Goal: Information Seeking & Learning: Learn about a topic

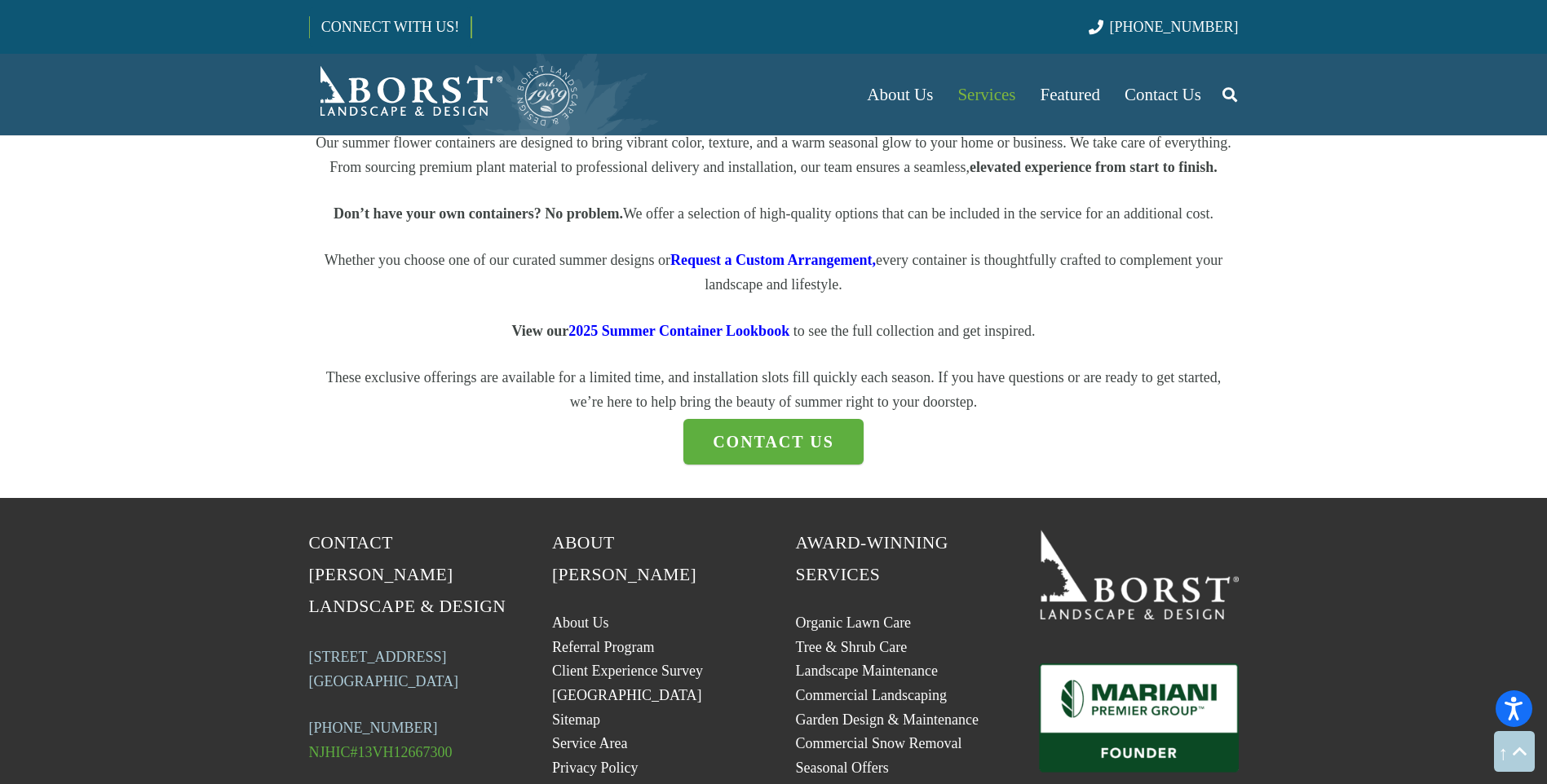
scroll to position [2201, 0]
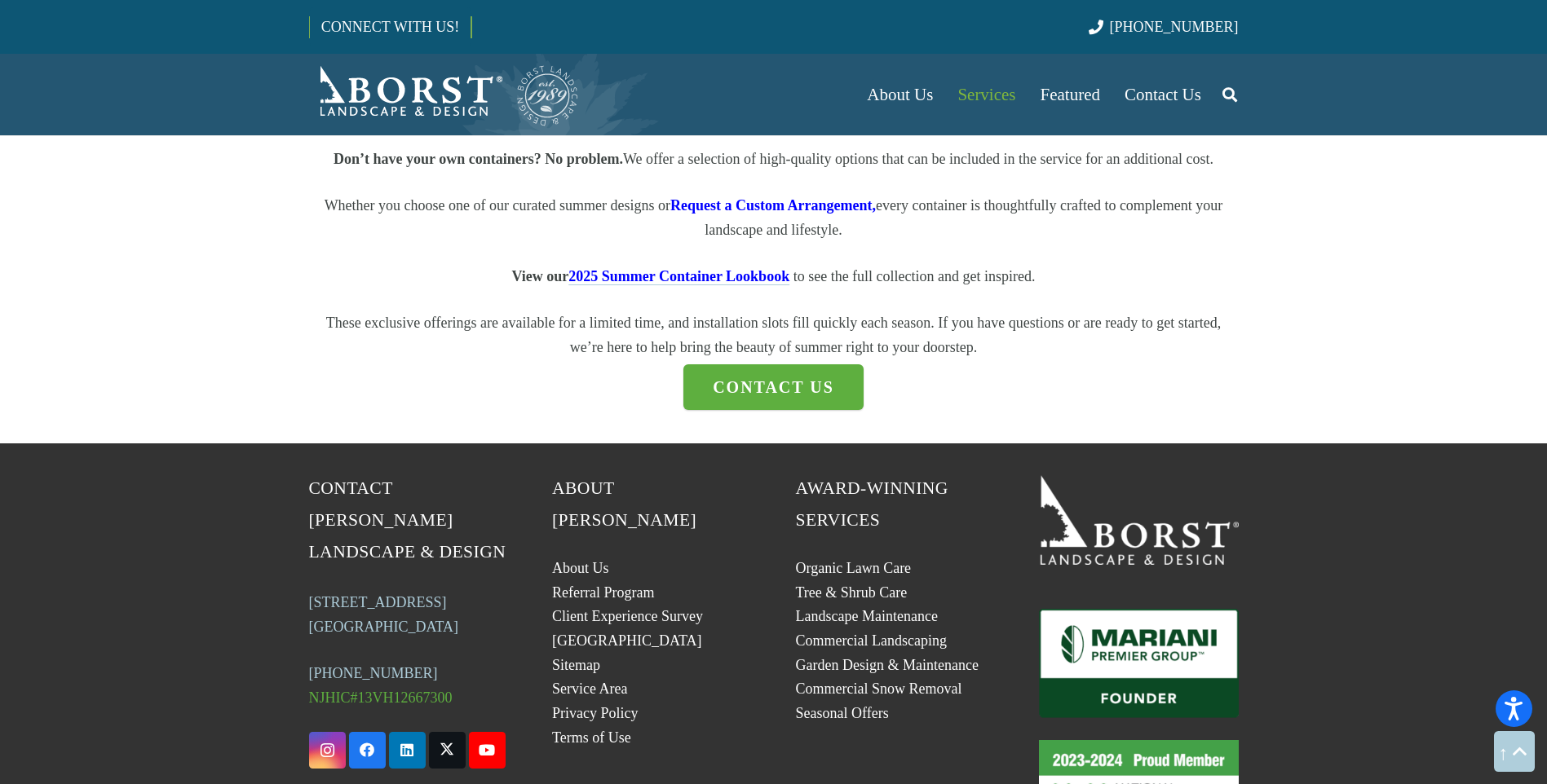
click at [684, 284] on span "2025 Summer Container Lookbook" at bounding box center [679, 276] width 221 height 17
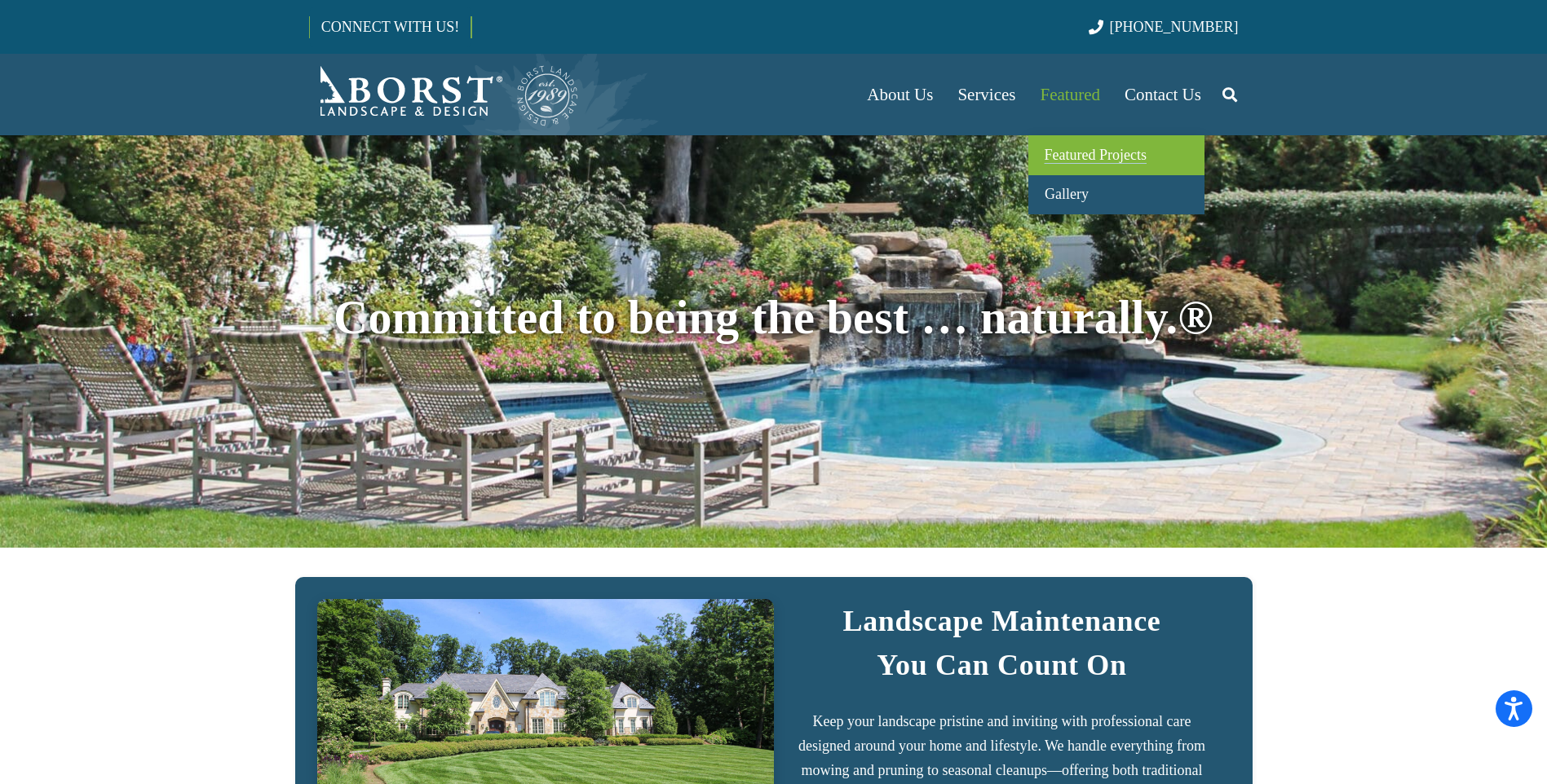
click at [1060, 145] on link "Featured Projects" at bounding box center [1116, 155] width 176 height 40
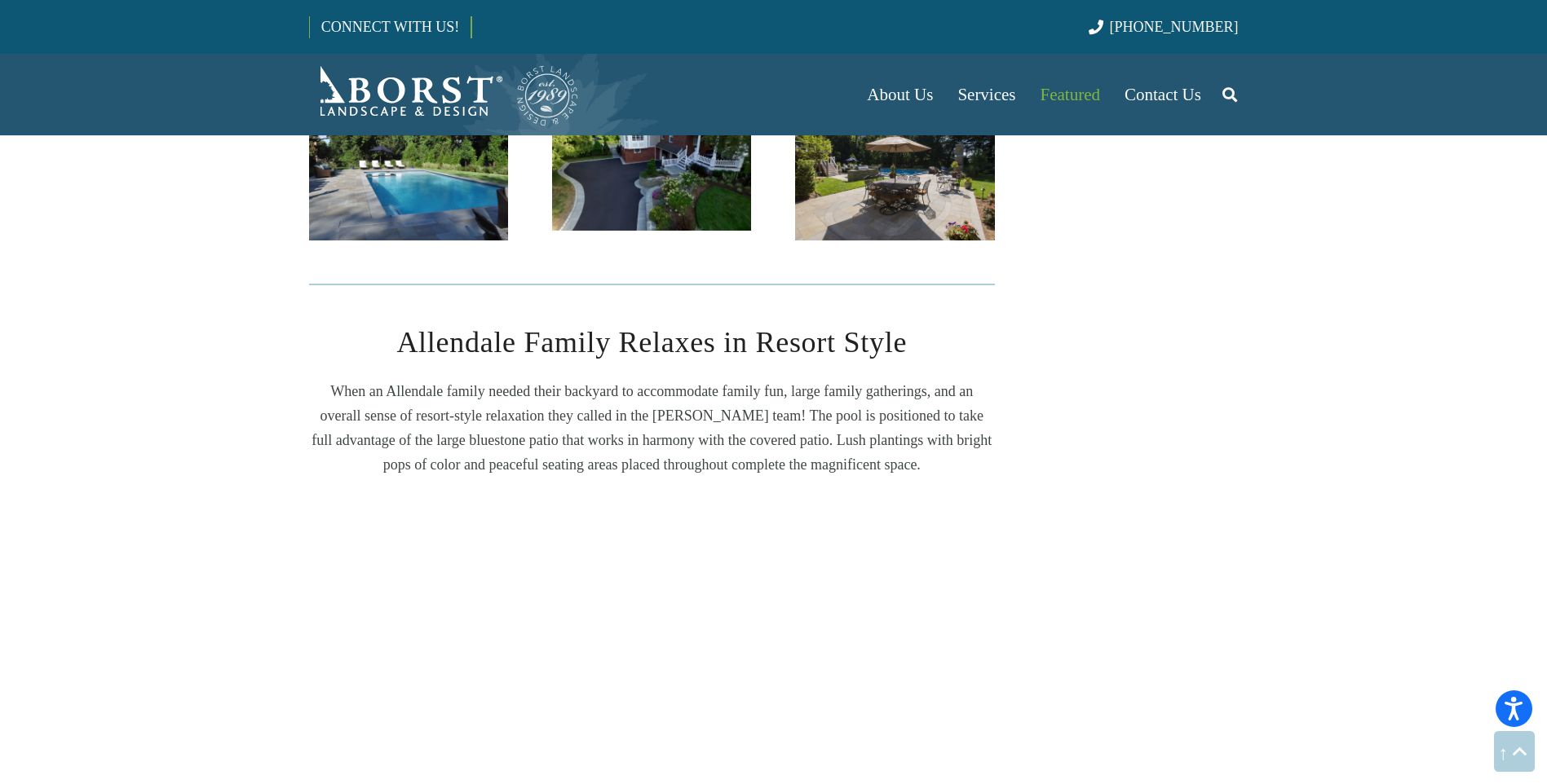
scroll to position [3423, 0]
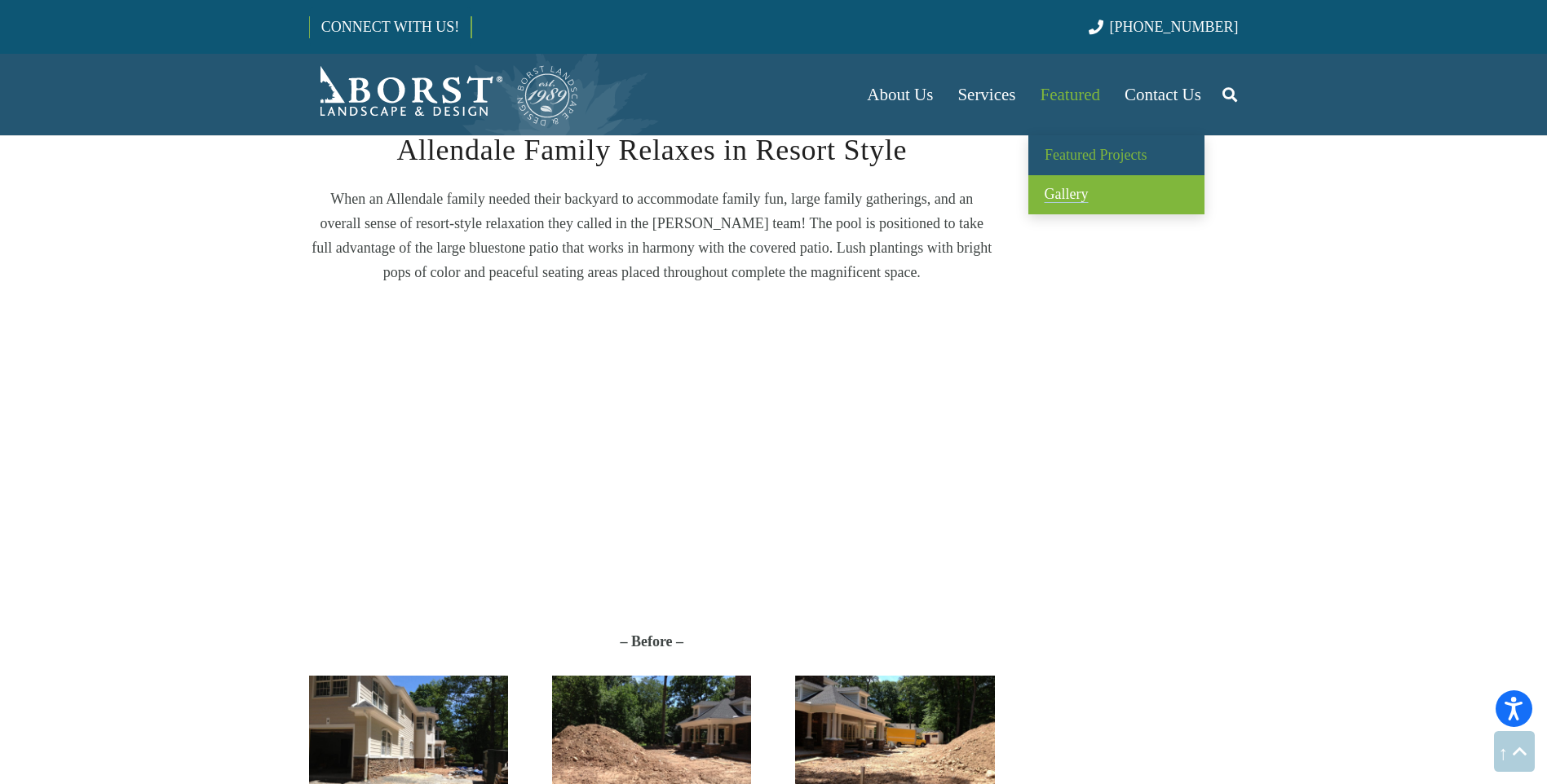
click at [1067, 194] on span "Gallery" at bounding box center [1066, 193] width 44 height 17
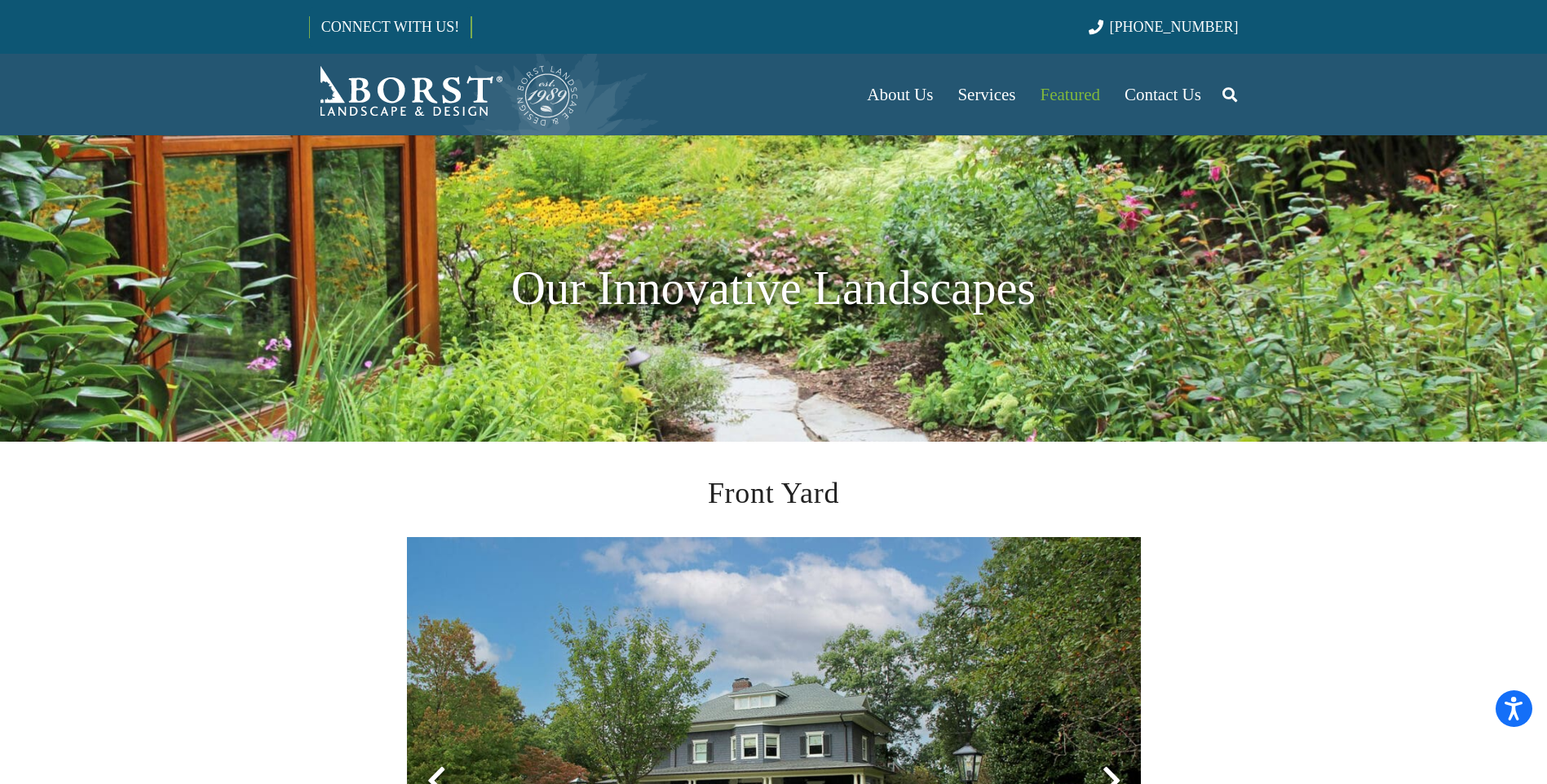
scroll to position [326, 0]
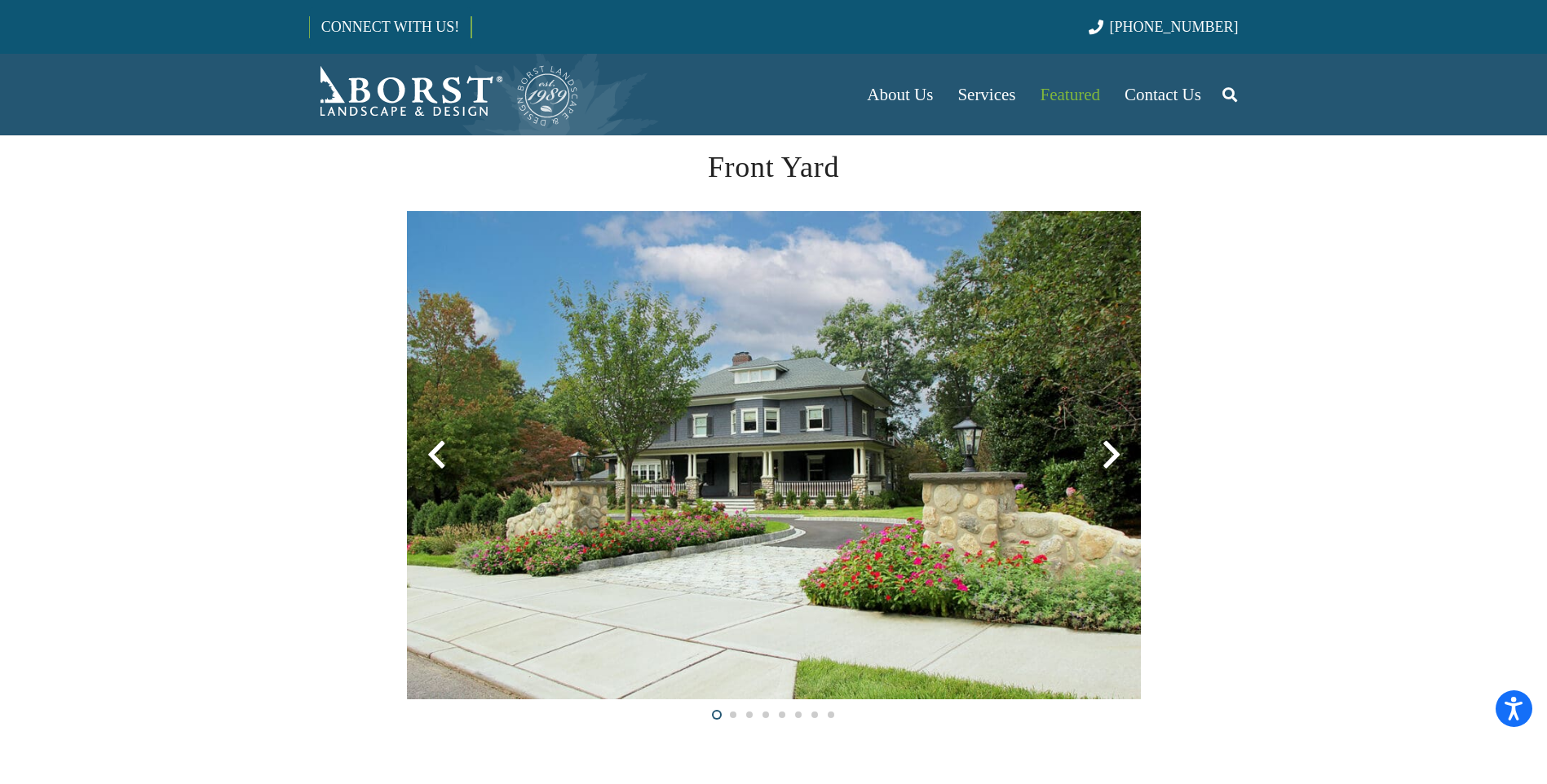
click at [1108, 452] on div at bounding box center [1111, 455] width 59 height 59
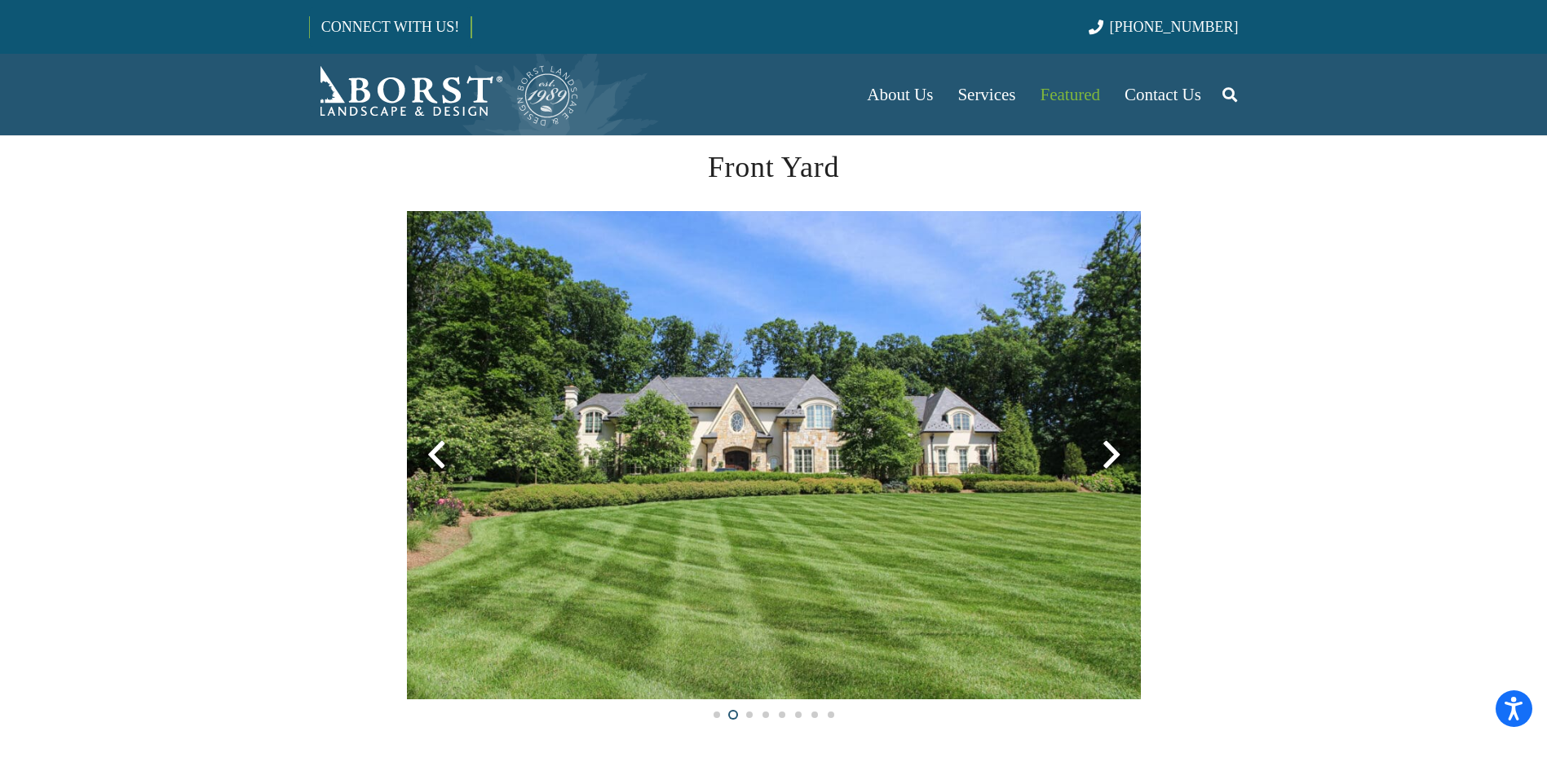
click at [1113, 455] on div at bounding box center [1111, 455] width 59 height 59
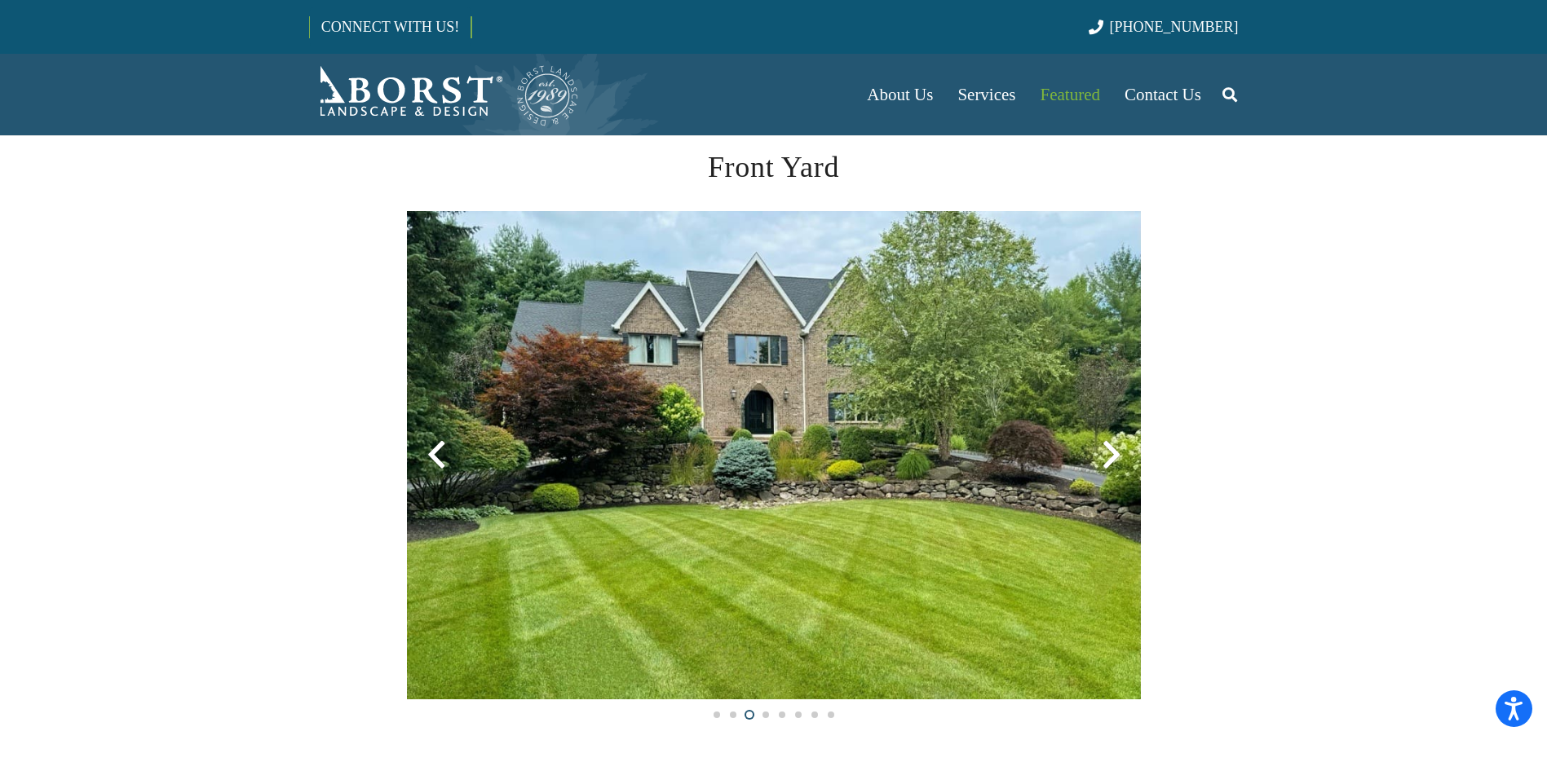
click at [1113, 452] on div at bounding box center [1111, 455] width 59 height 59
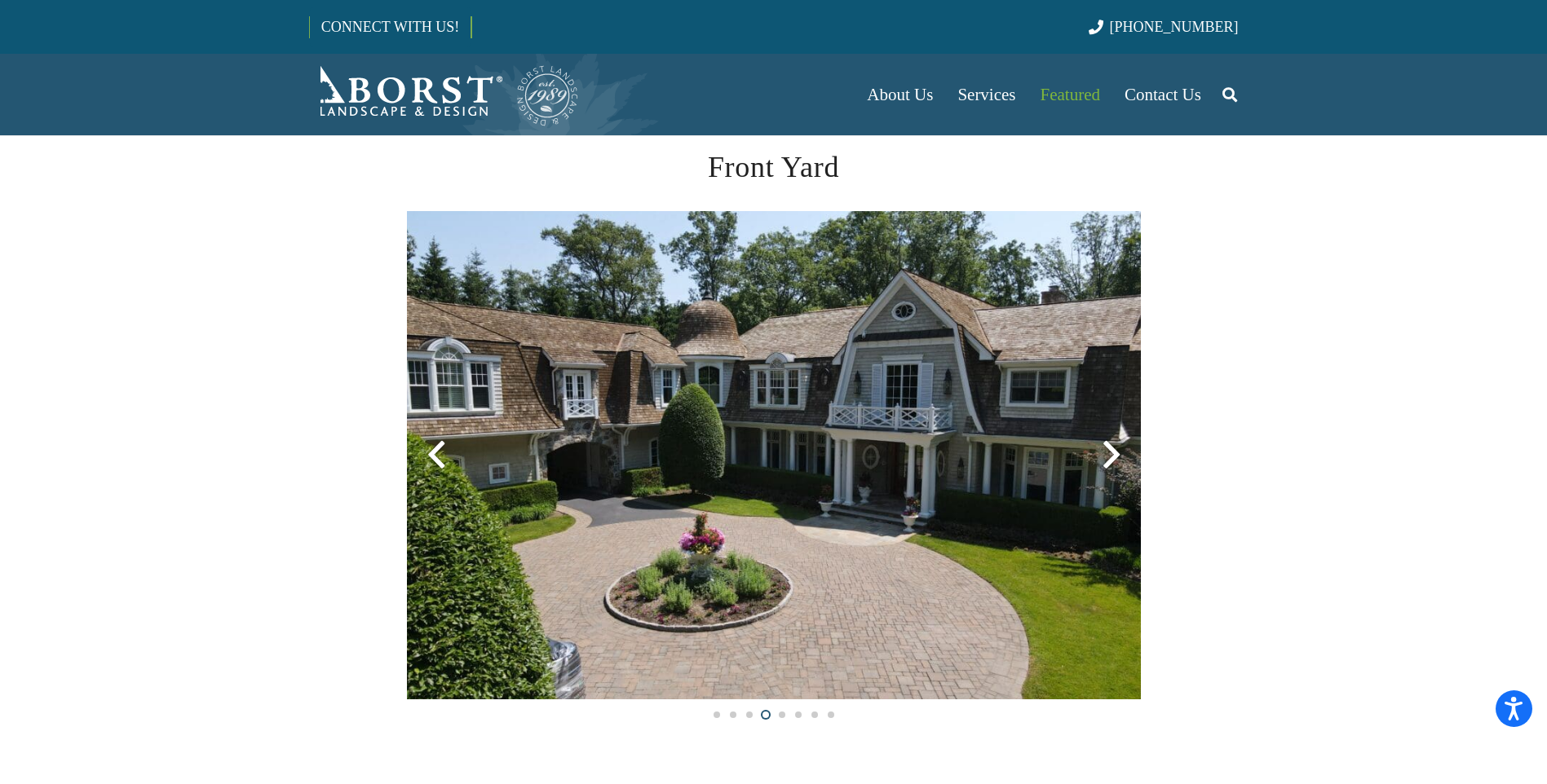
click at [1112, 456] on div at bounding box center [1111, 455] width 59 height 59
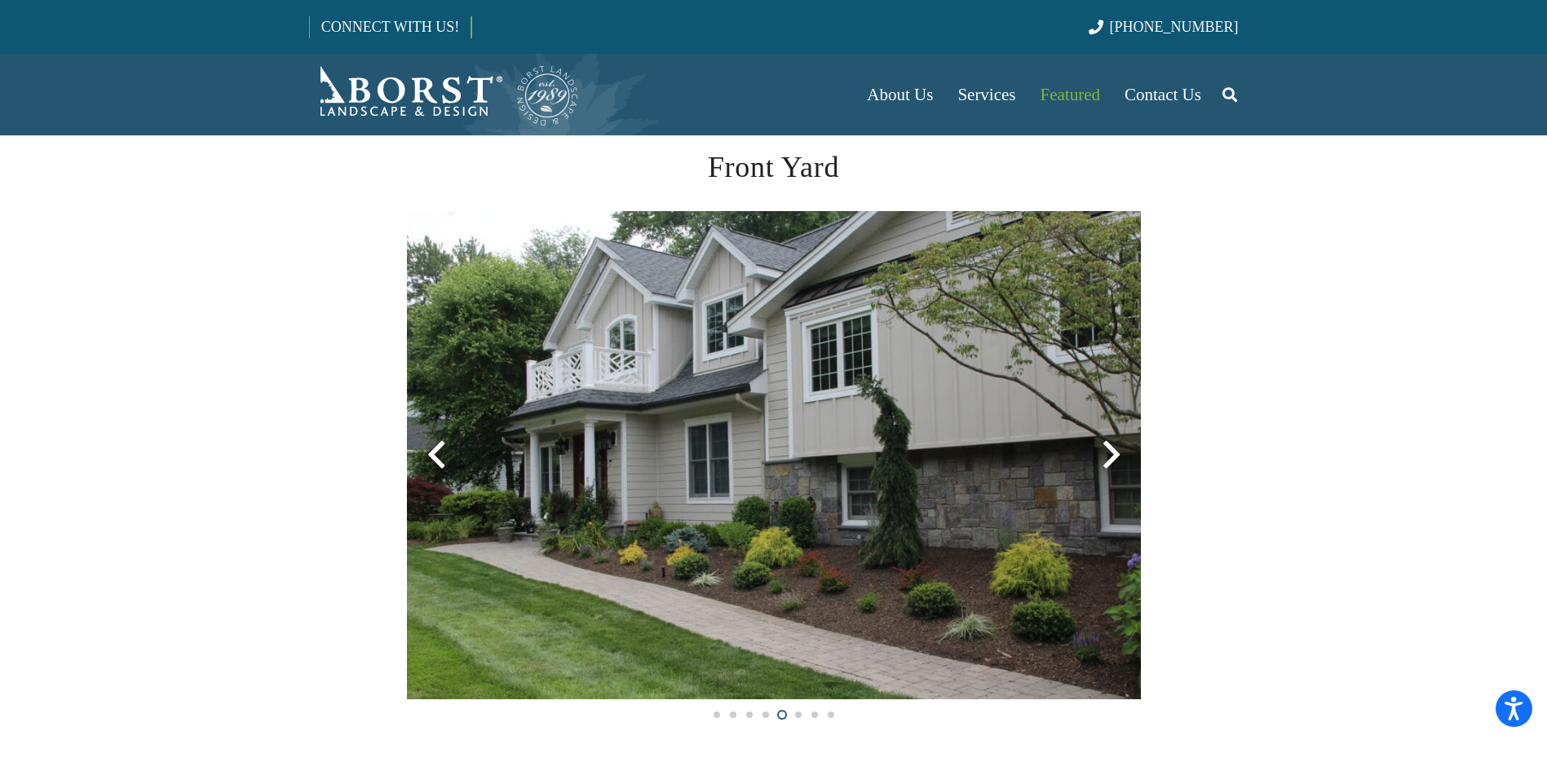
click at [1113, 451] on div at bounding box center [1111, 455] width 59 height 59
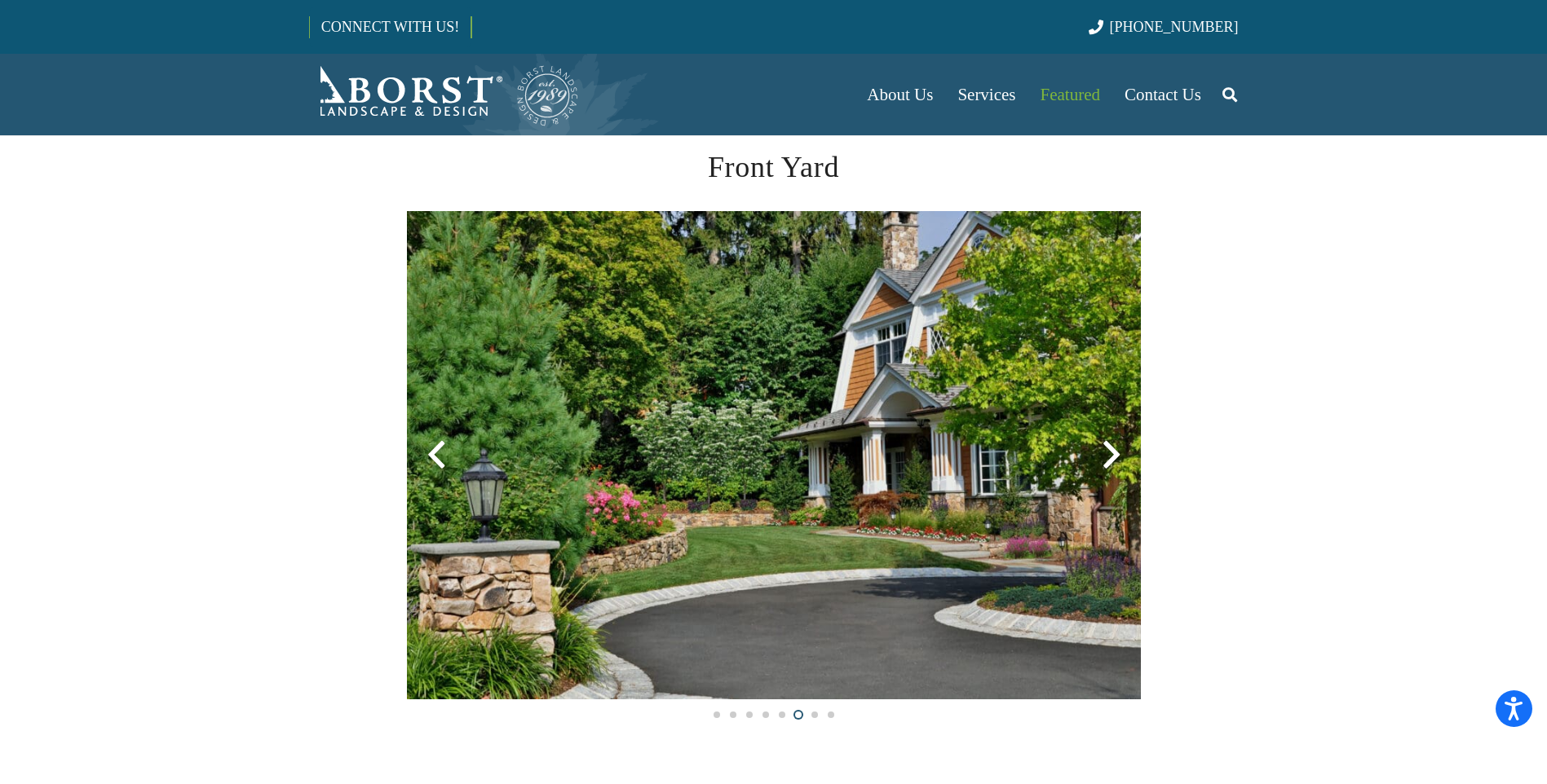
click at [1111, 454] on div at bounding box center [1111, 455] width 59 height 59
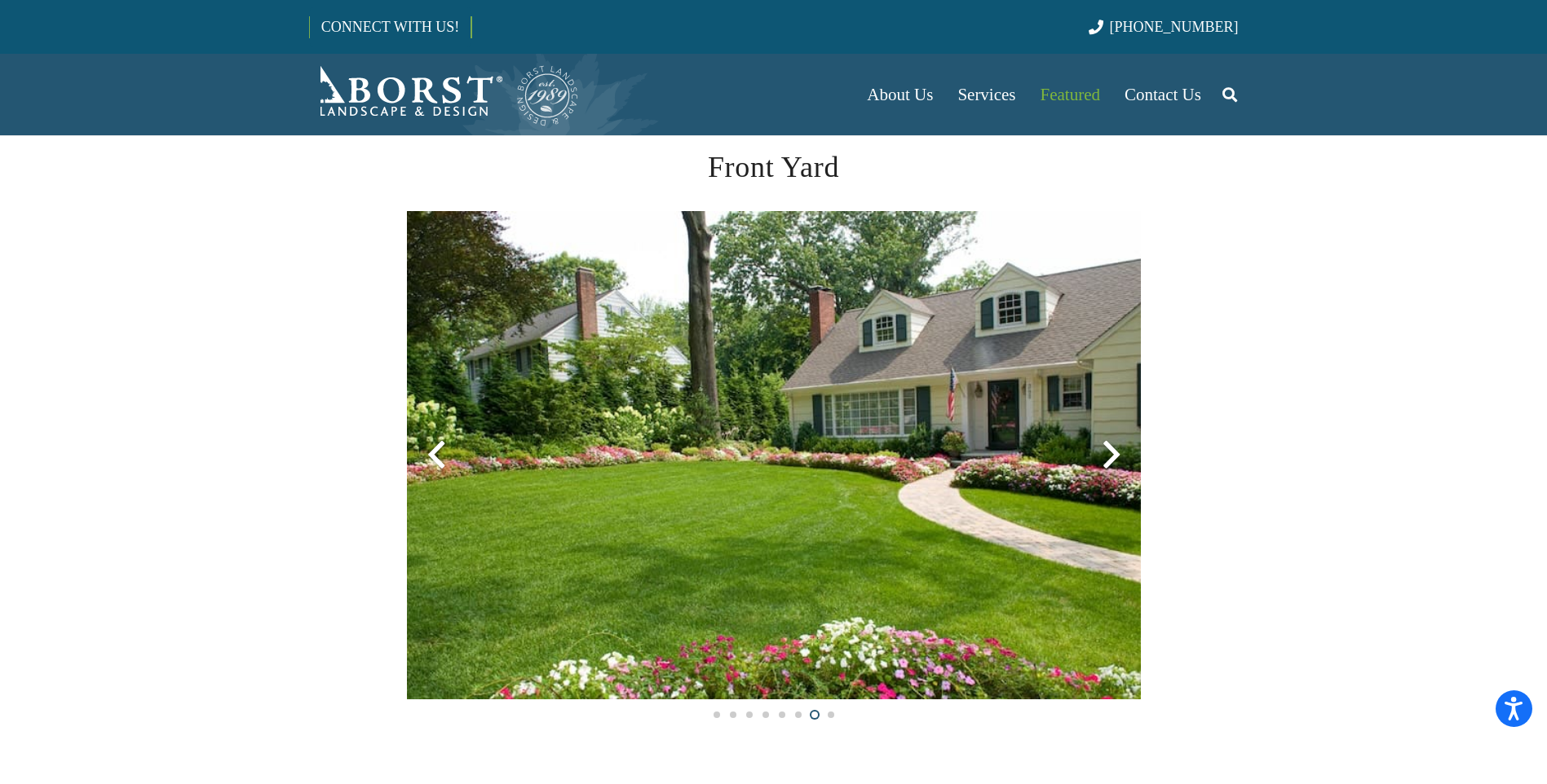
click at [1111, 454] on div at bounding box center [1111, 455] width 59 height 59
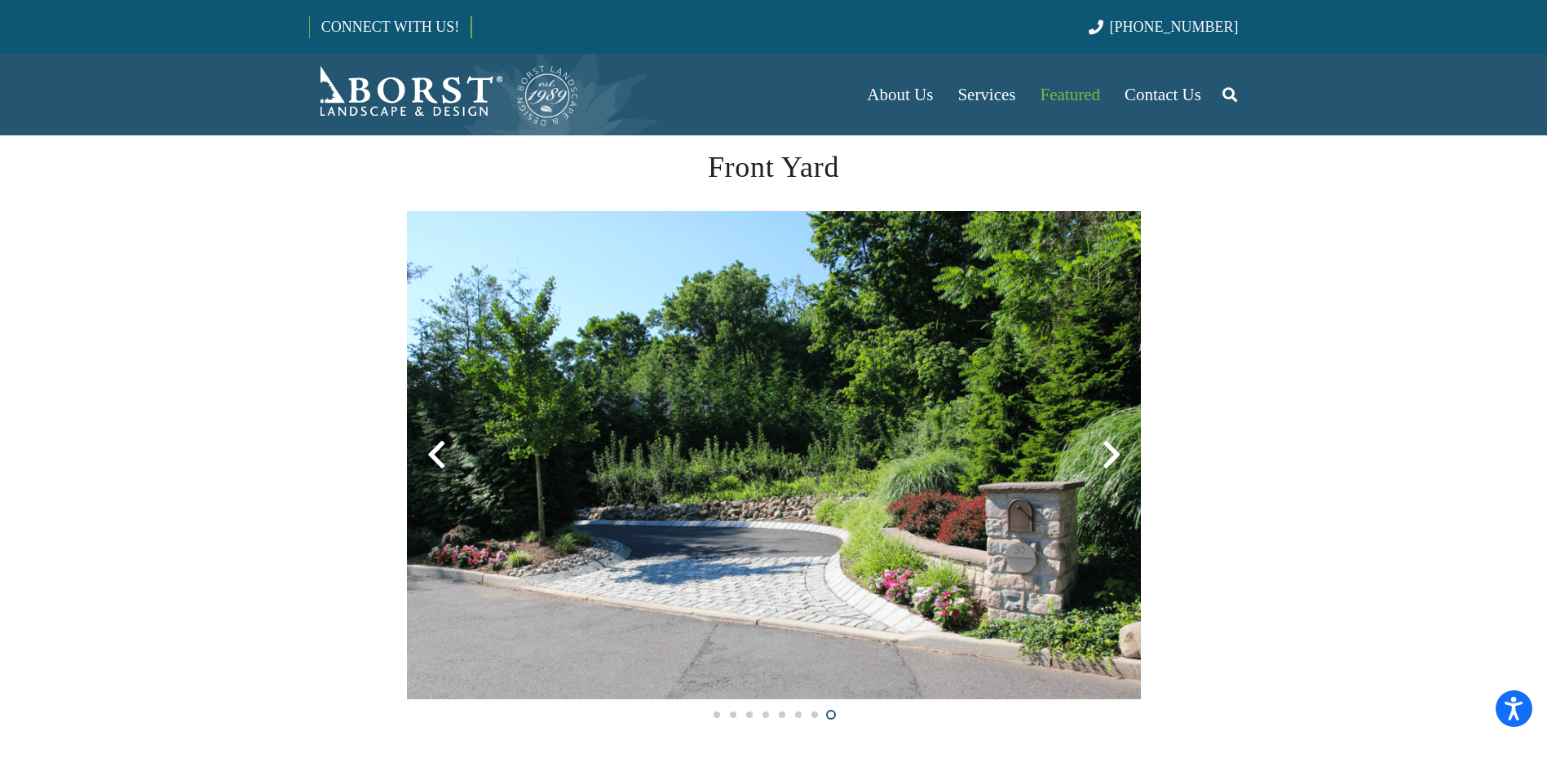
click at [431, 460] on div at bounding box center [437, 455] width 59 height 59
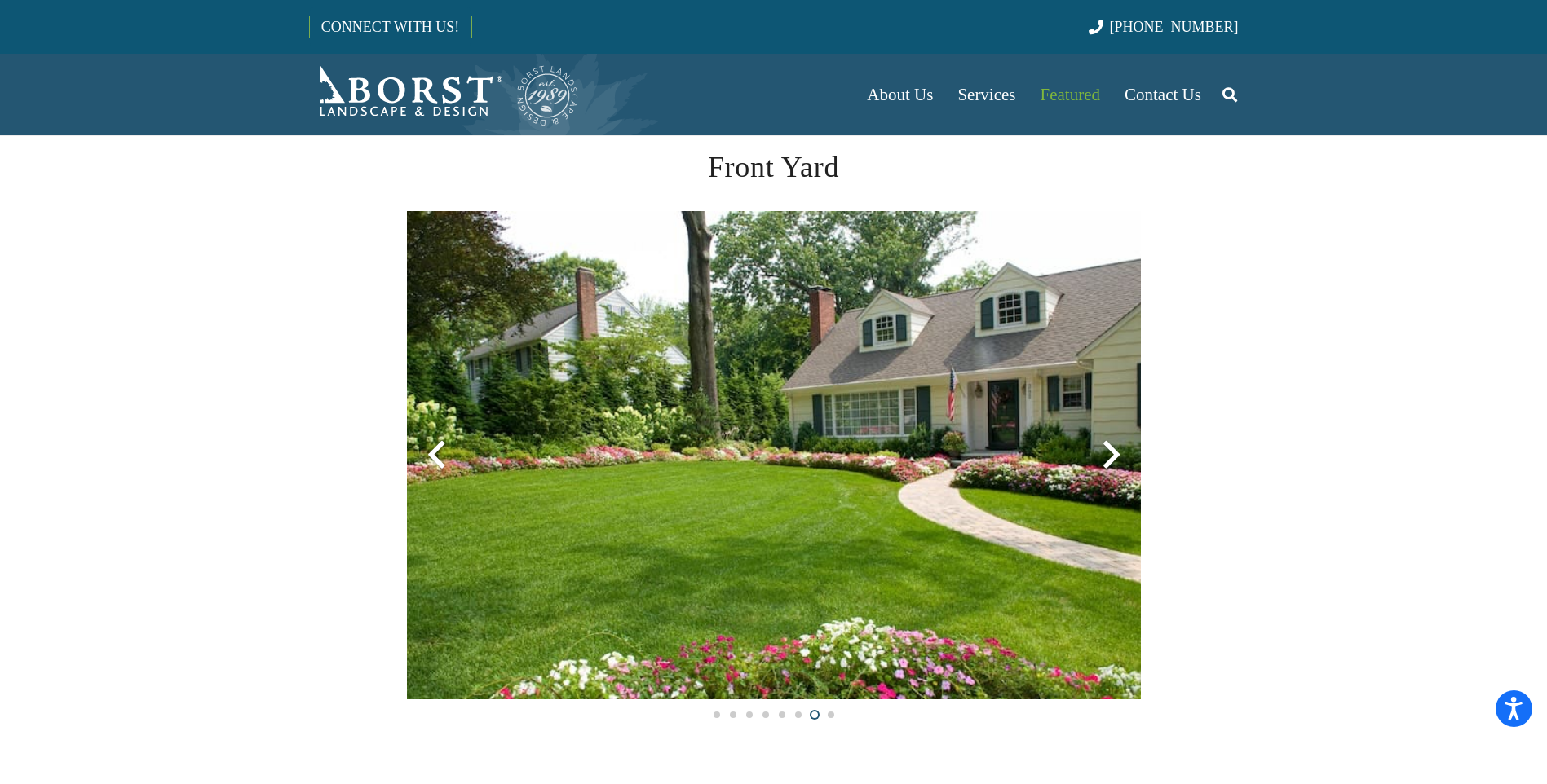
click at [437, 456] on div at bounding box center [437, 455] width 59 height 59
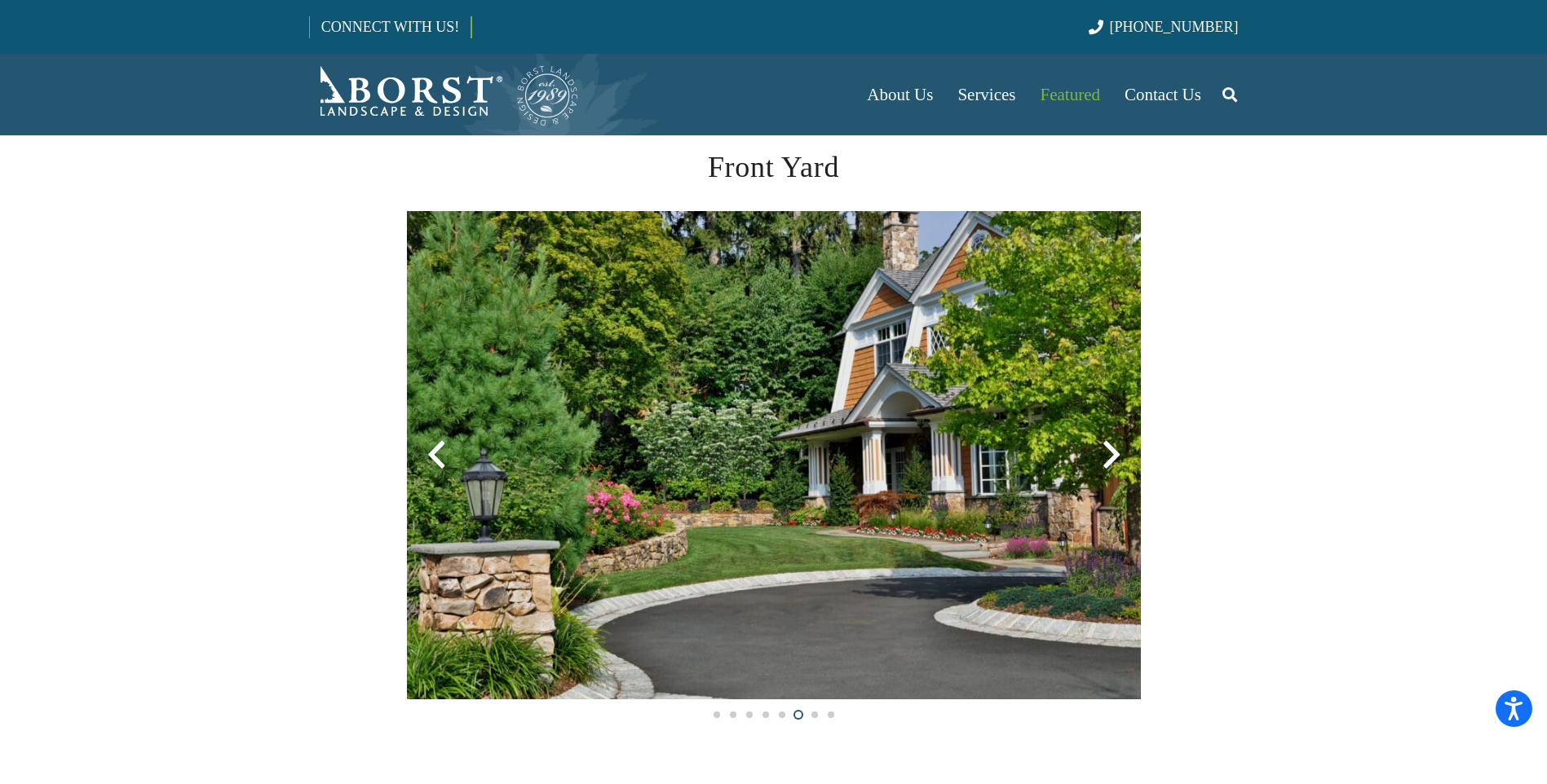
click at [436, 452] on div at bounding box center [437, 455] width 59 height 59
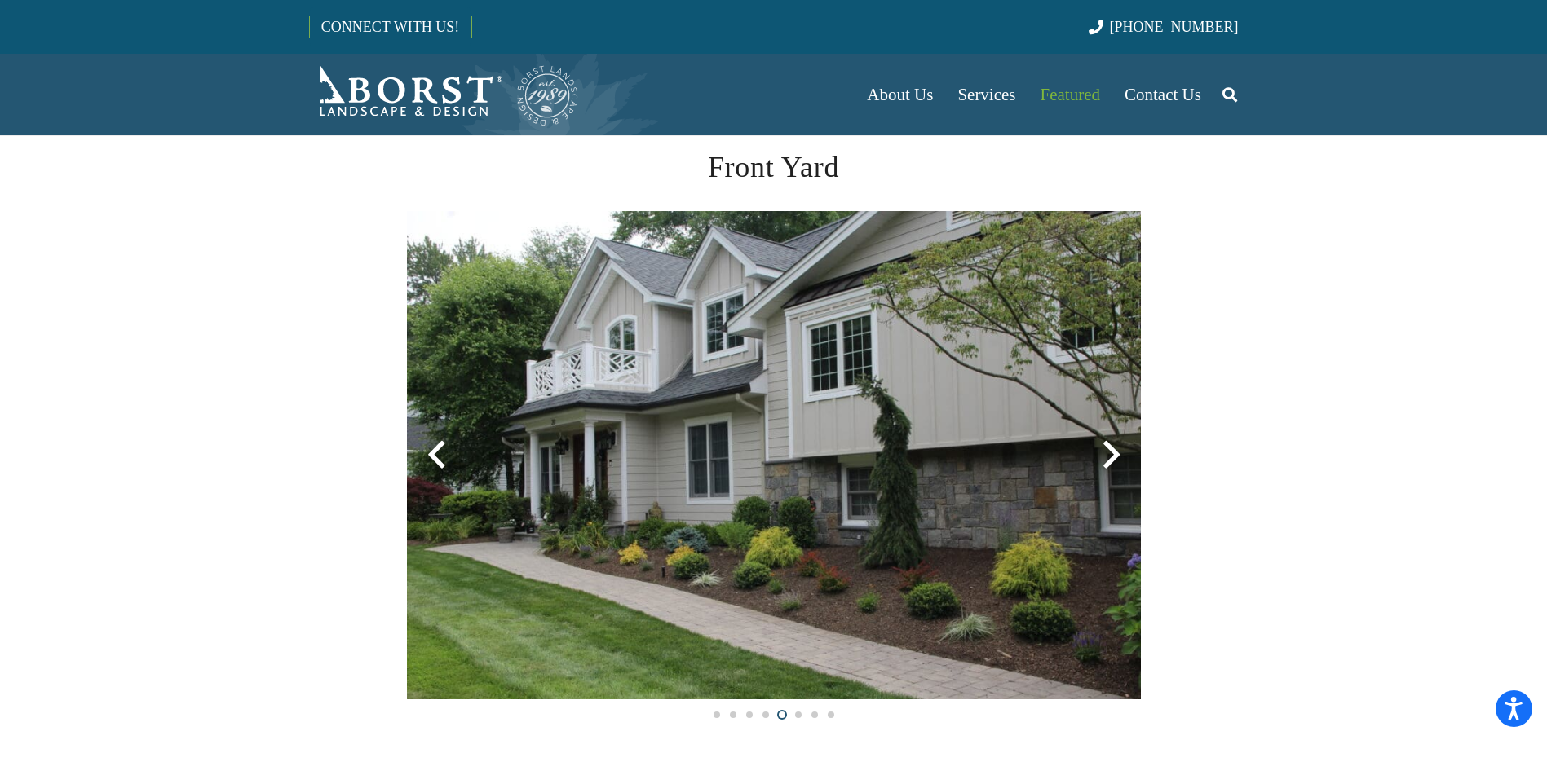
click at [439, 459] on div at bounding box center [437, 455] width 59 height 59
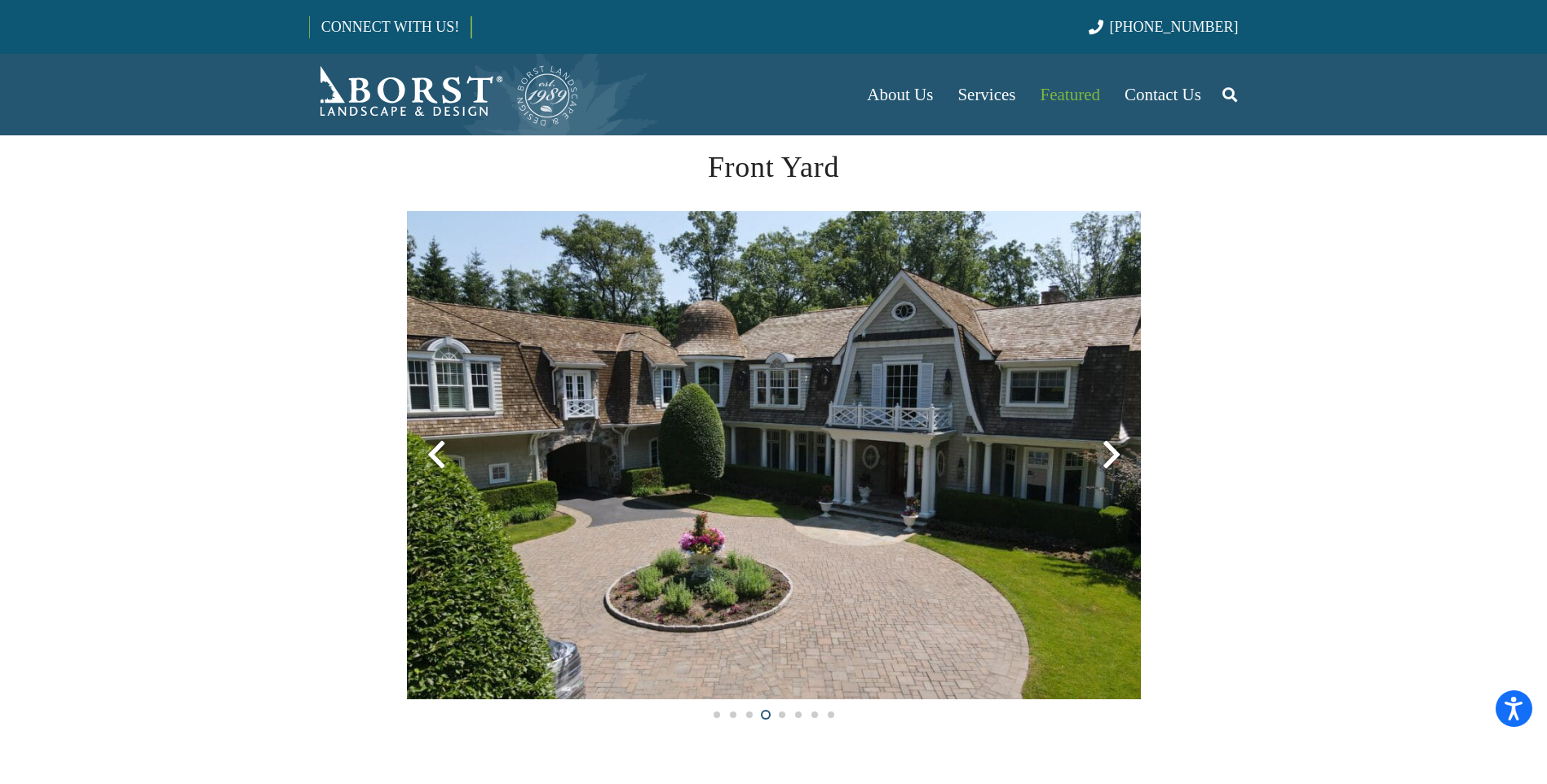
click at [1110, 461] on div at bounding box center [1111, 455] width 59 height 59
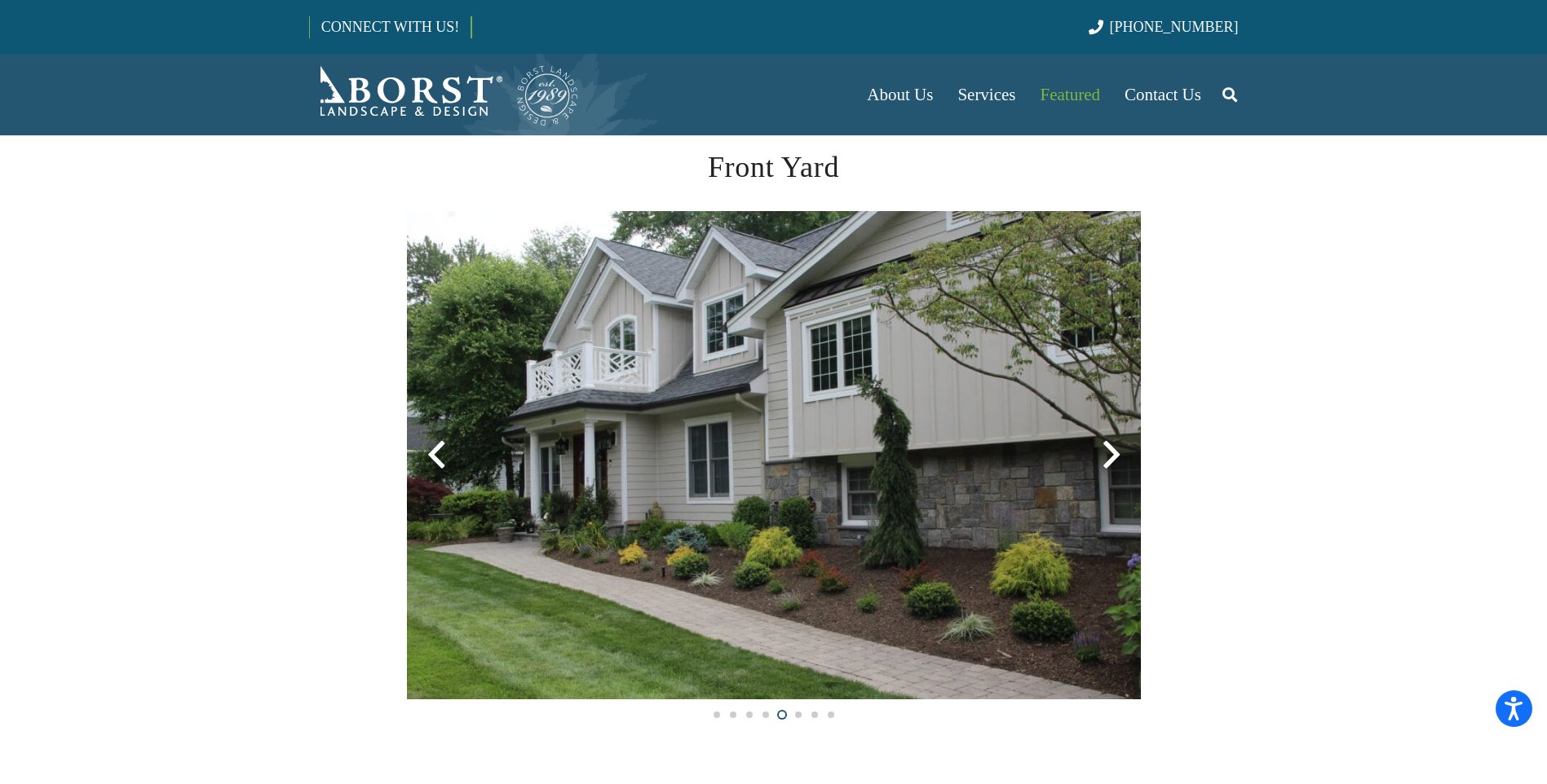
click at [1110, 461] on div at bounding box center [1111, 455] width 59 height 59
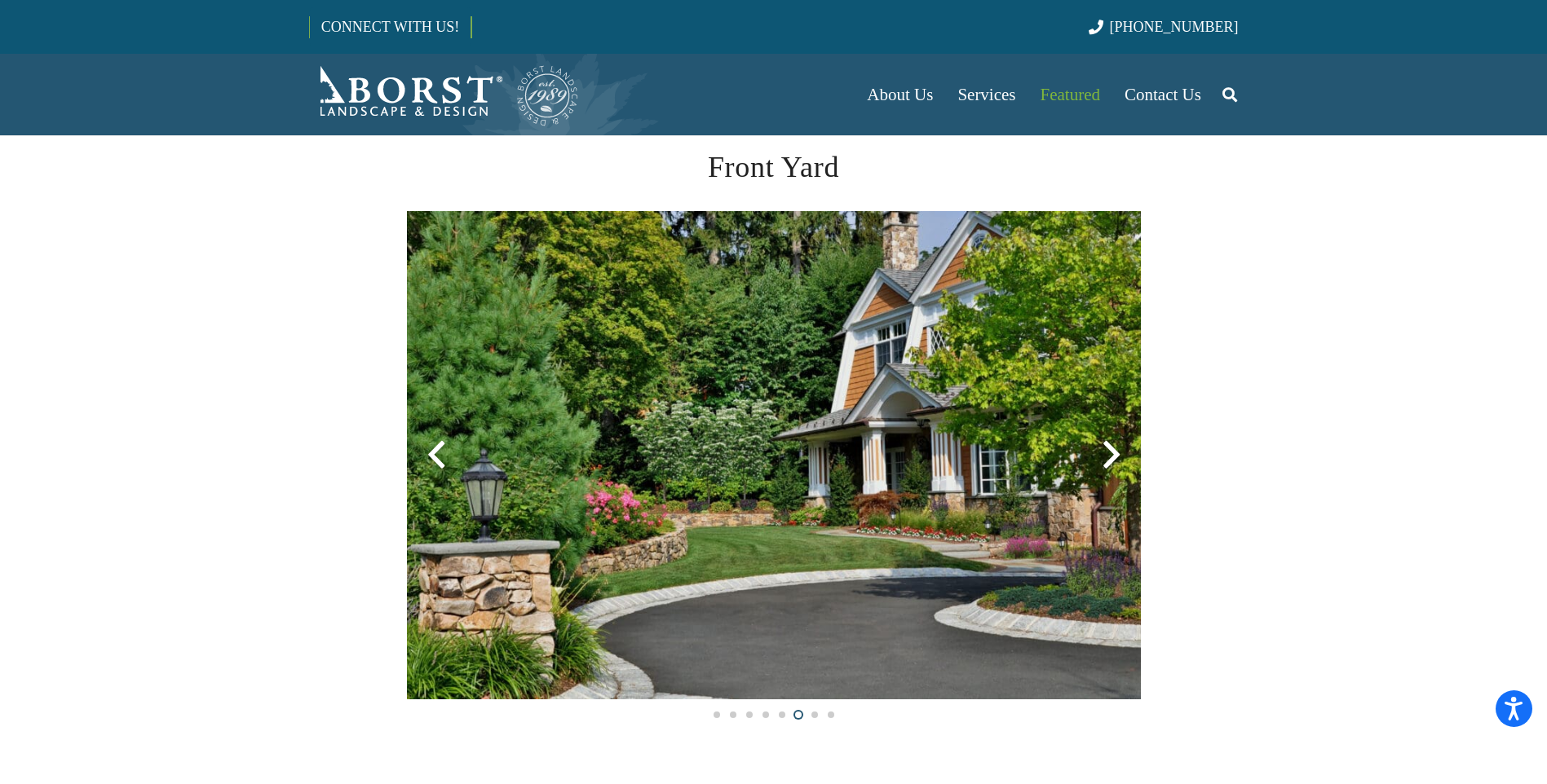
click at [1110, 461] on div at bounding box center [1111, 455] width 59 height 59
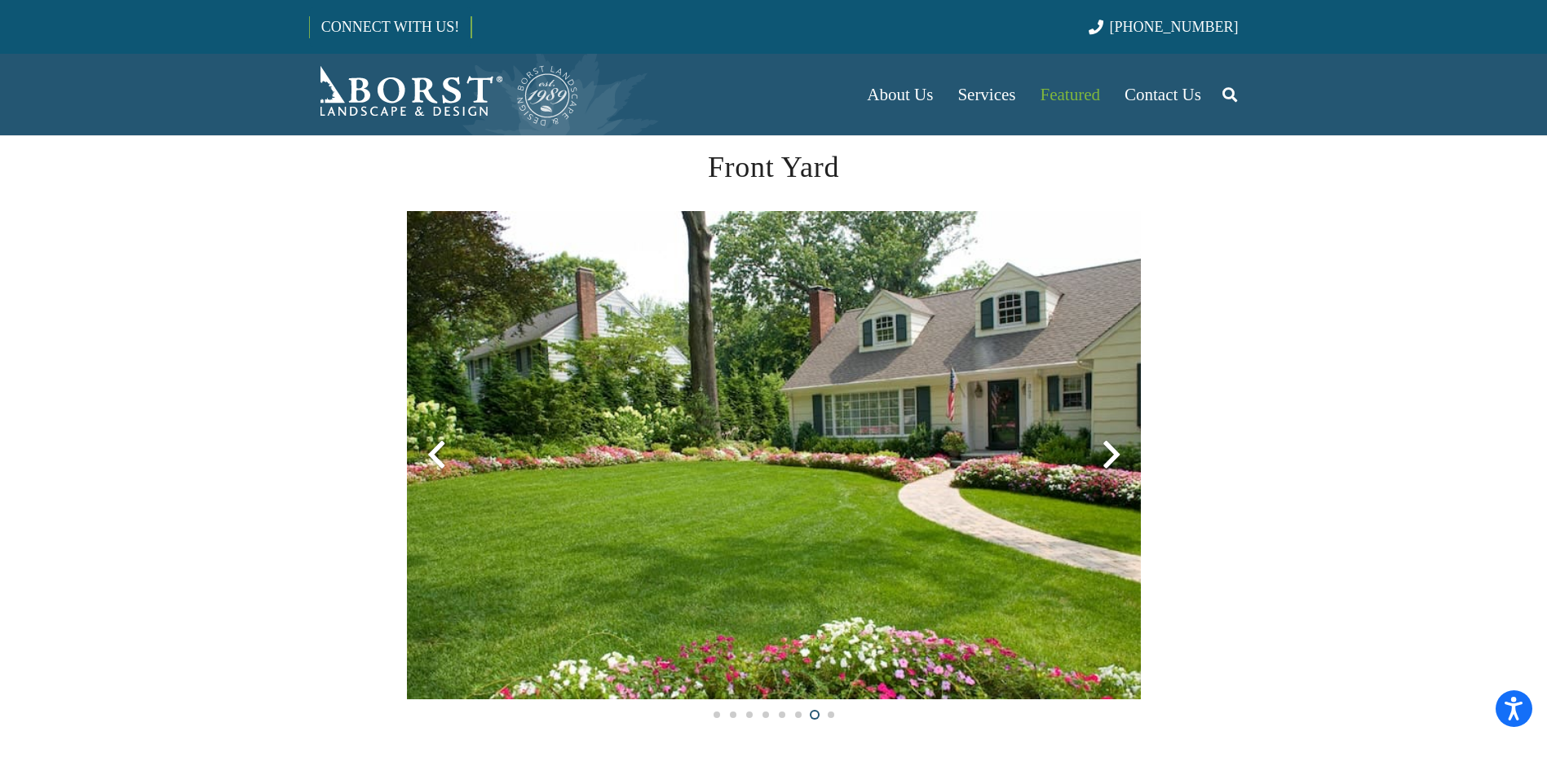
click at [1113, 455] on div at bounding box center [1111, 455] width 59 height 59
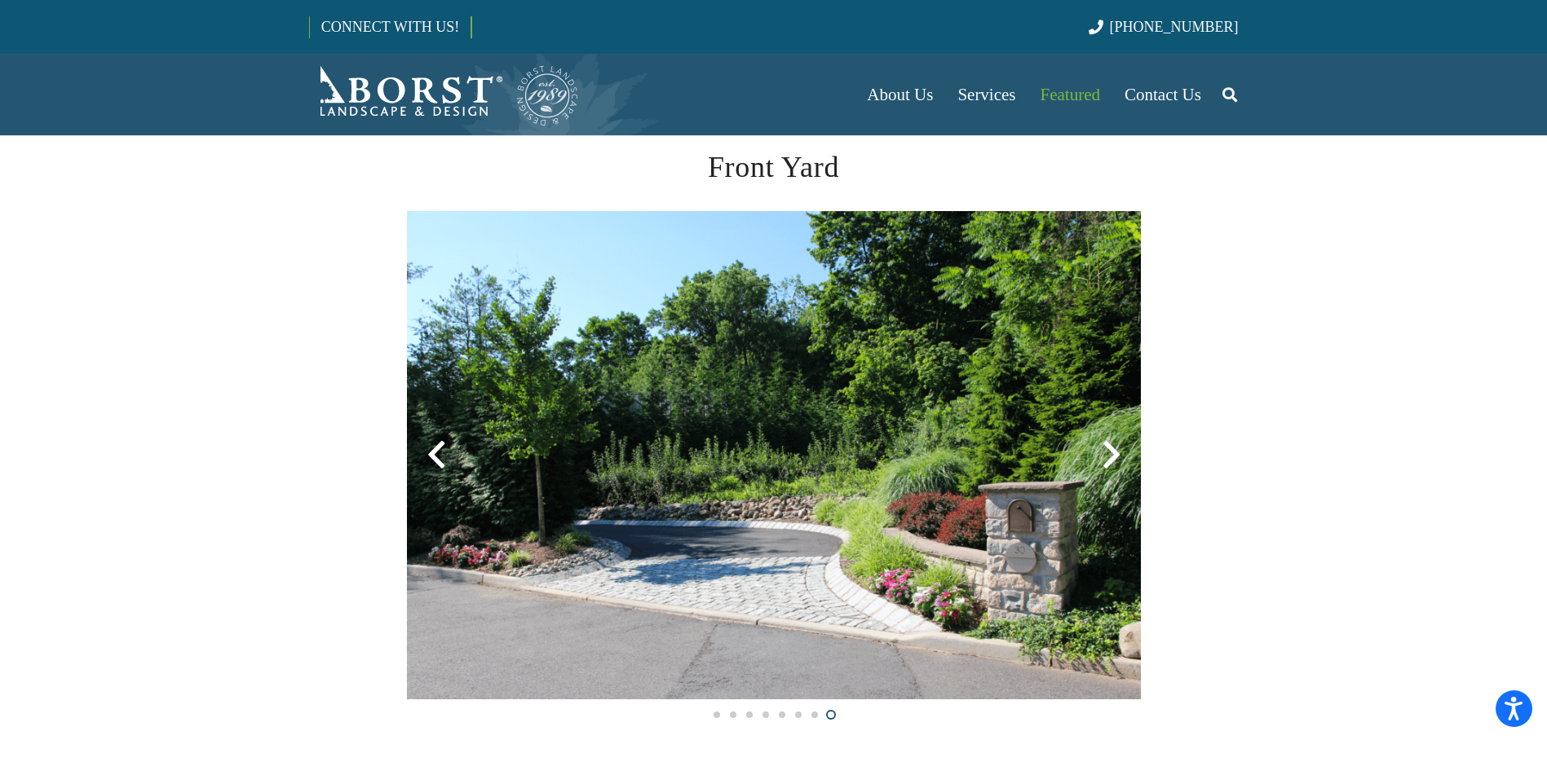
click at [1113, 455] on div at bounding box center [1111, 455] width 59 height 59
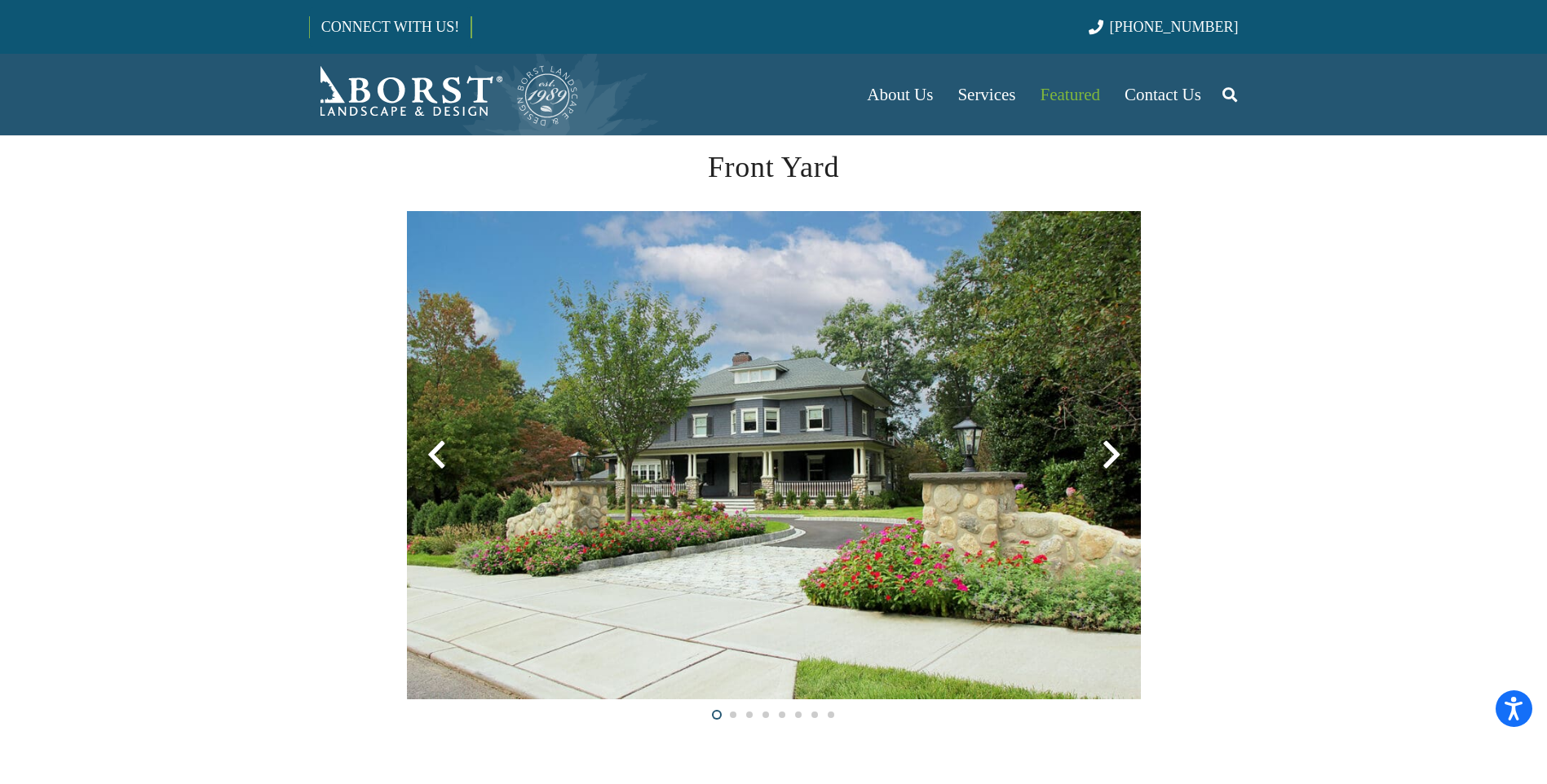
click at [1113, 455] on div at bounding box center [1111, 455] width 59 height 59
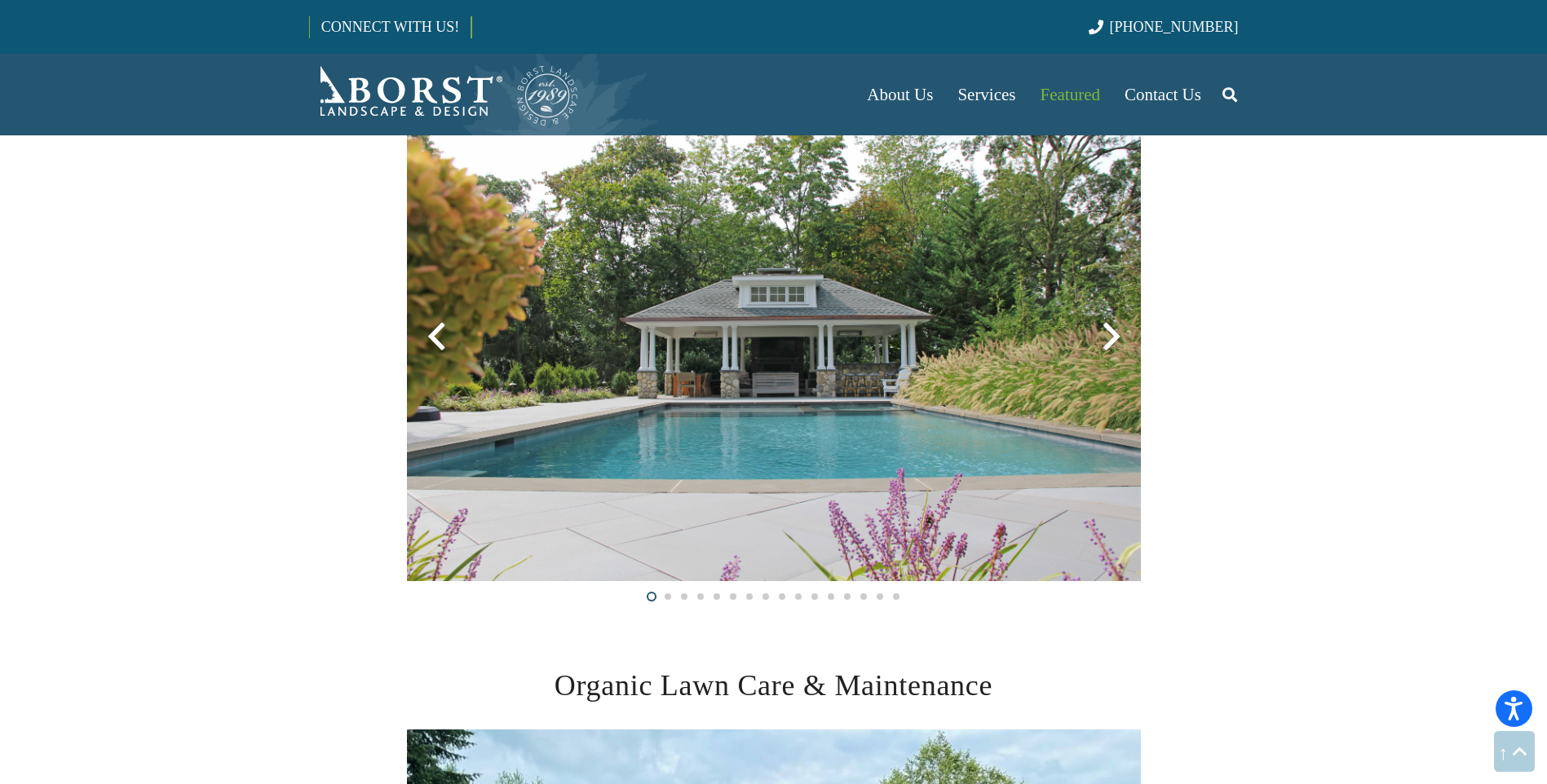
scroll to position [978, 0]
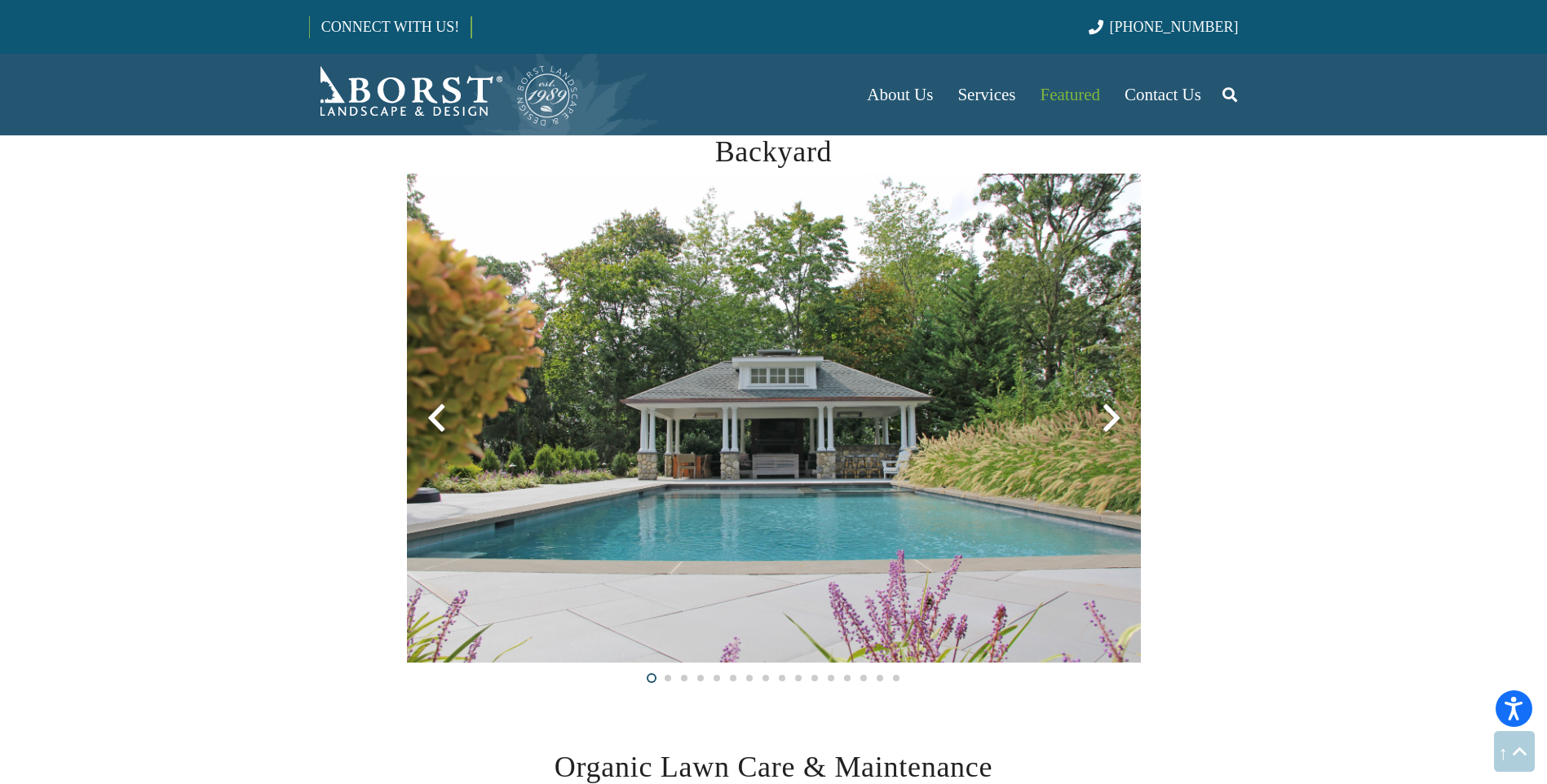
click at [1108, 412] on div at bounding box center [1111, 418] width 59 height 59
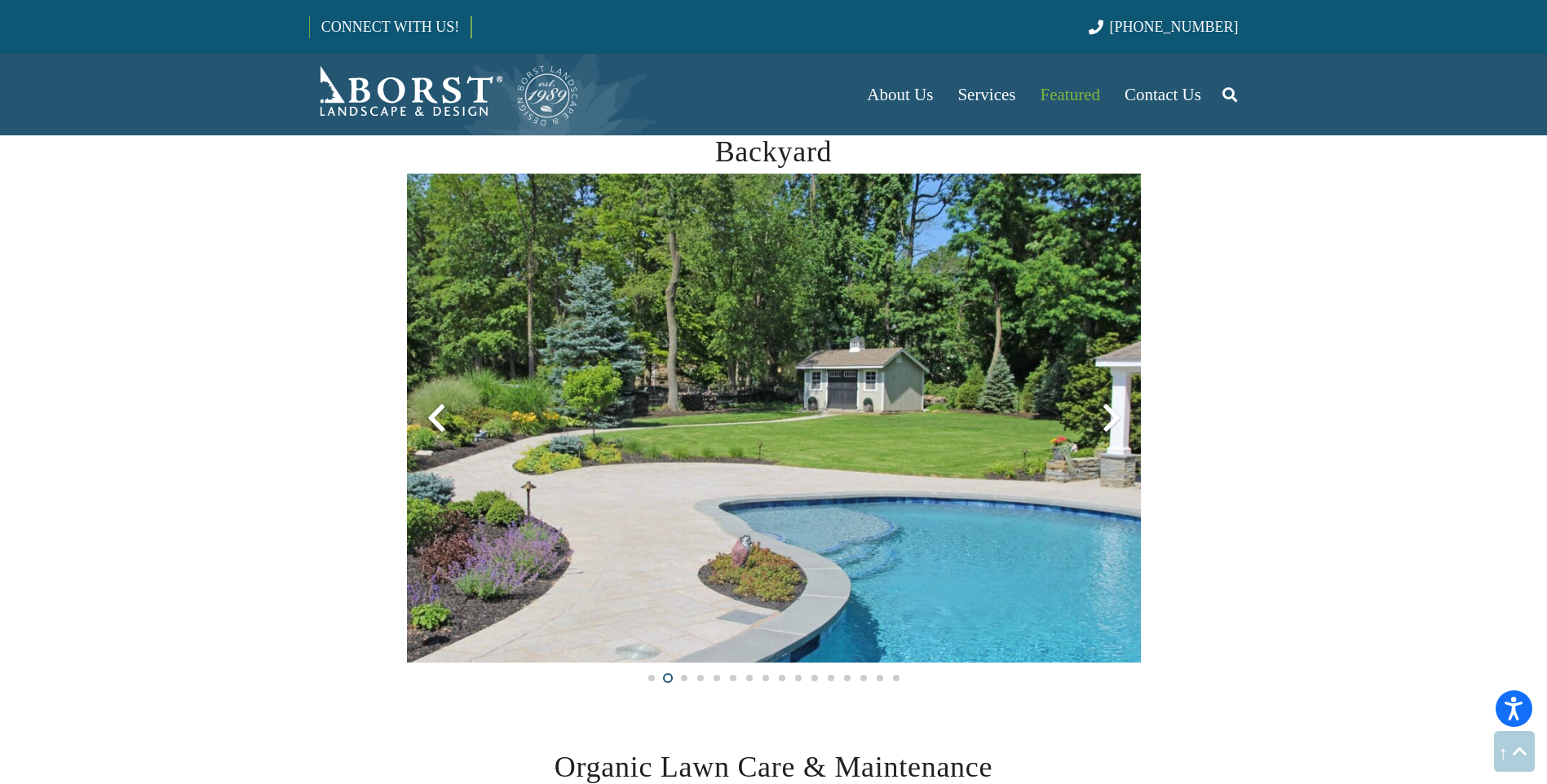
click at [1107, 412] on div at bounding box center [1111, 418] width 59 height 59
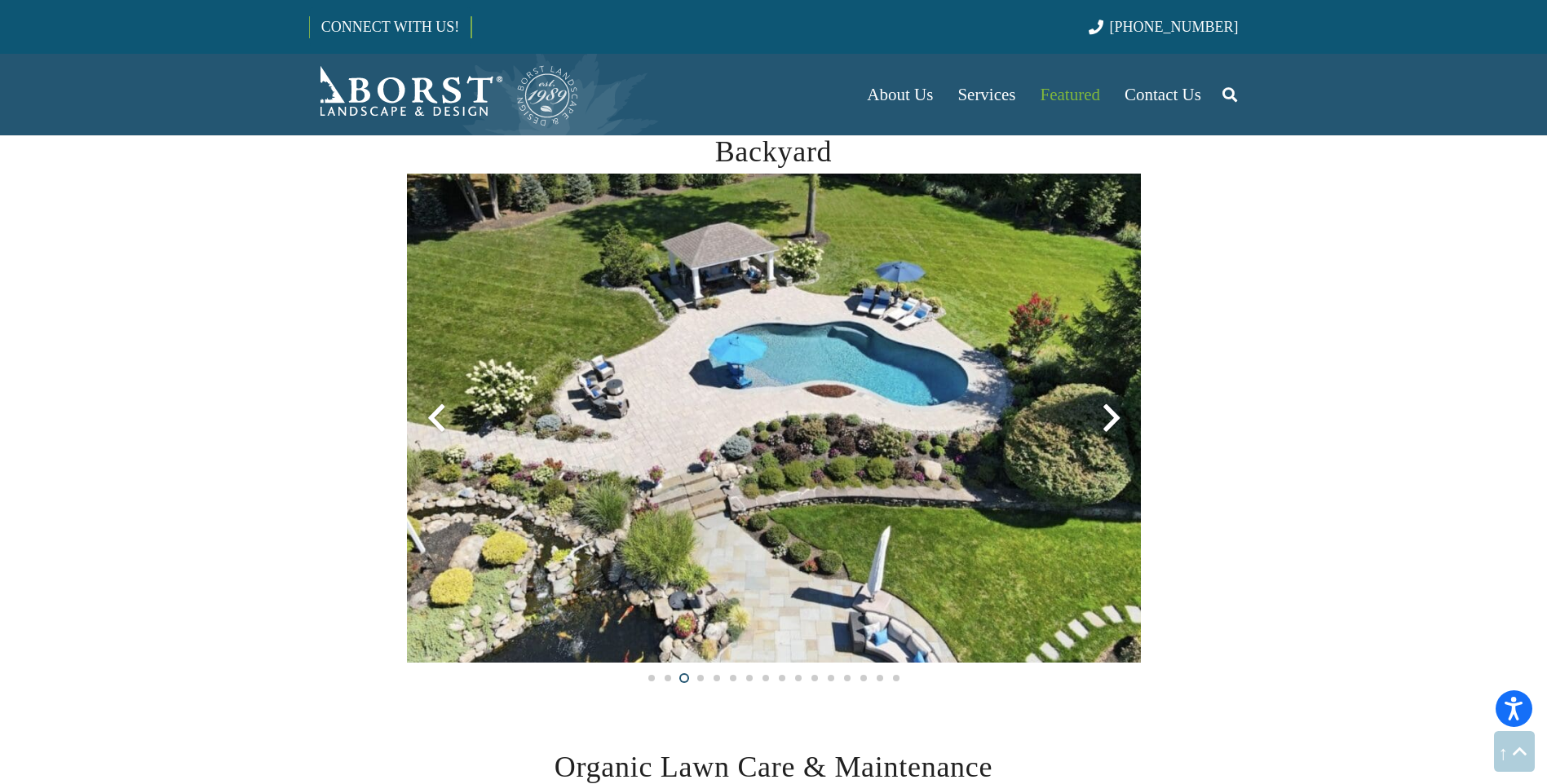
click at [1107, 412] on div at bounding box center [1111, 418] width 59 height 59
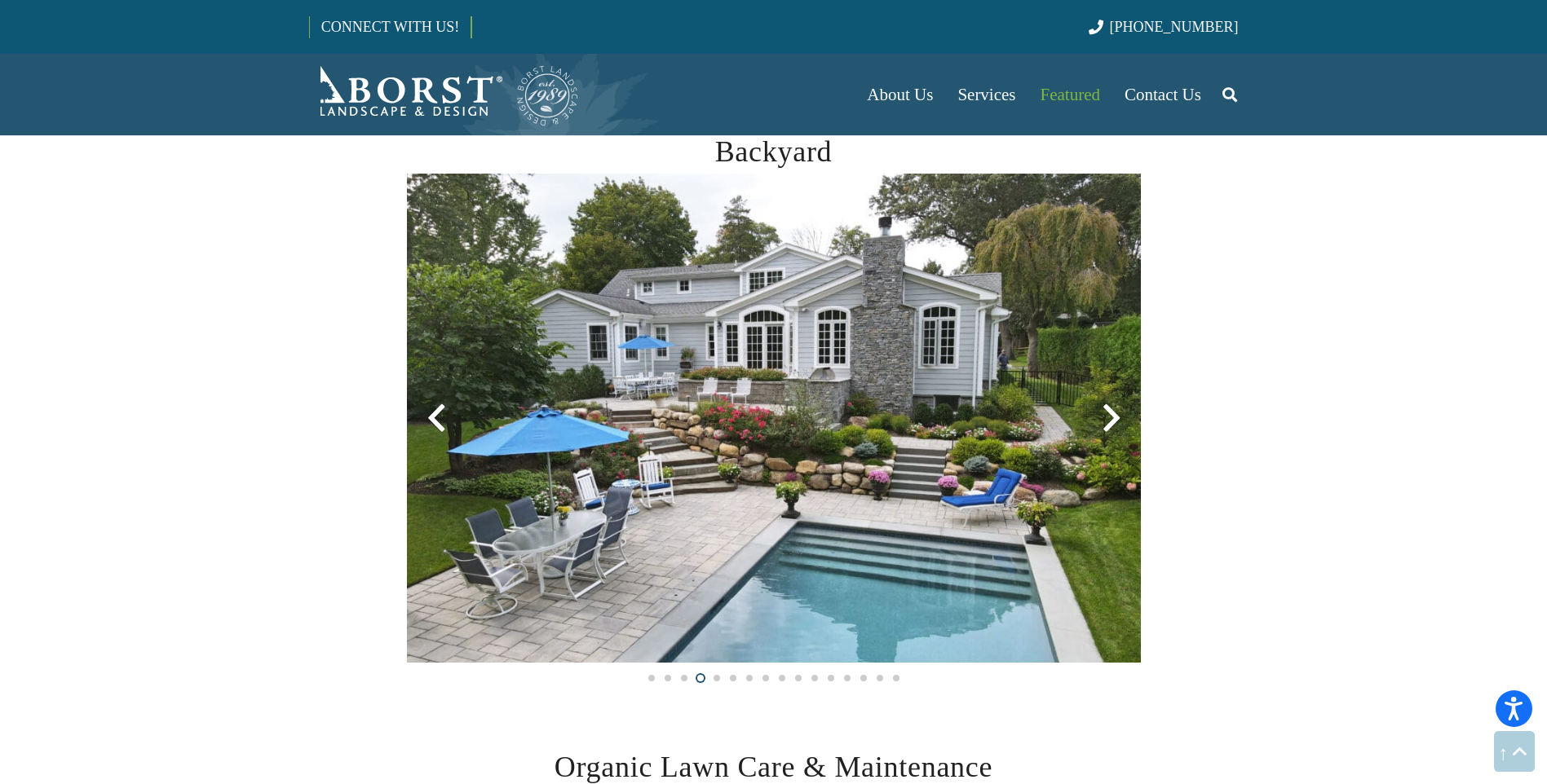
click at [1110, 418] on div at bounding box center [1111, 418] width 59 height 59
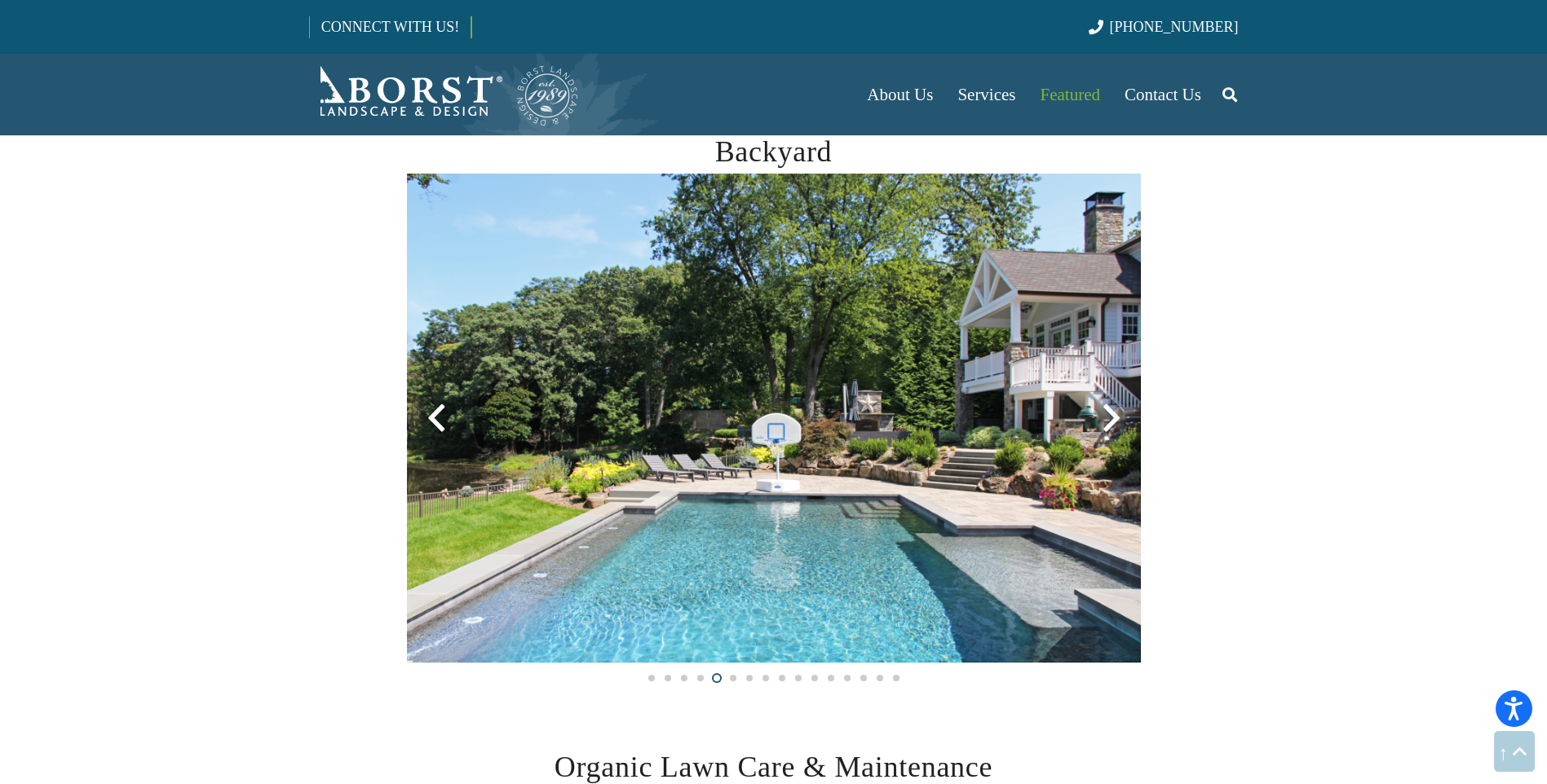
click at [1112, 418] on div at bounding box center [1111, 418] width 59 height 59
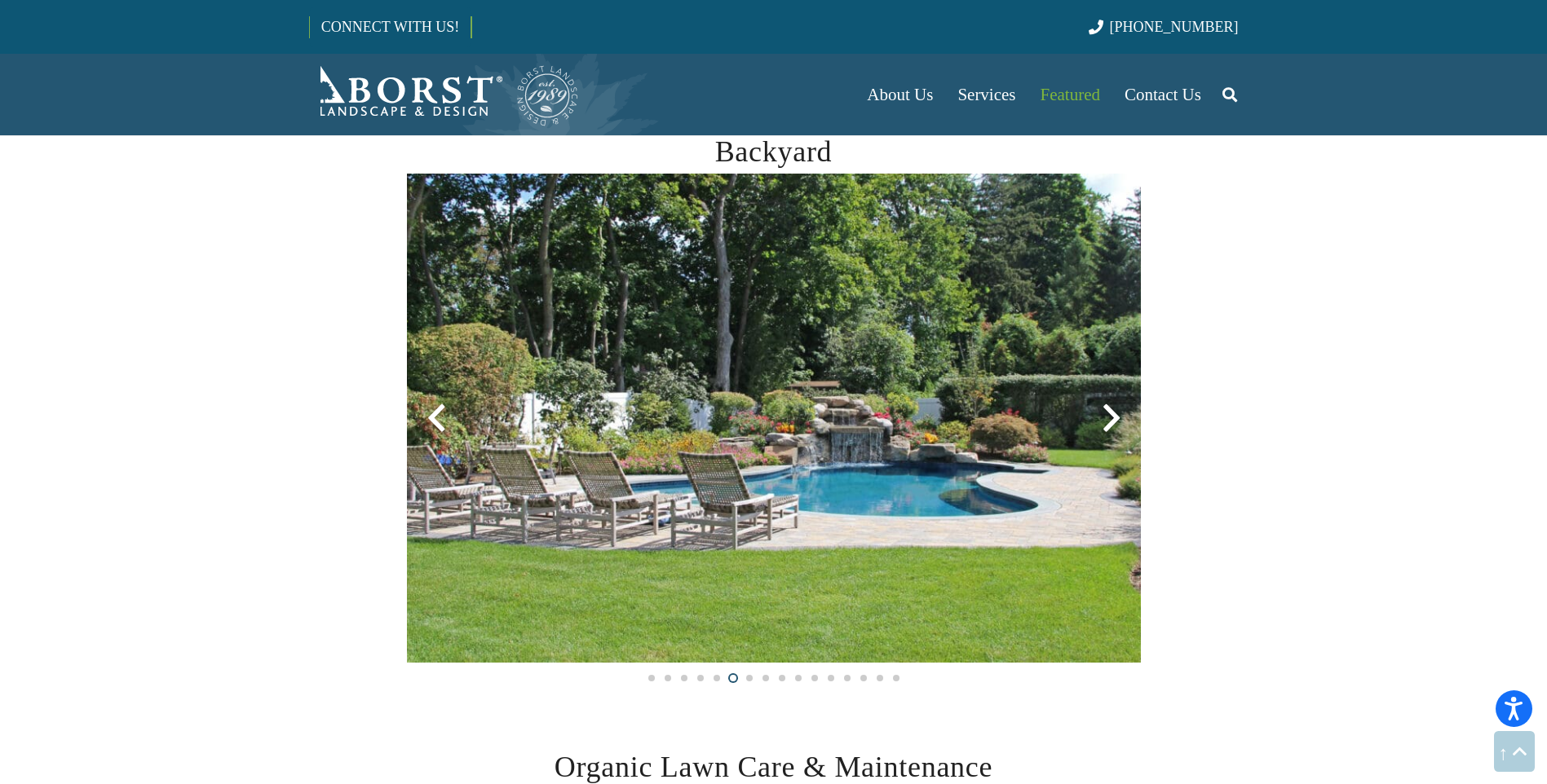
click at [1112, 418] on div at bounding box center [1111, 418] width 59 height 59
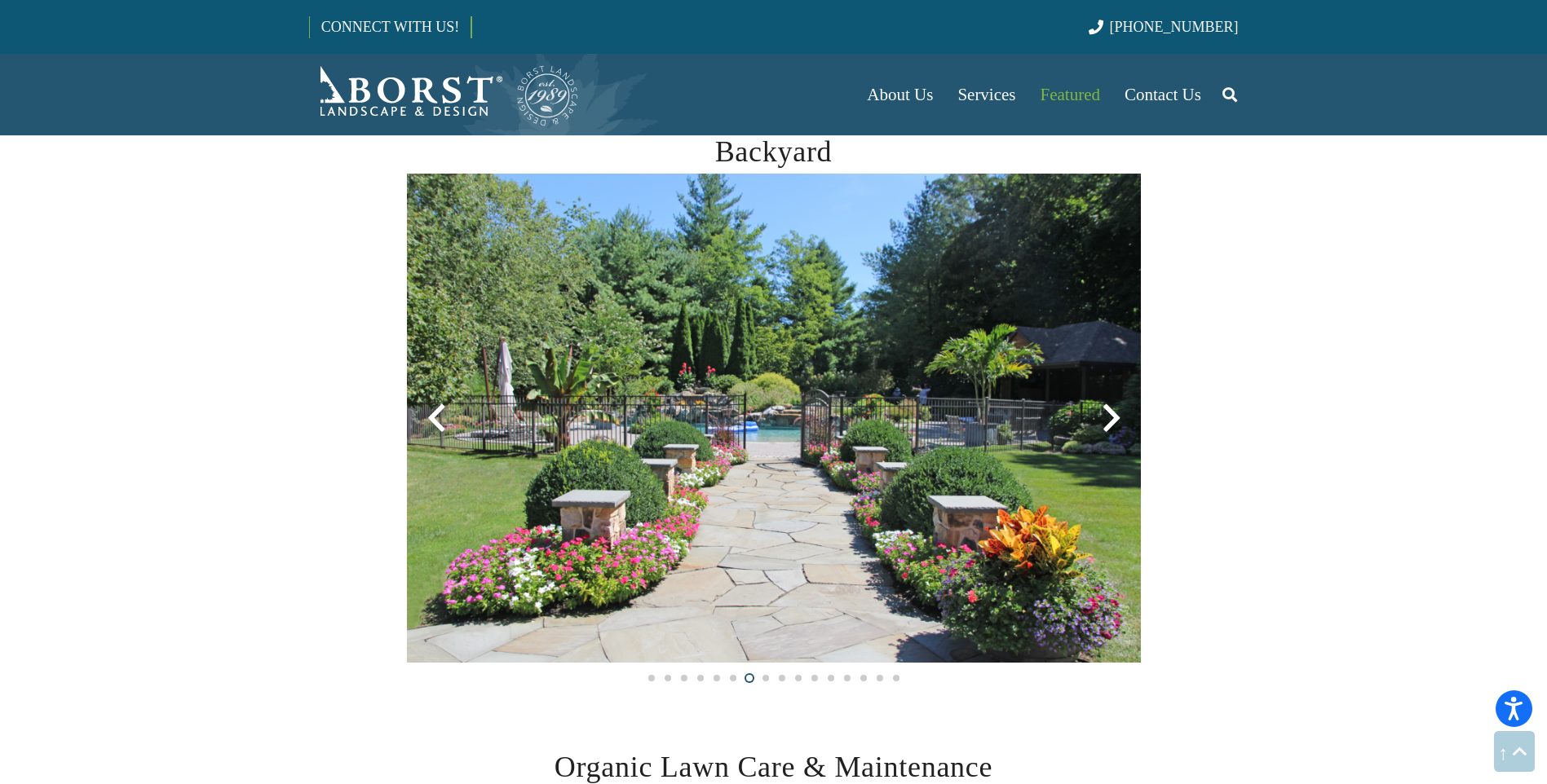
click at [1111, 422] on div at bounding box center [1111, 418] width 59 height 59
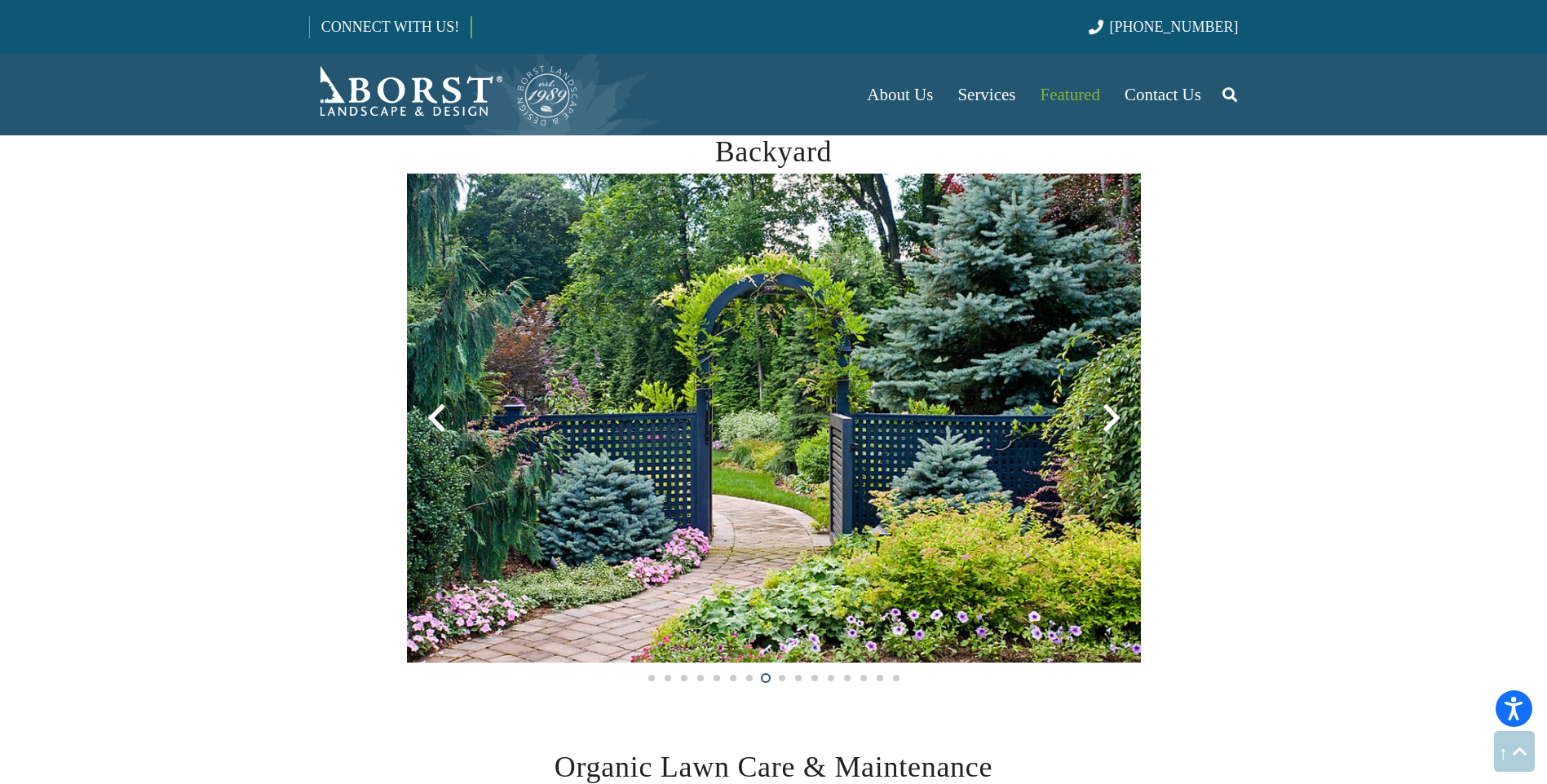
click at [1106, 412] on div at bounding box center [1111, 418] width 59 height 59
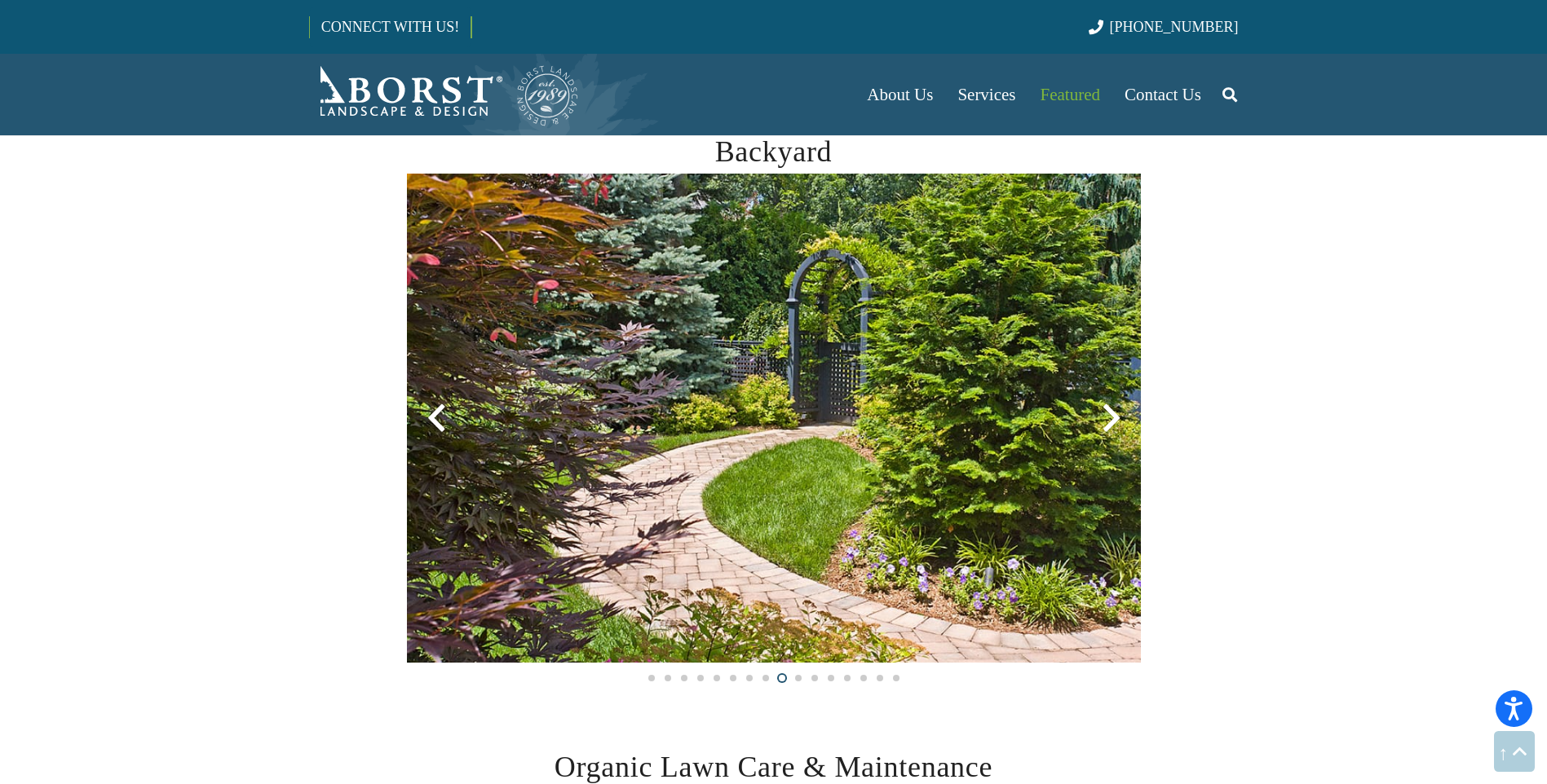
click at [1106, 412] on div at bounding box center [1111, 418] width 59 height 59
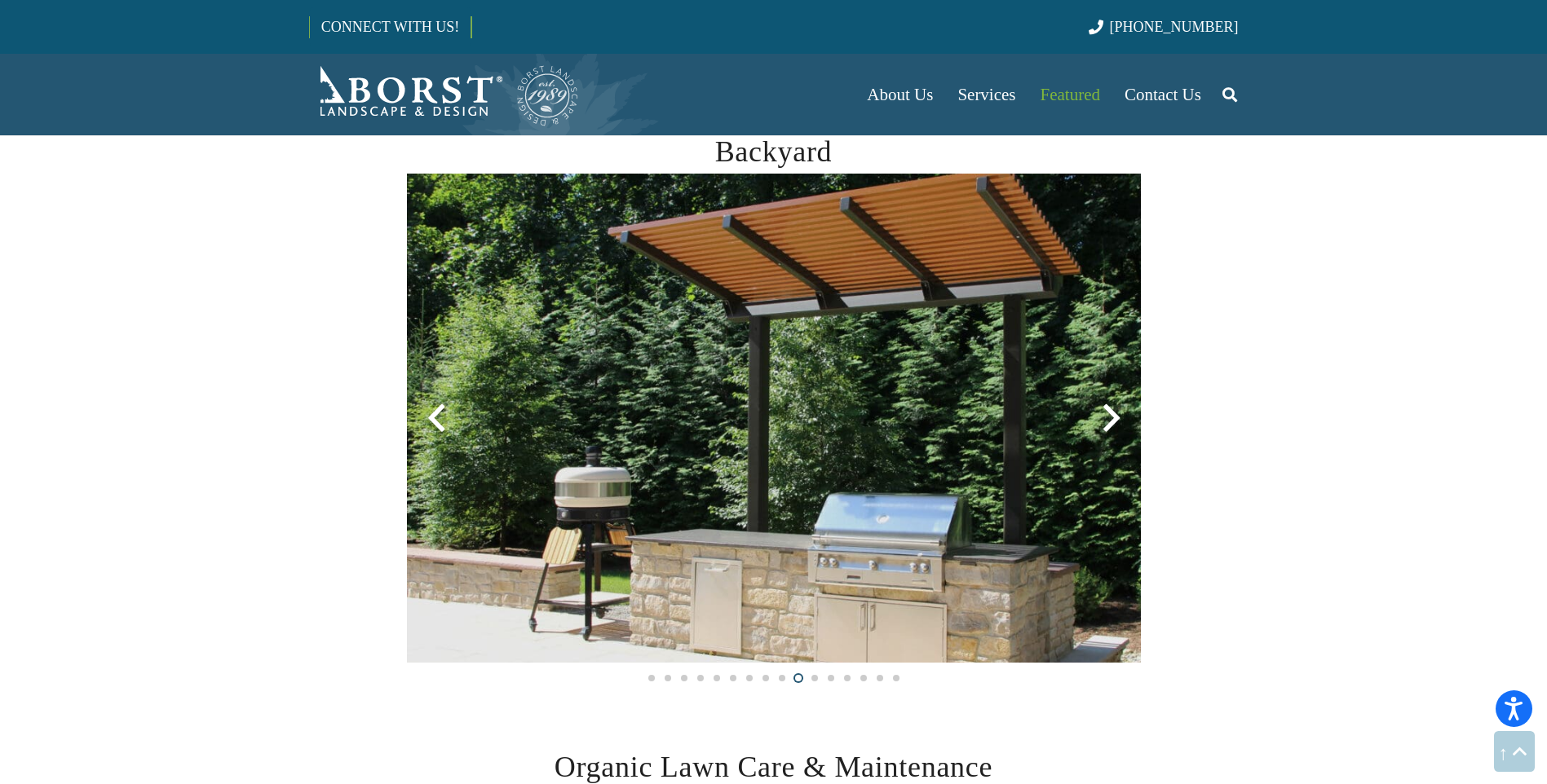
click at [1106, 412] on div at bounding box center [1111, 418] width 59 height 59
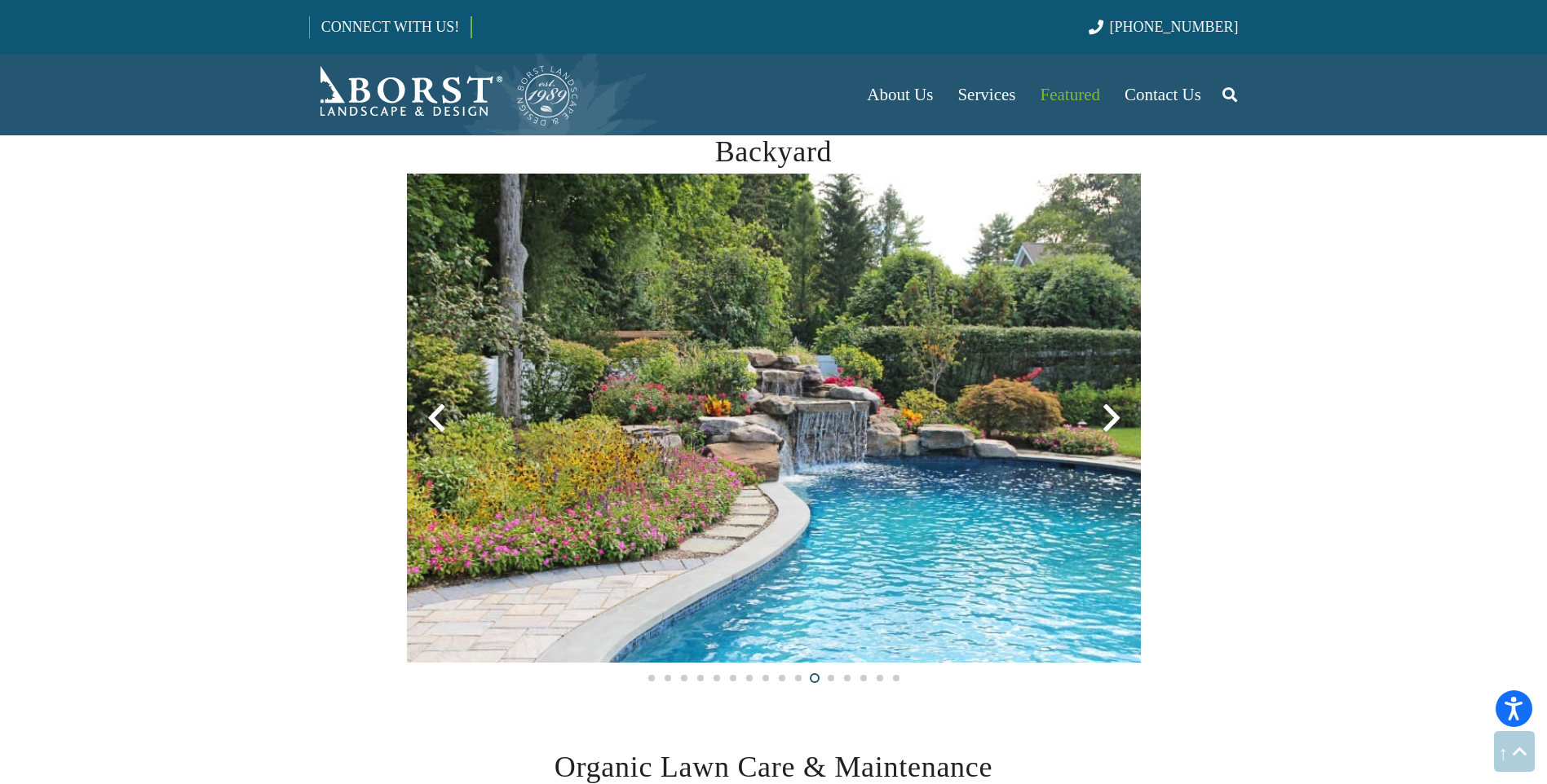
click at [1110, 419] on div at bounding box center [1111, 418] width 59 height 59
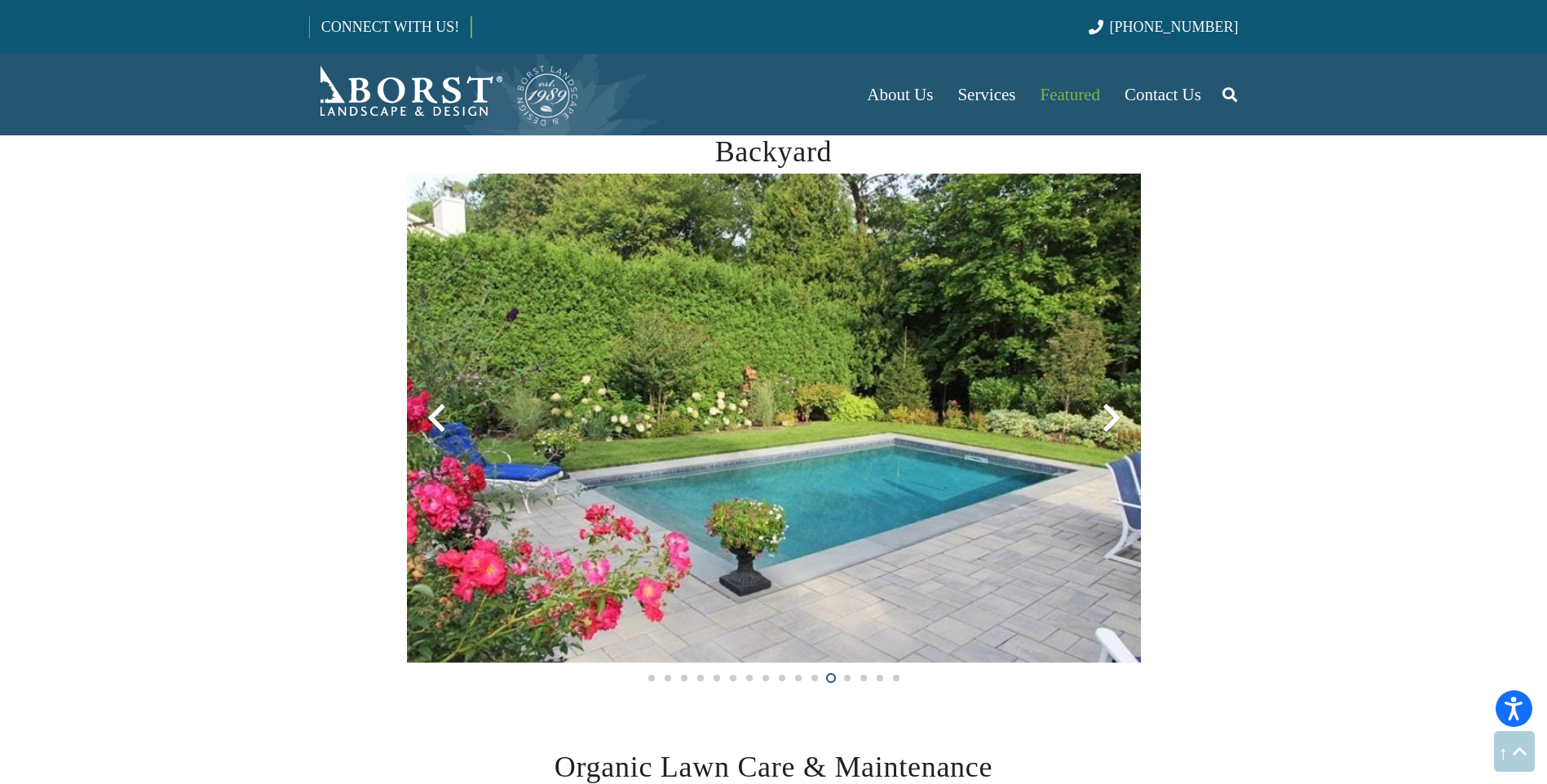
click at [1117, 412] on div at bounding box center [1111, 418] width 59 height 59
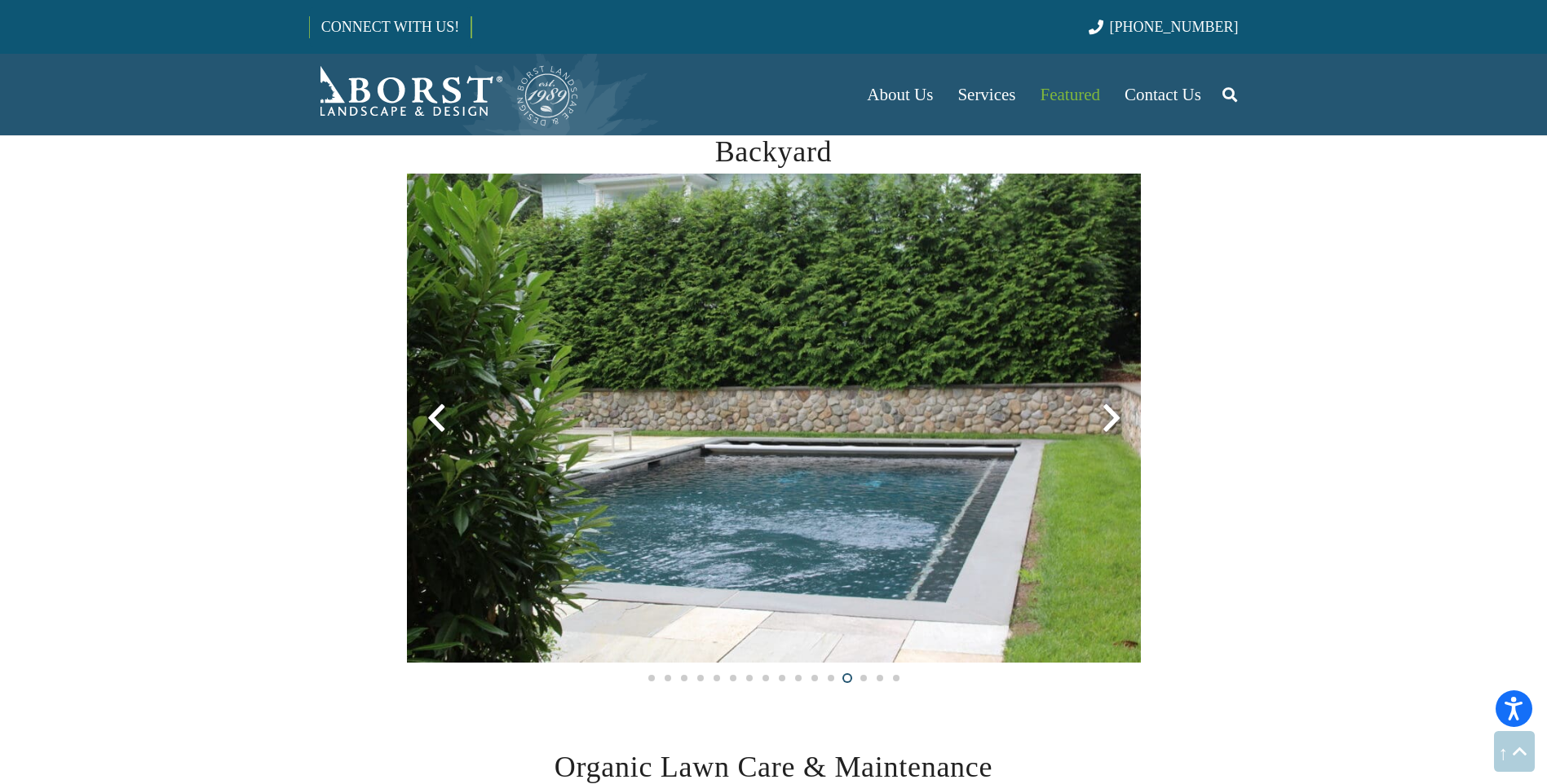
click at [1117, 412] on div at bounding box center [1111, 418] width 59 height 59
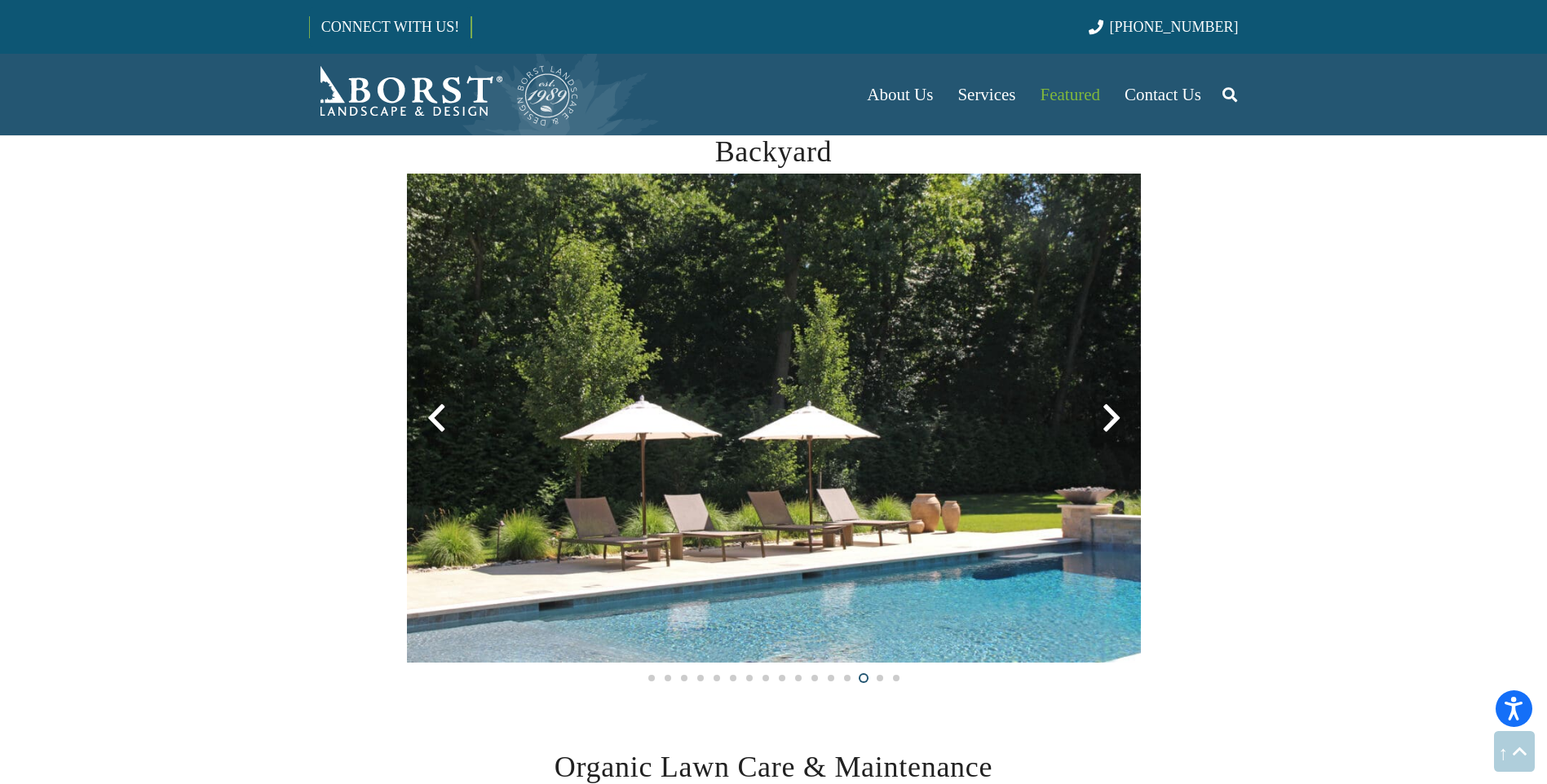
click at [1117, 412] on div at bounding box center [1111, 418] width 59 height 59
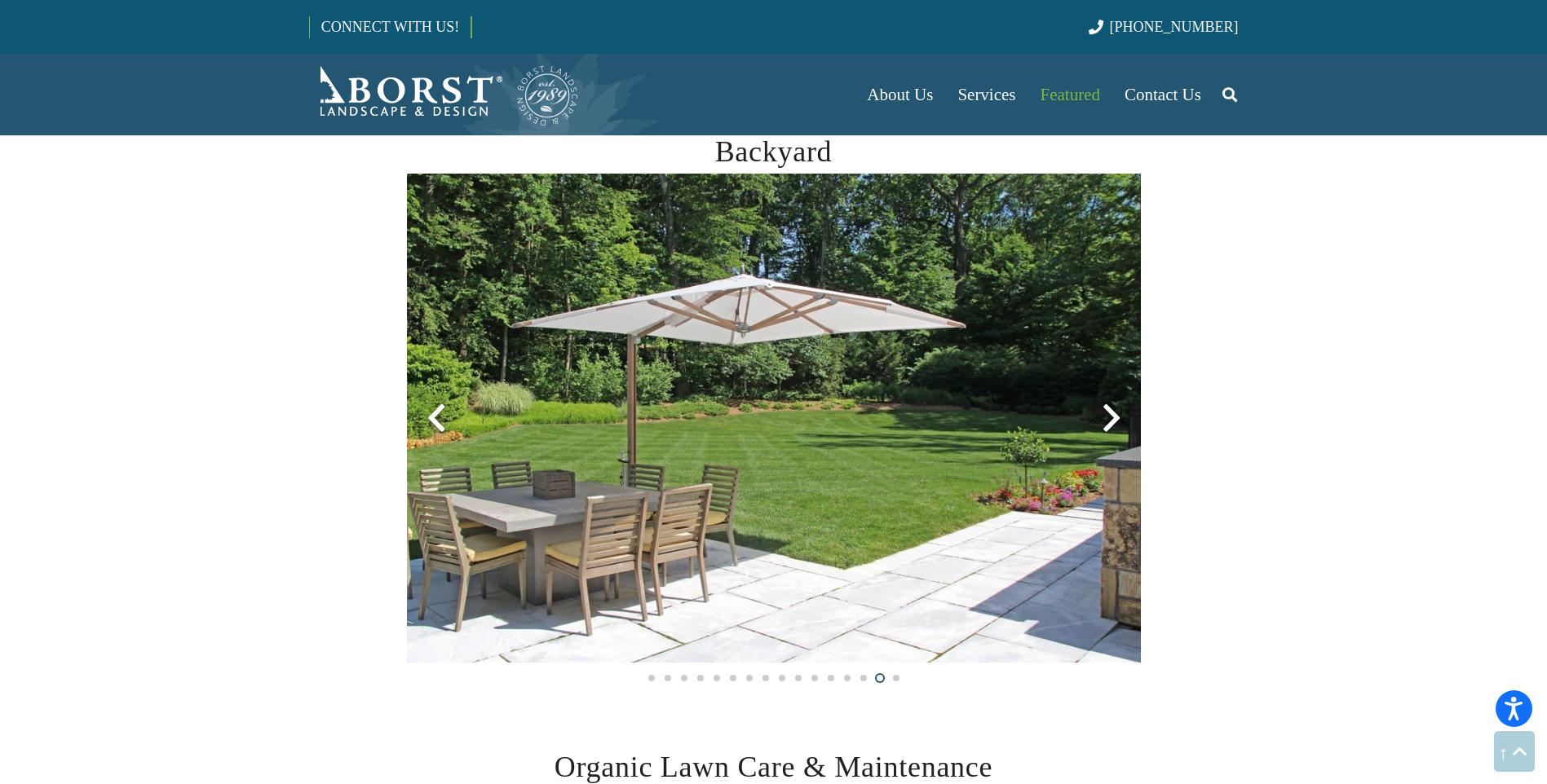
click at [1117, 412] on div at bounding box center [1111, 418] width 59 height 59
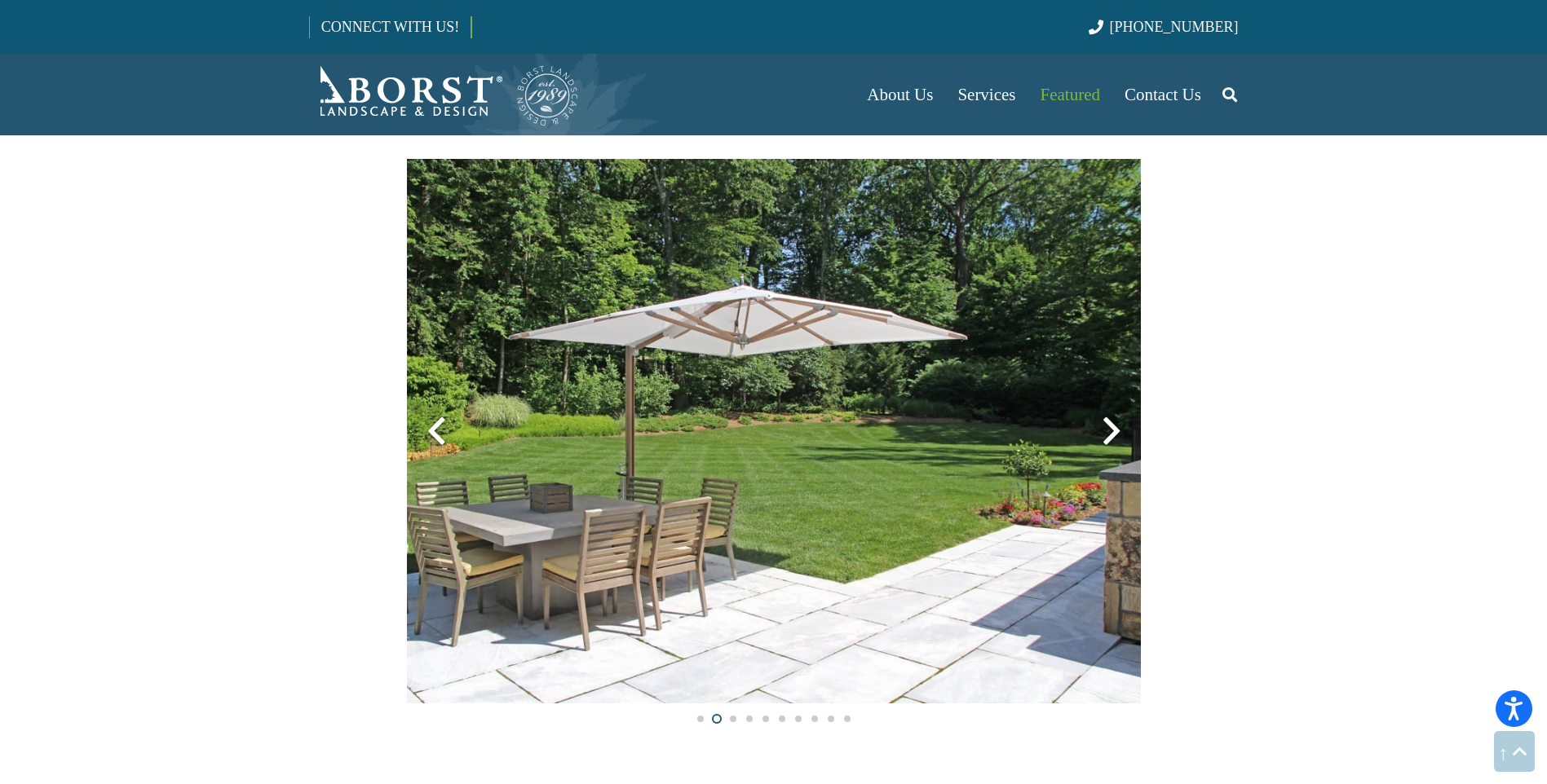
click at [1109, 427] on div at bounding box center [1111, 432] width 59 height 59
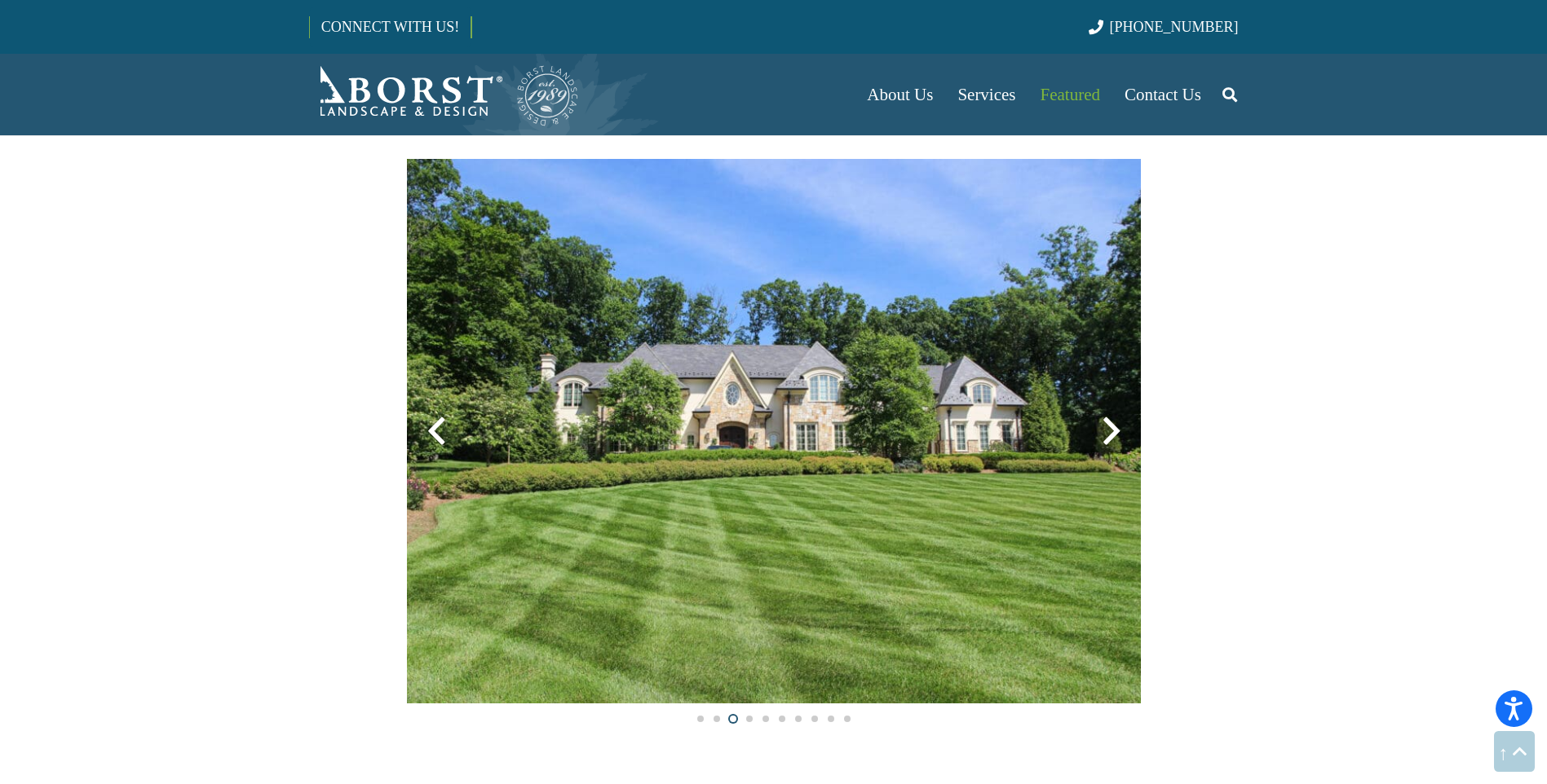
click at [1109, 427] on div at bounding box center [1111, 432] width 59 height 59
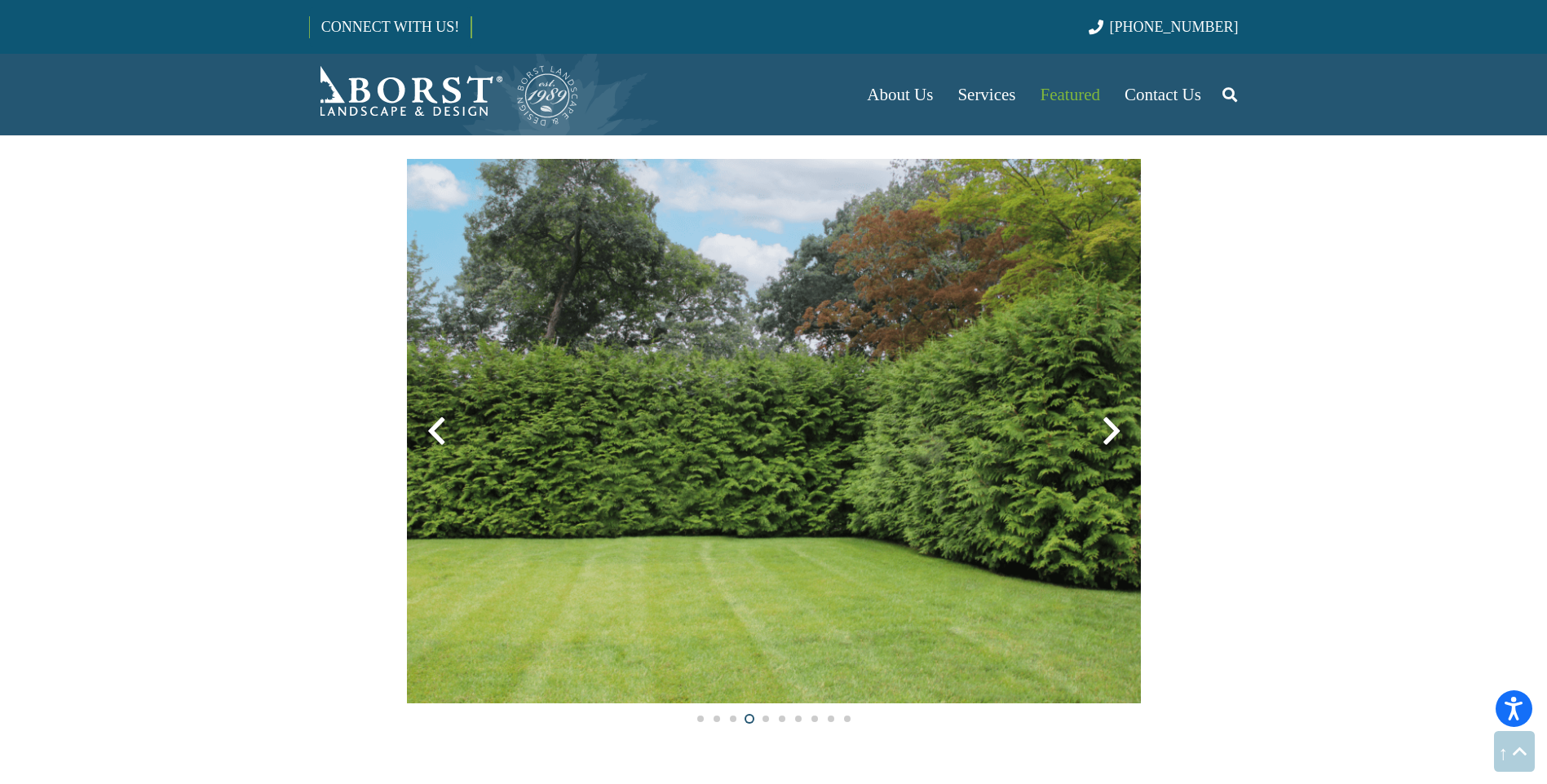
click at [1109, 427] on div at bounding box center [1111, 432] width 59 height 59
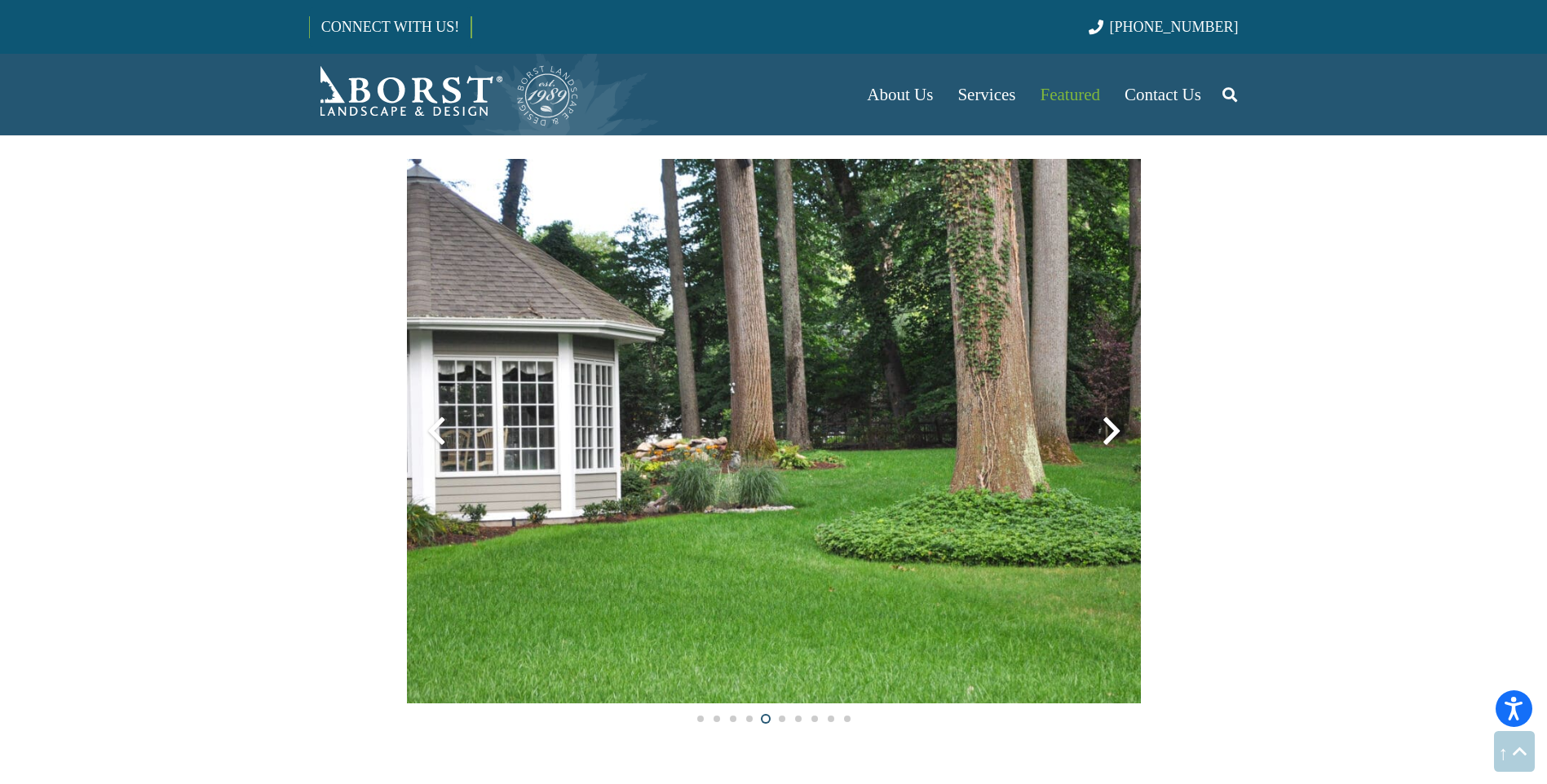
click at [1109, 427] on div at bounding box center [1111, 432] width 59 height 59
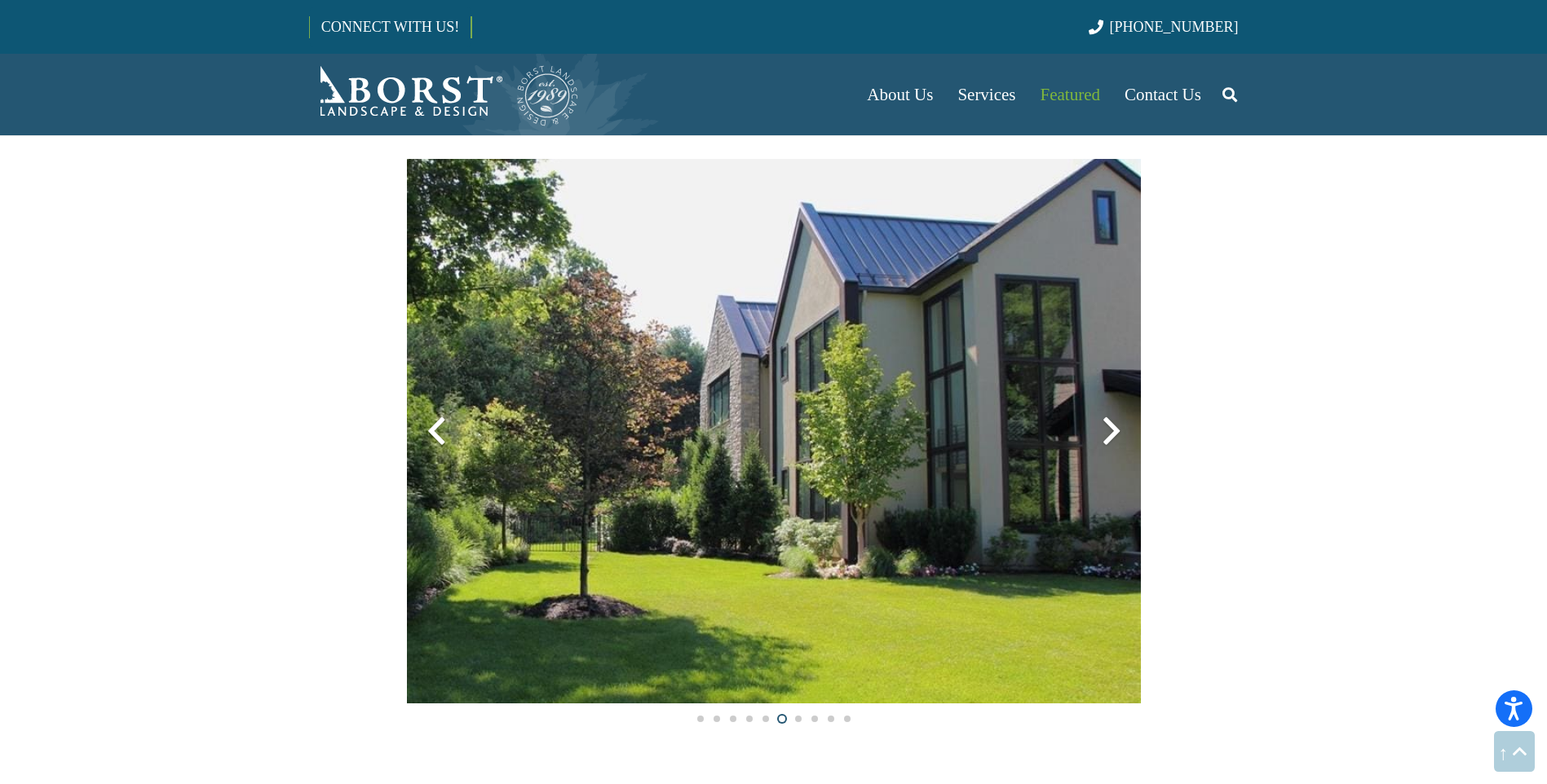
click at [1109, 427] on div at bounding box center [1111, 432] width 59 height 59
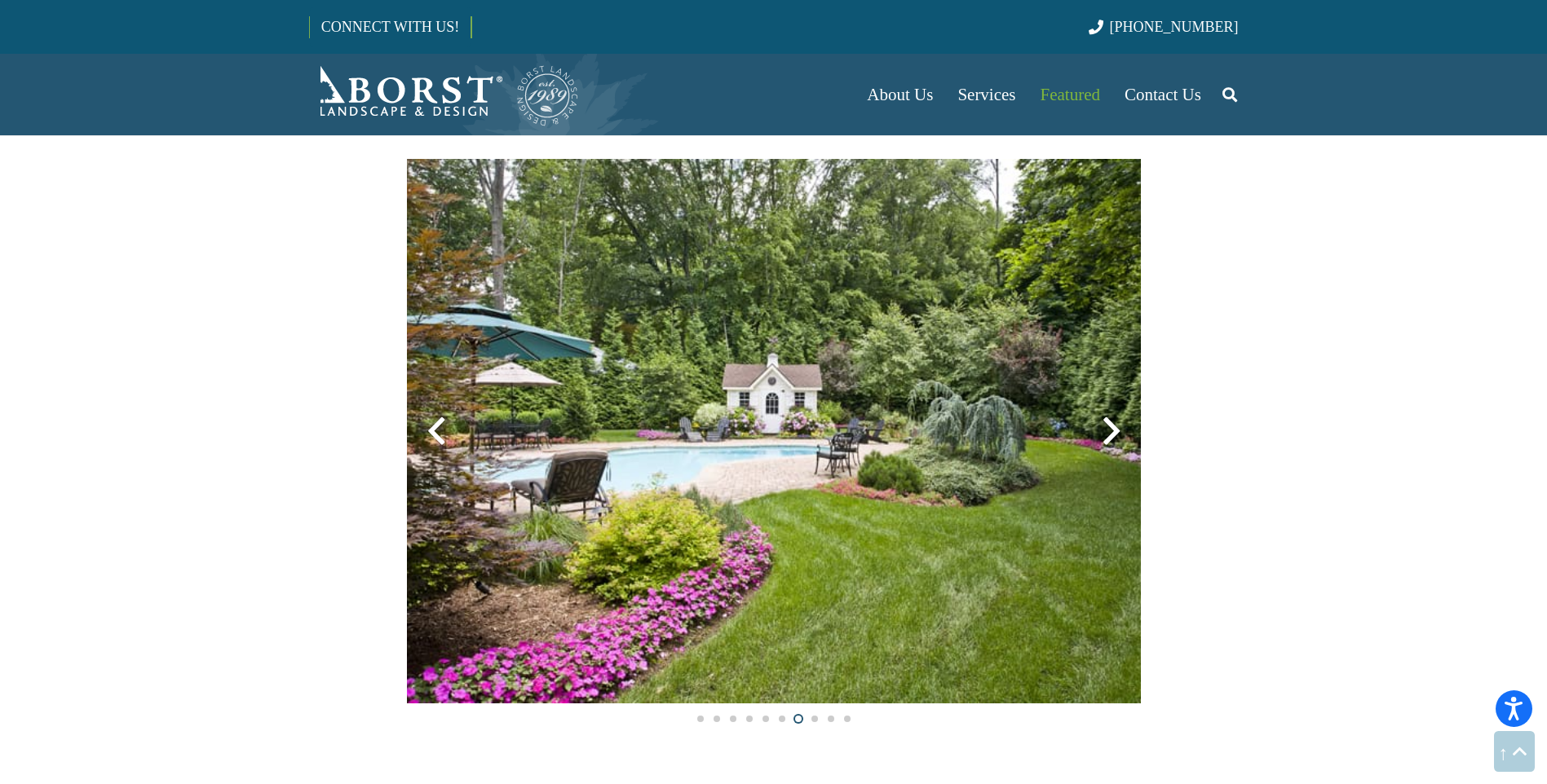
click at [1109, 427] on div at bounding box center [1111, 432] width 59 height 59
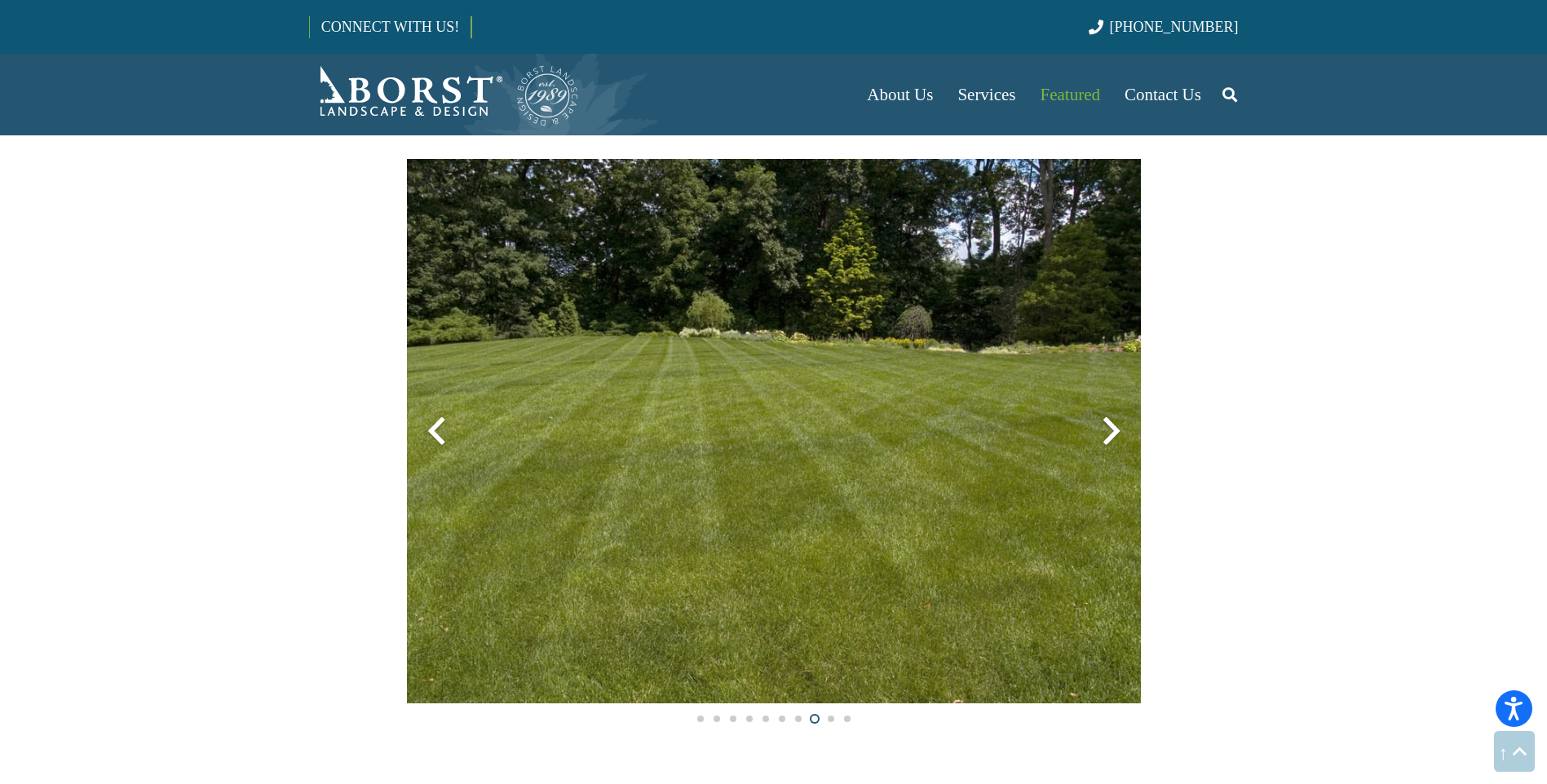
click at [1110, 429] on div at bounding box center [1111, 432] width 59 height 59
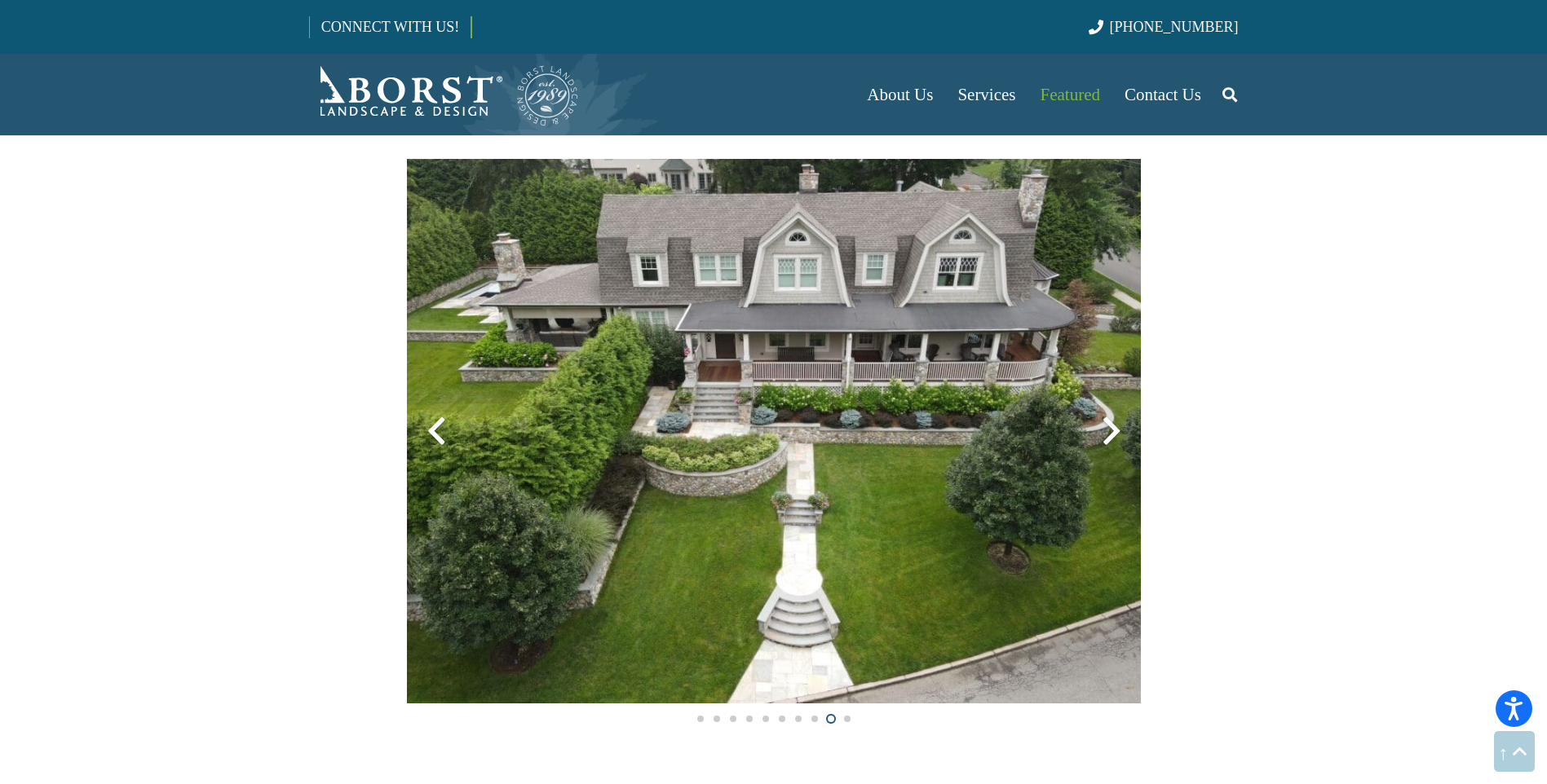
click at [1110, 429] on div at bounding box center [1111, 432] width 59 height 59
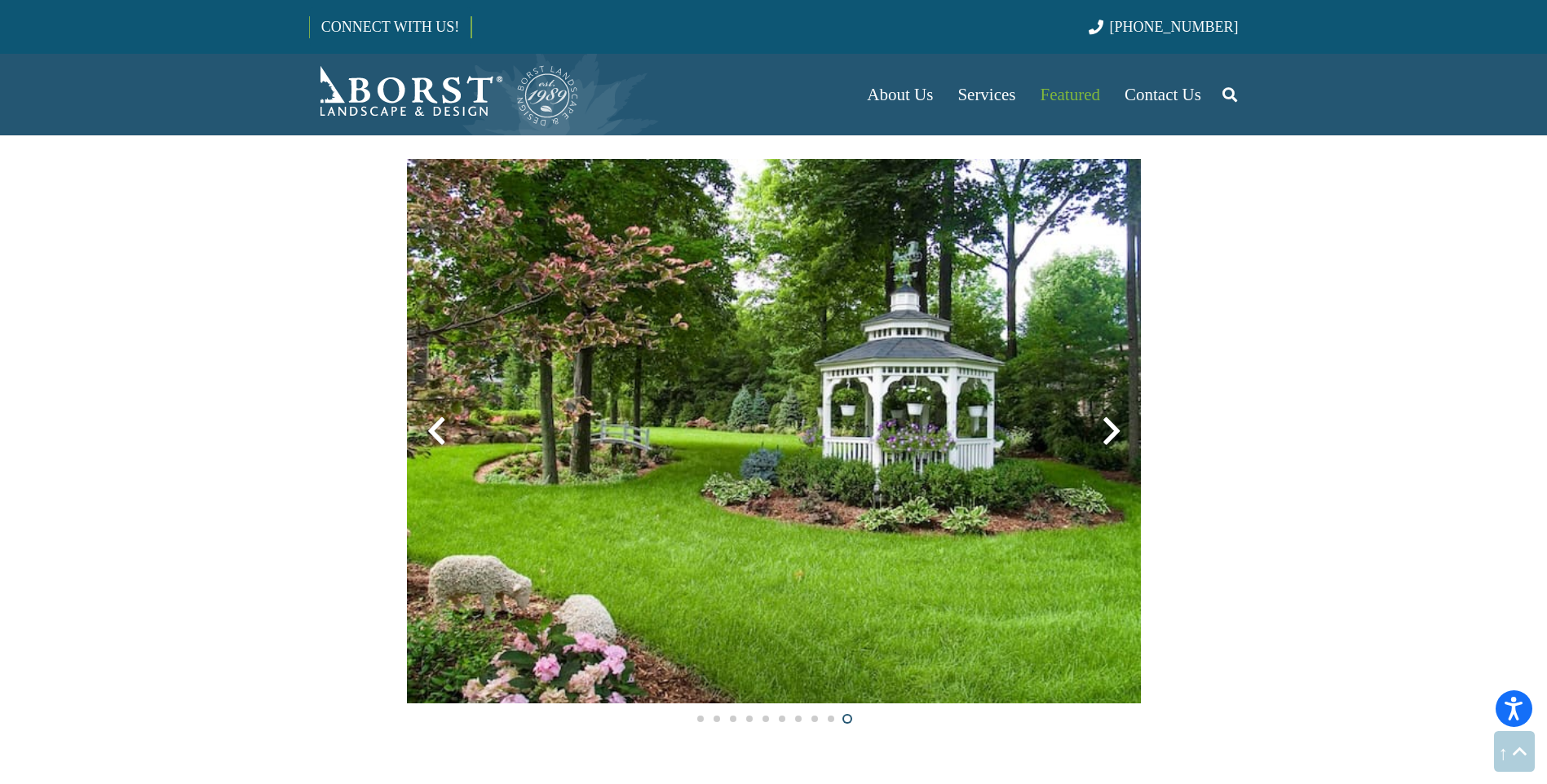
click at [1114, 427] on div at bounding box center [1111, 432] width 59 height 59
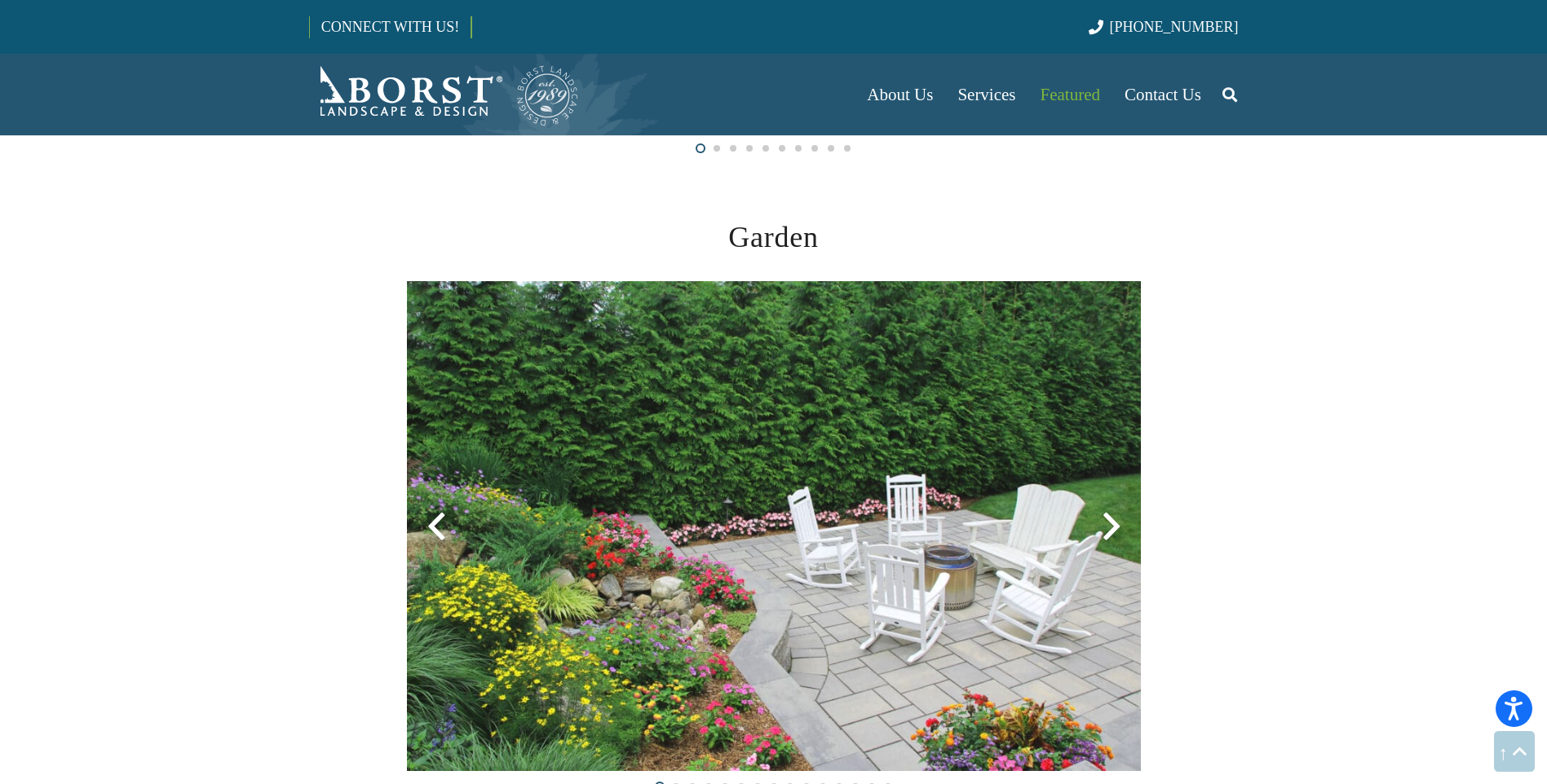
scroll to position [2282, 0]
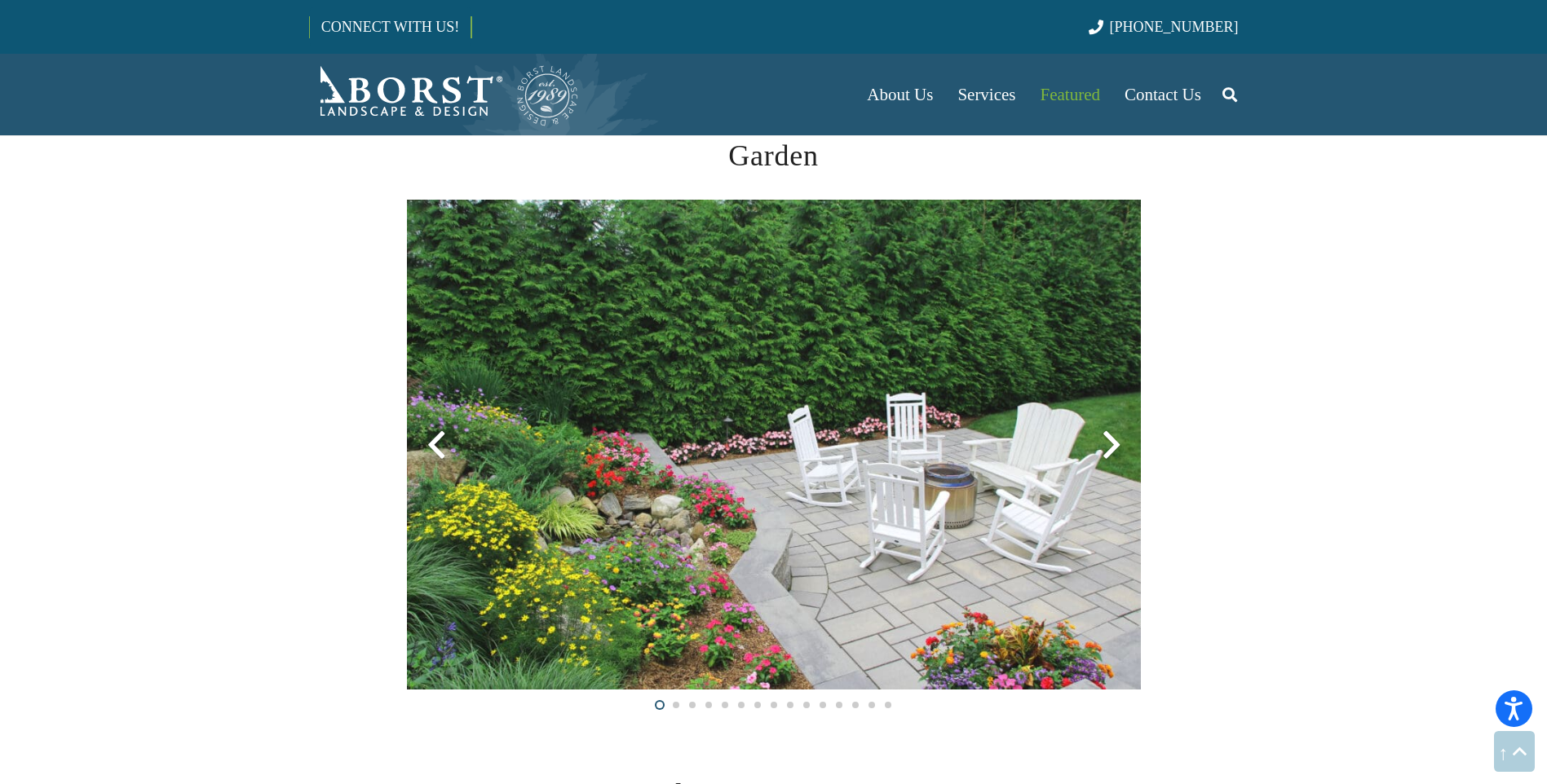
click at [1112, 441] on div at bounding box center [1111, 445] width 59 height 59
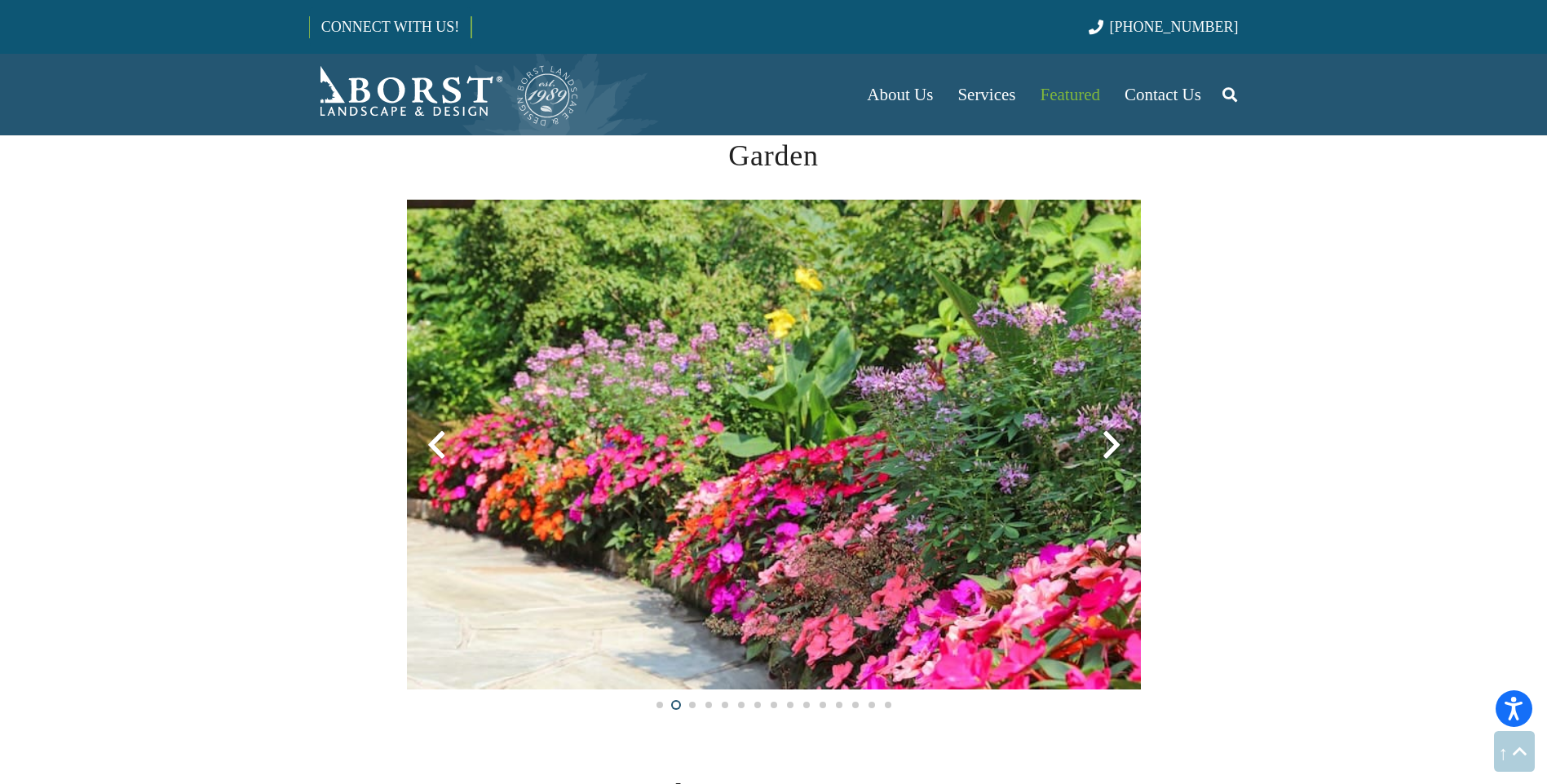
click at [1110, 442] on div at bounding box center [1111, 445] width 59 height 59
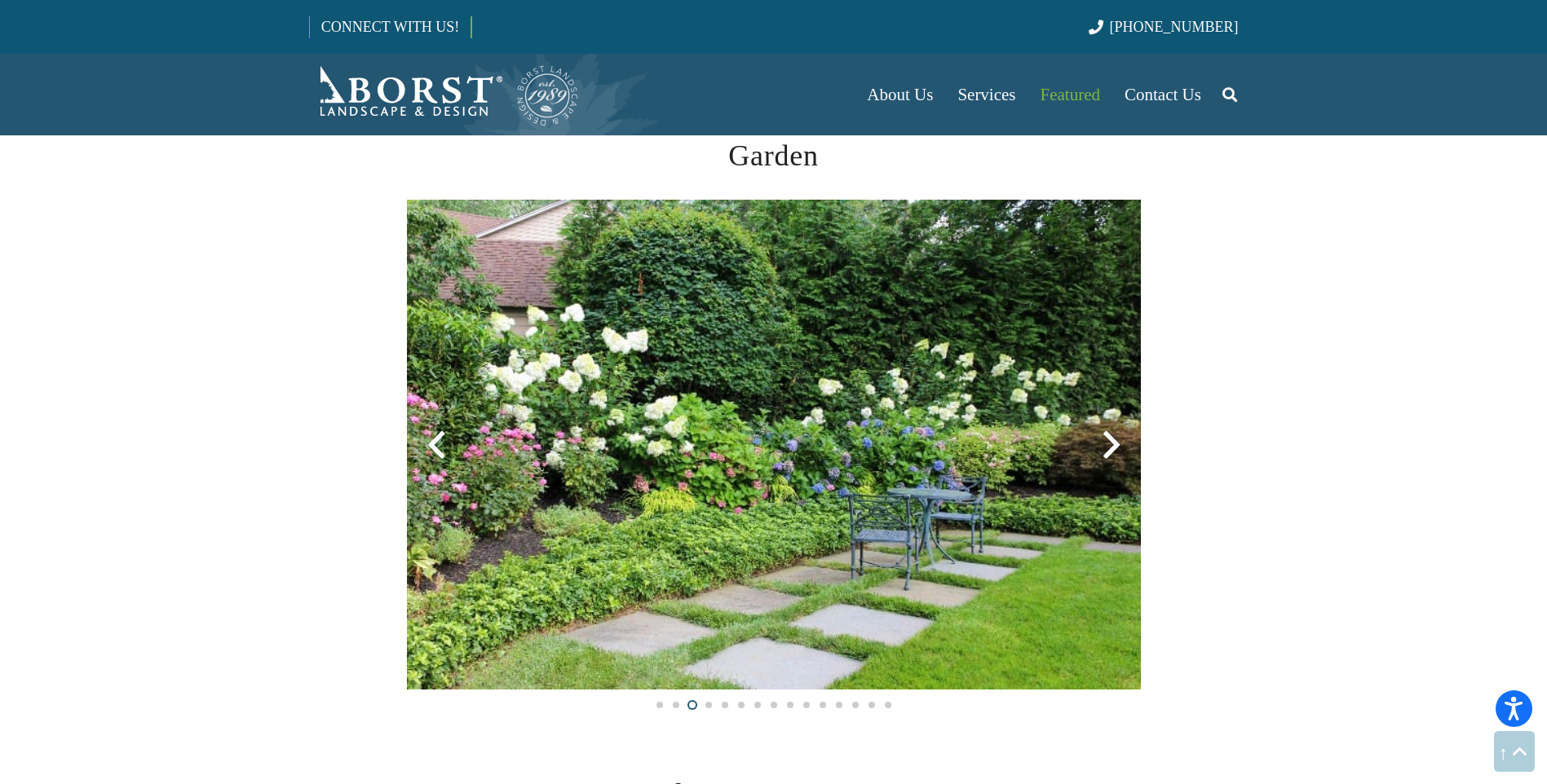
click at [1110, 442] on div at bounding box center [1111, 445] width 59 height 59
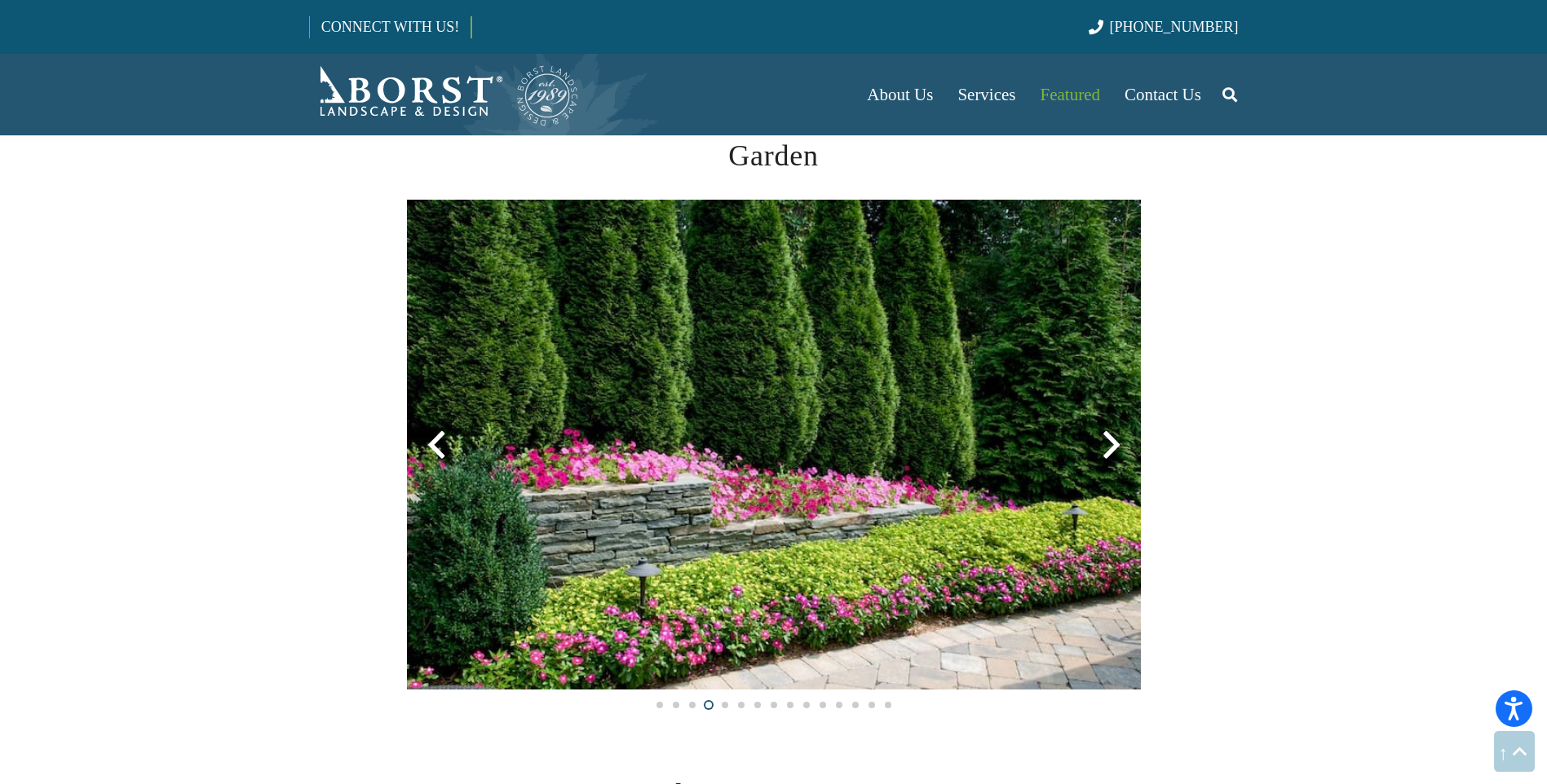
click at [1110, 442] on div at bounding box center [1111, 445] width 59 height 59
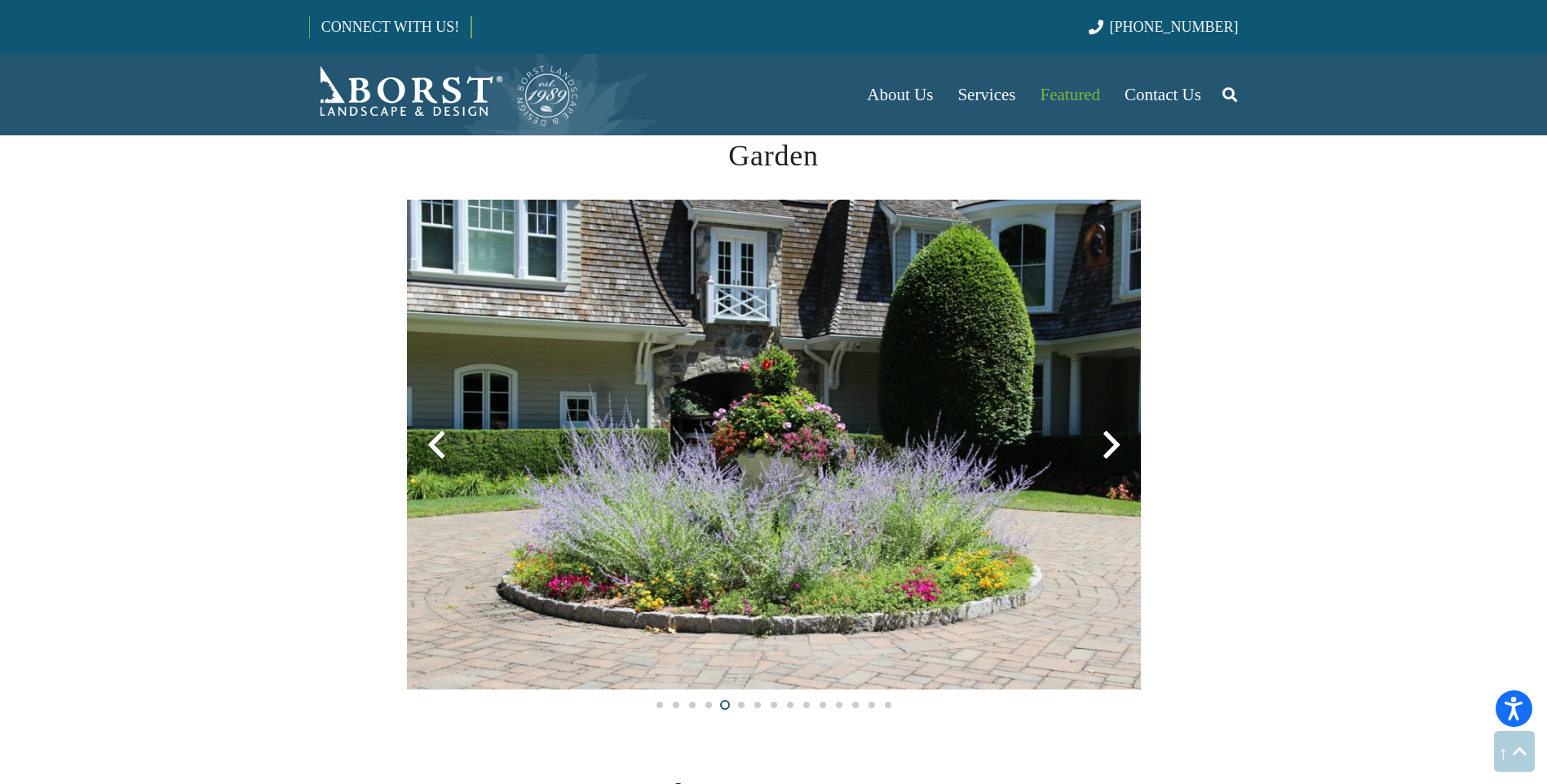
click at [1110, 442] on div at bounding box center [1111, 445] width 59 height 59
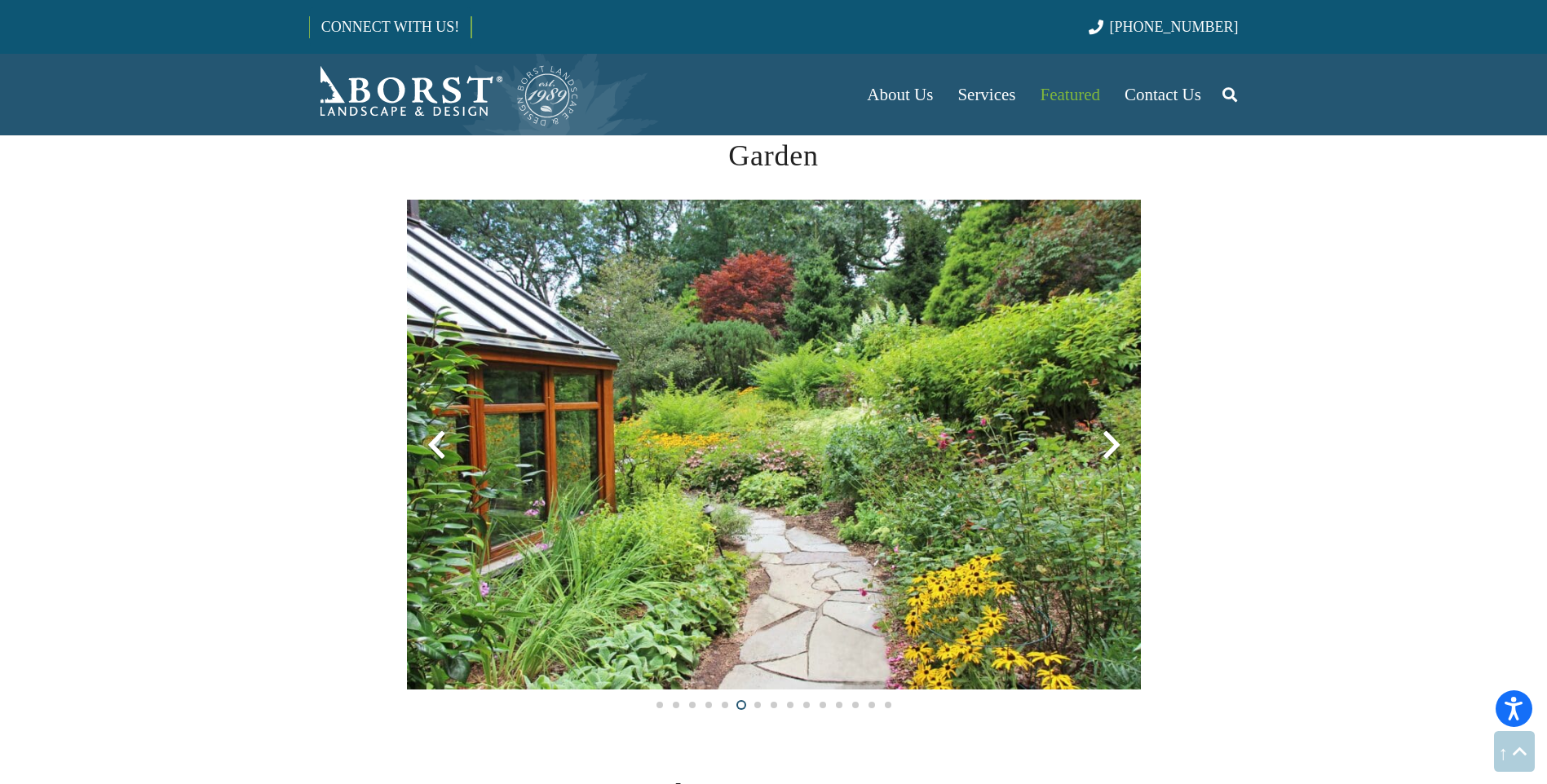
click at [1106, 451] on div at bounding box center [1111, 445] width 59 height 59
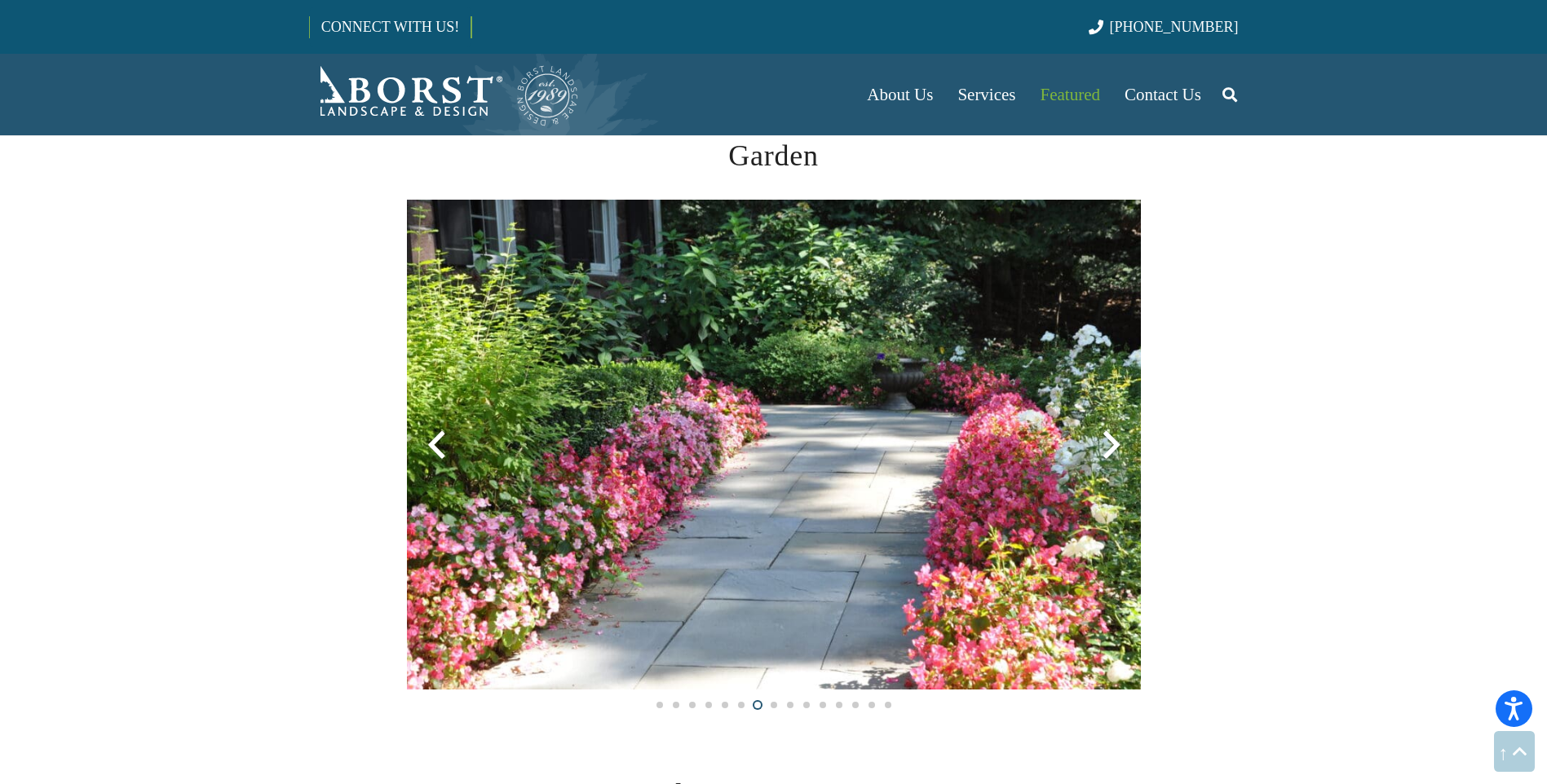
click at [1106, 451] on div at bounding box center [1111, 445] width 59 height 59
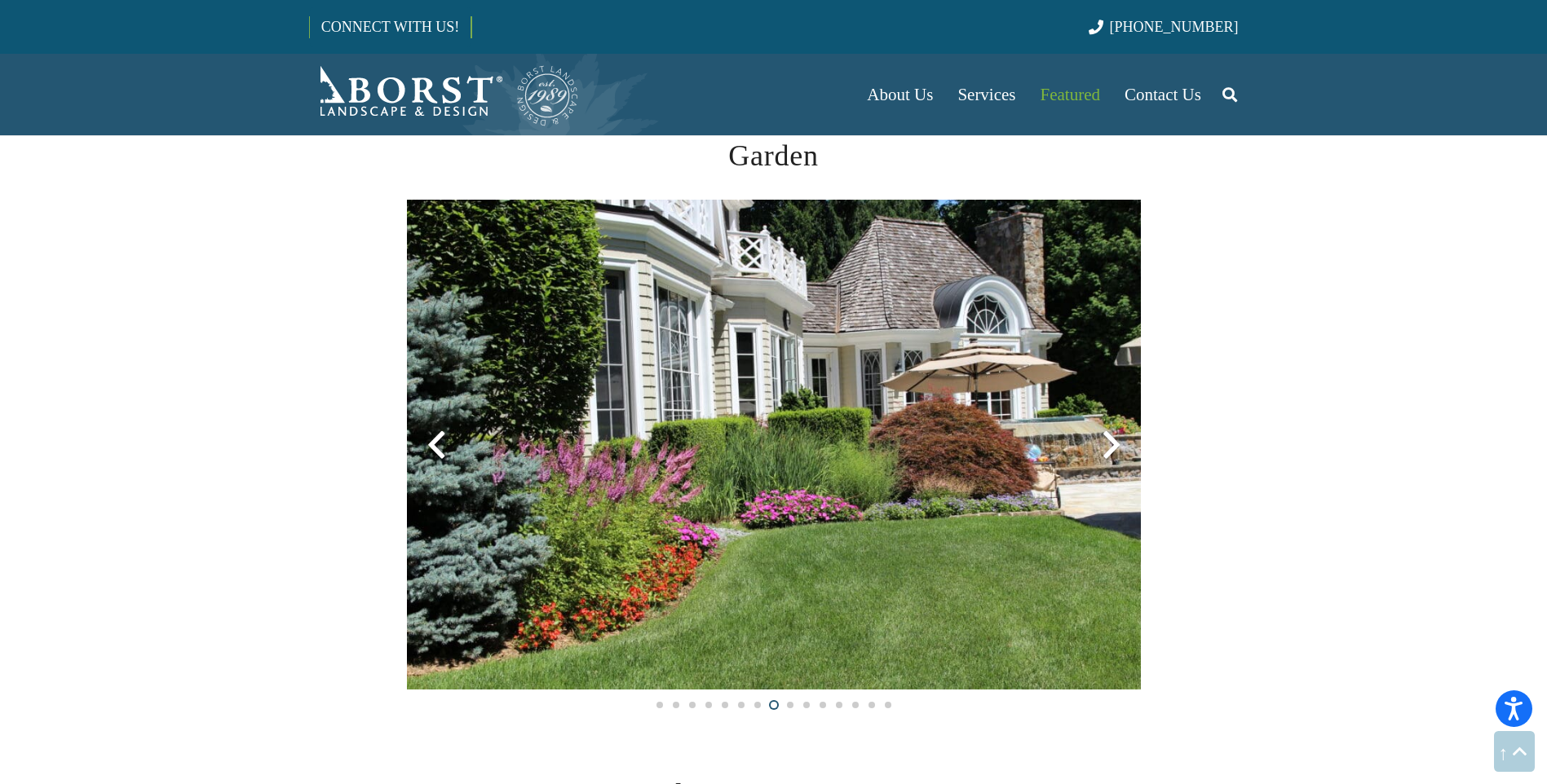
click at [1106, 451] on div at bounding box center [1111, 445] width 59 height 59
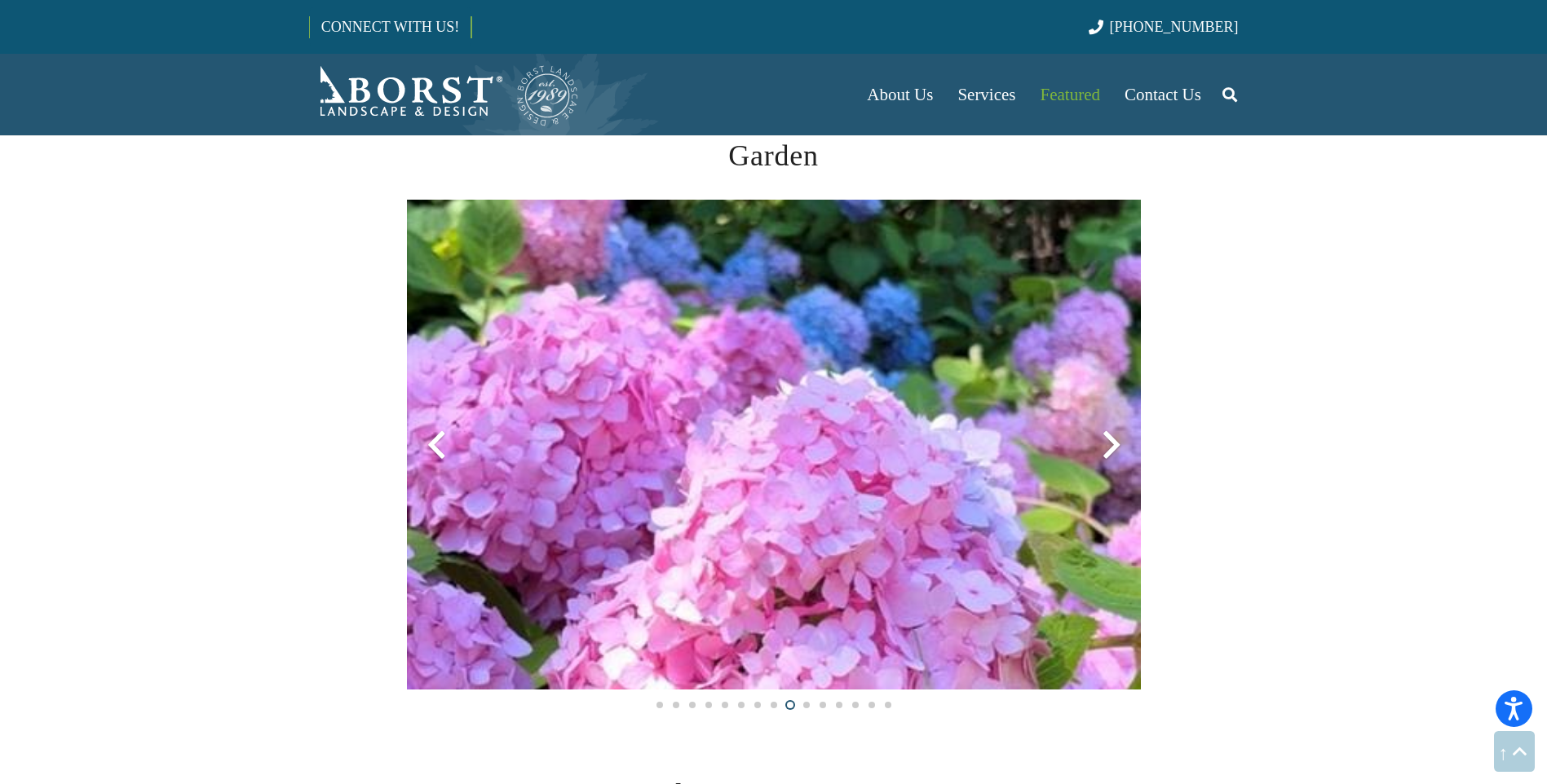
click at [1106, 451] on div at bounding box center [1111, 445] width 59 height 59
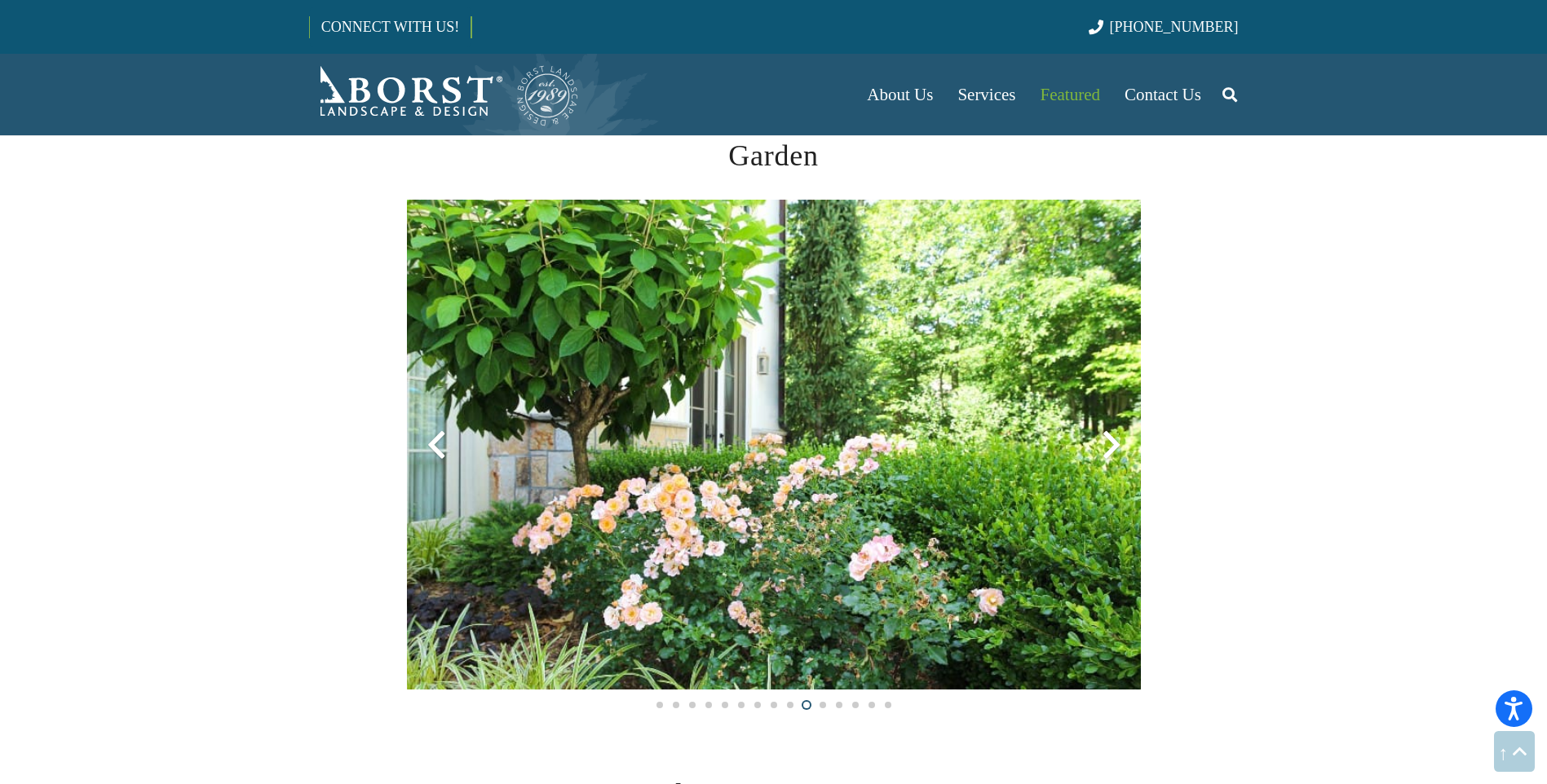
click at [1106, 451] on div at bounding box center [1111, 445] width 59 height 59
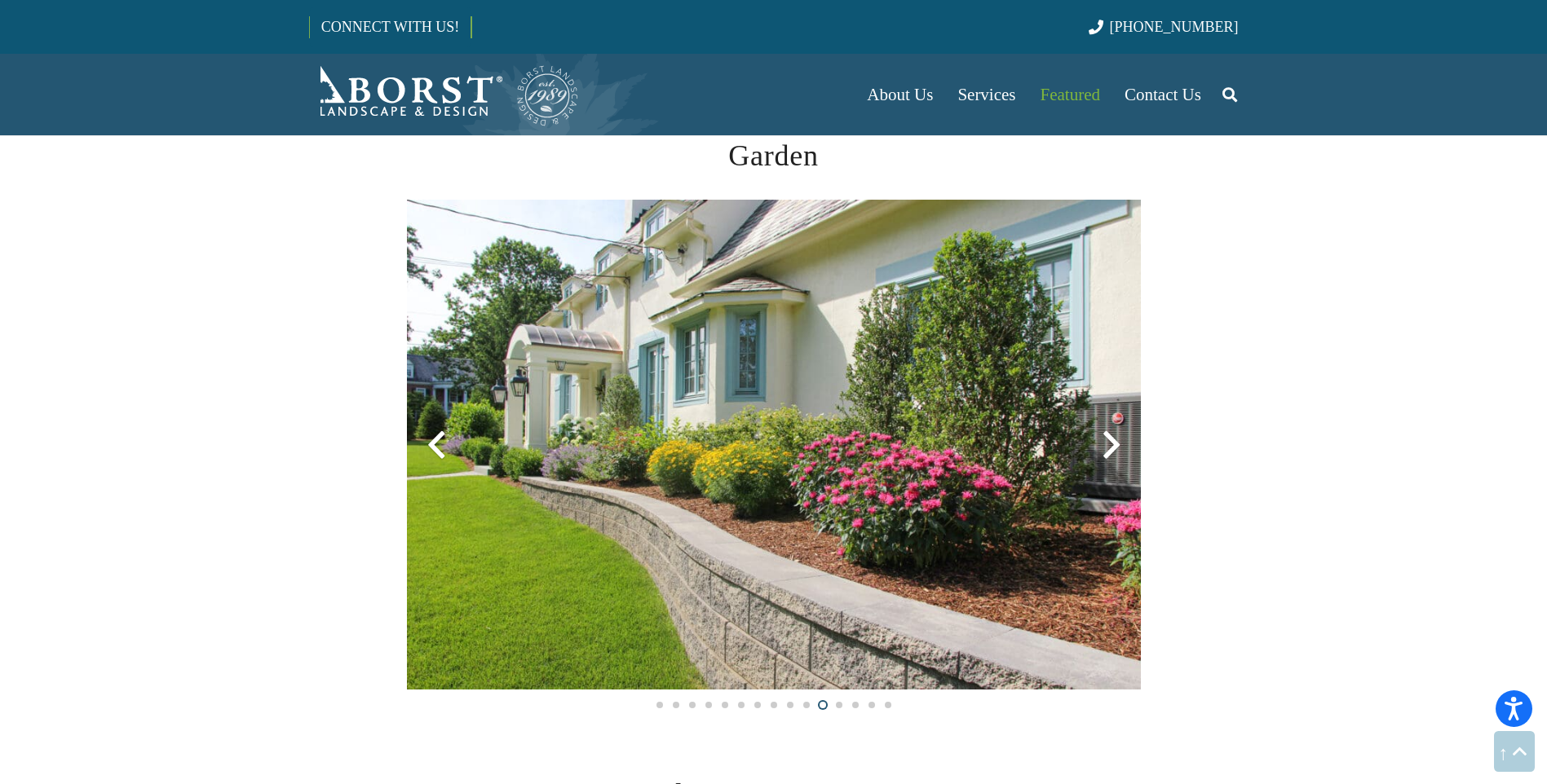
click at [1106, 451] on div at bounding box center [1111, 445] width 59 height 59
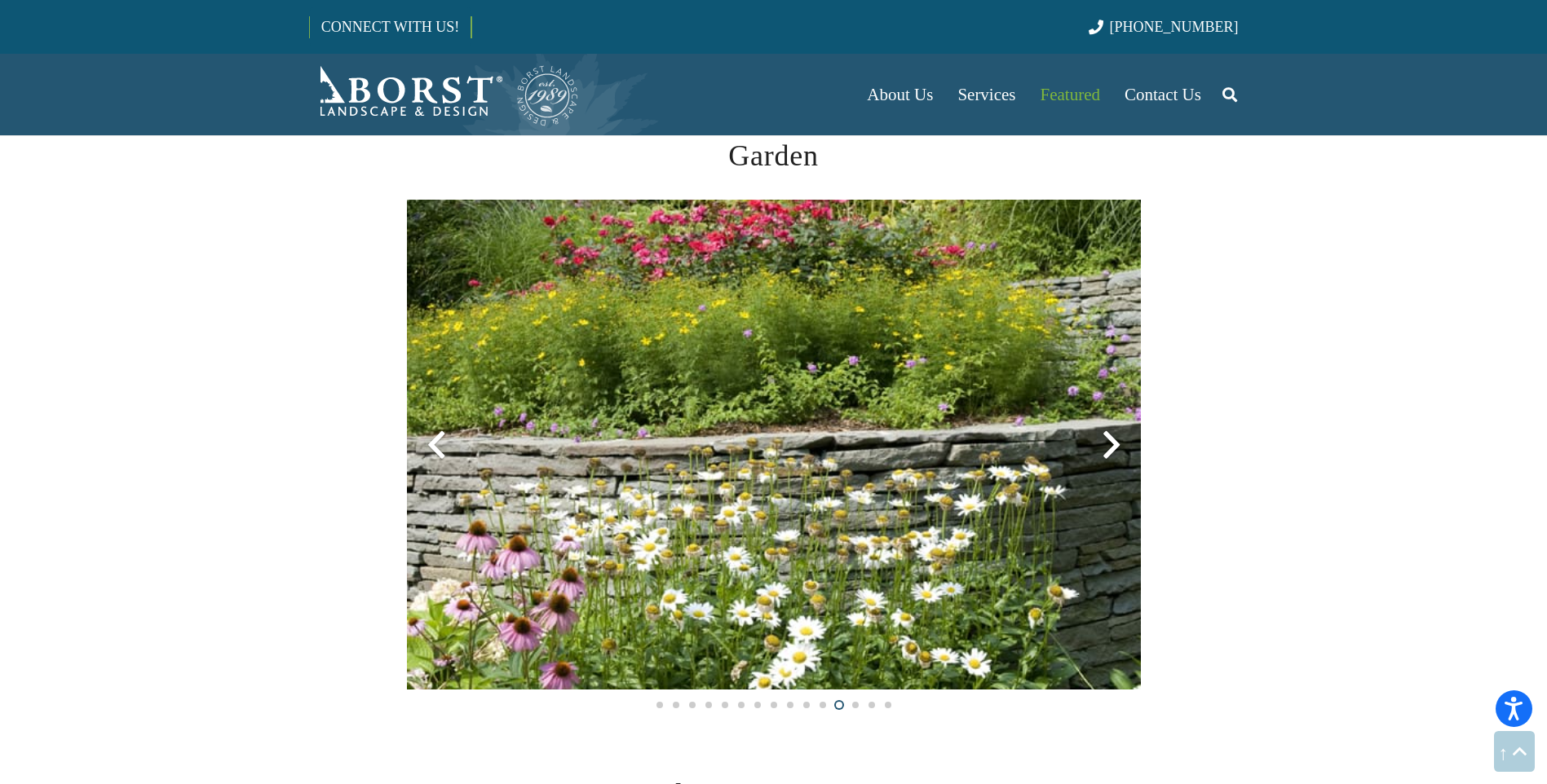
click at [1106, 451] on div at bounding box center [1111, 445] width 59 height 59
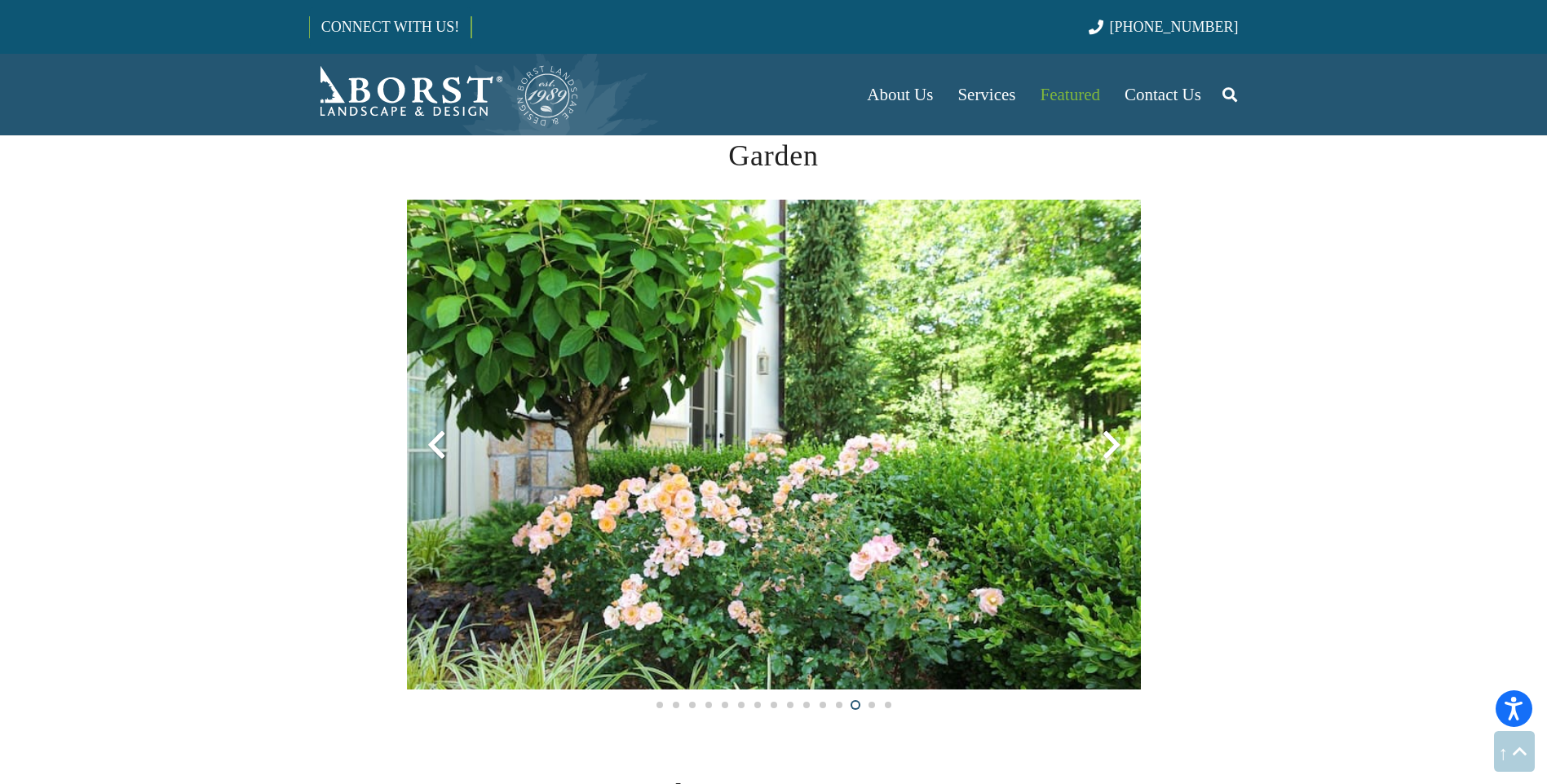
click at [1106, 451] on div at bounding box center [1111, 445] width 59 height 59
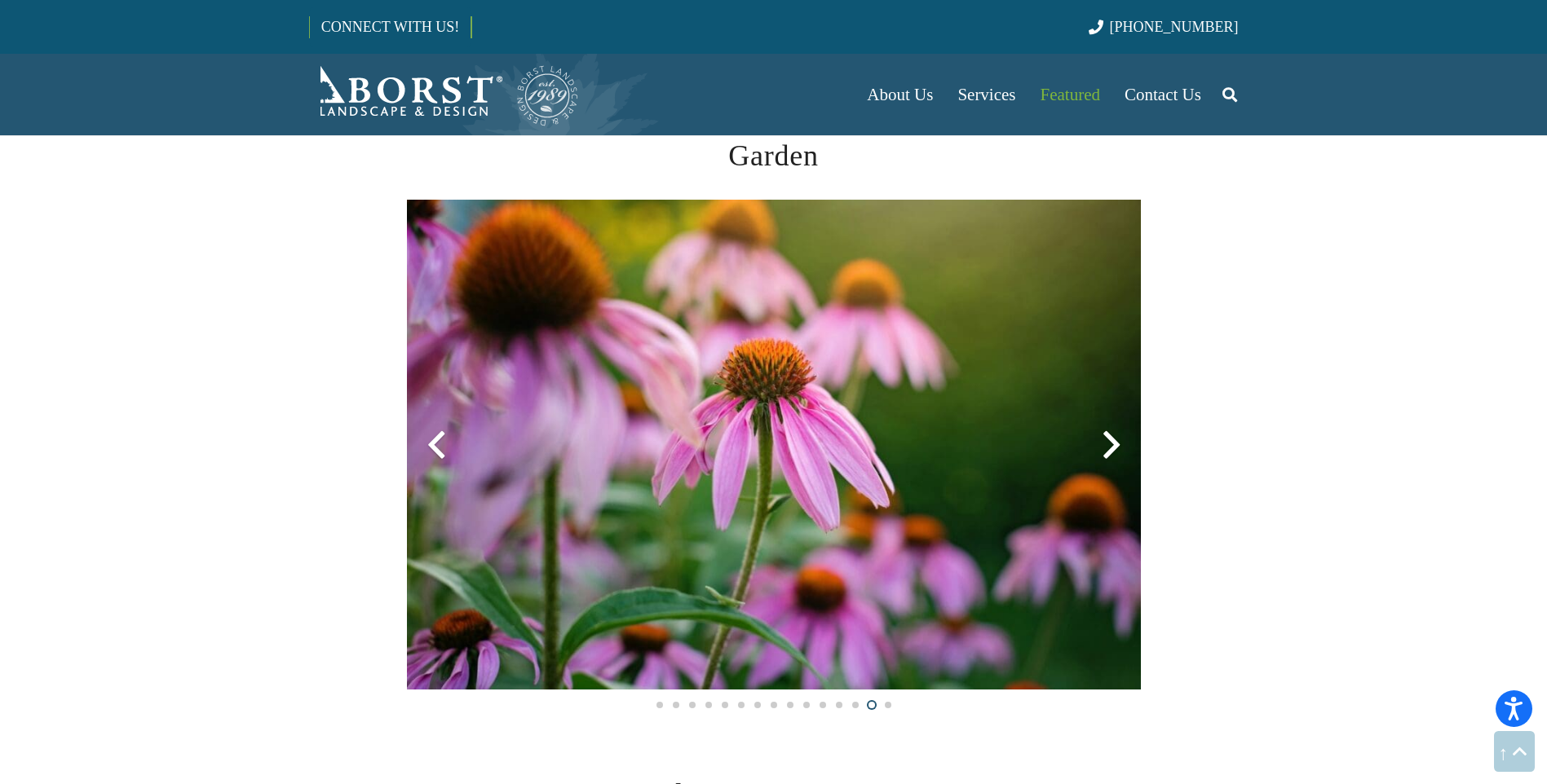
click at [1106, 451] on div at bounding box center [1111, 445] width 59 height 59
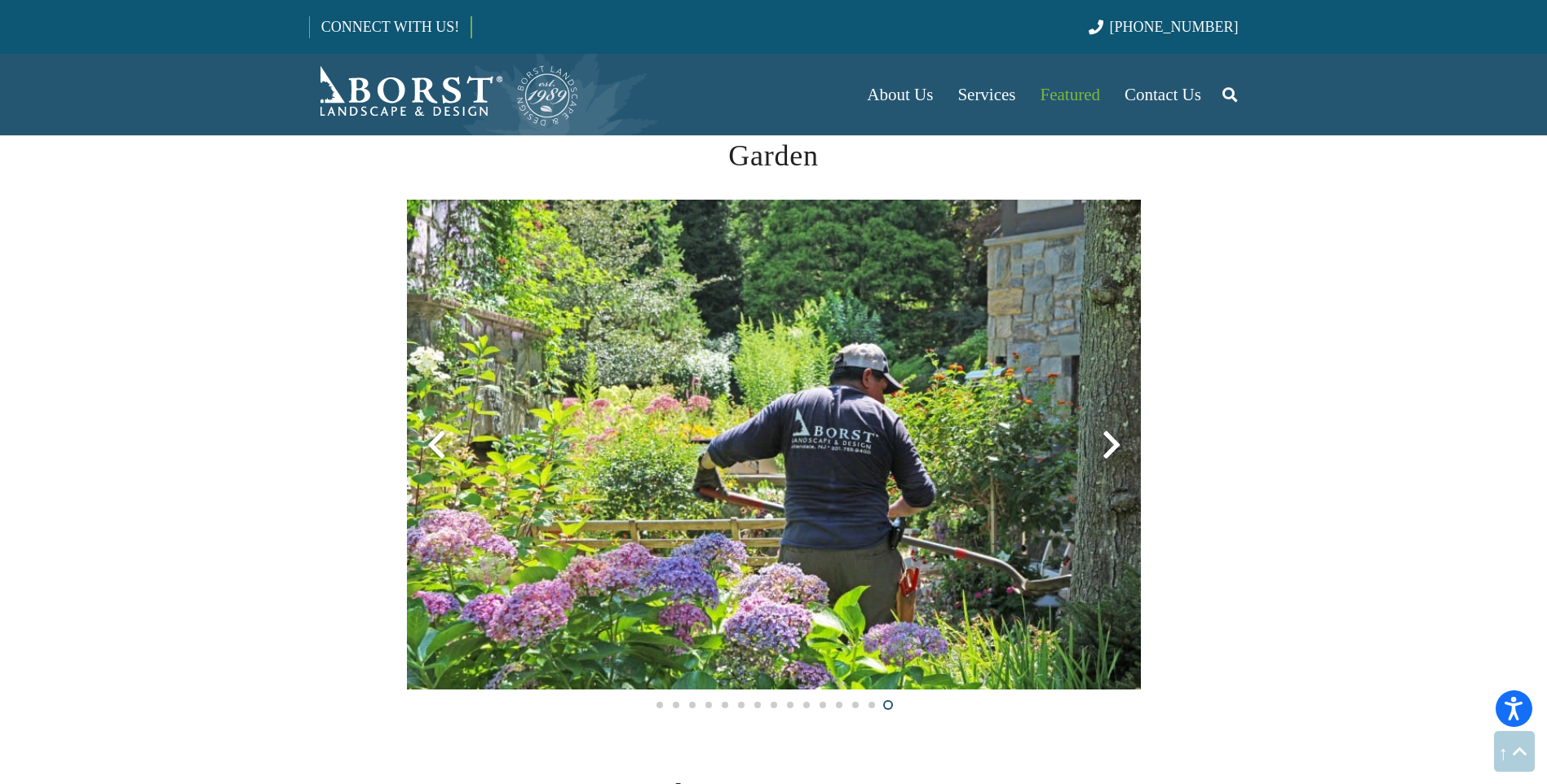
click at [1106, 451] on div at bounding box center [1111, 445] width 59 height 59
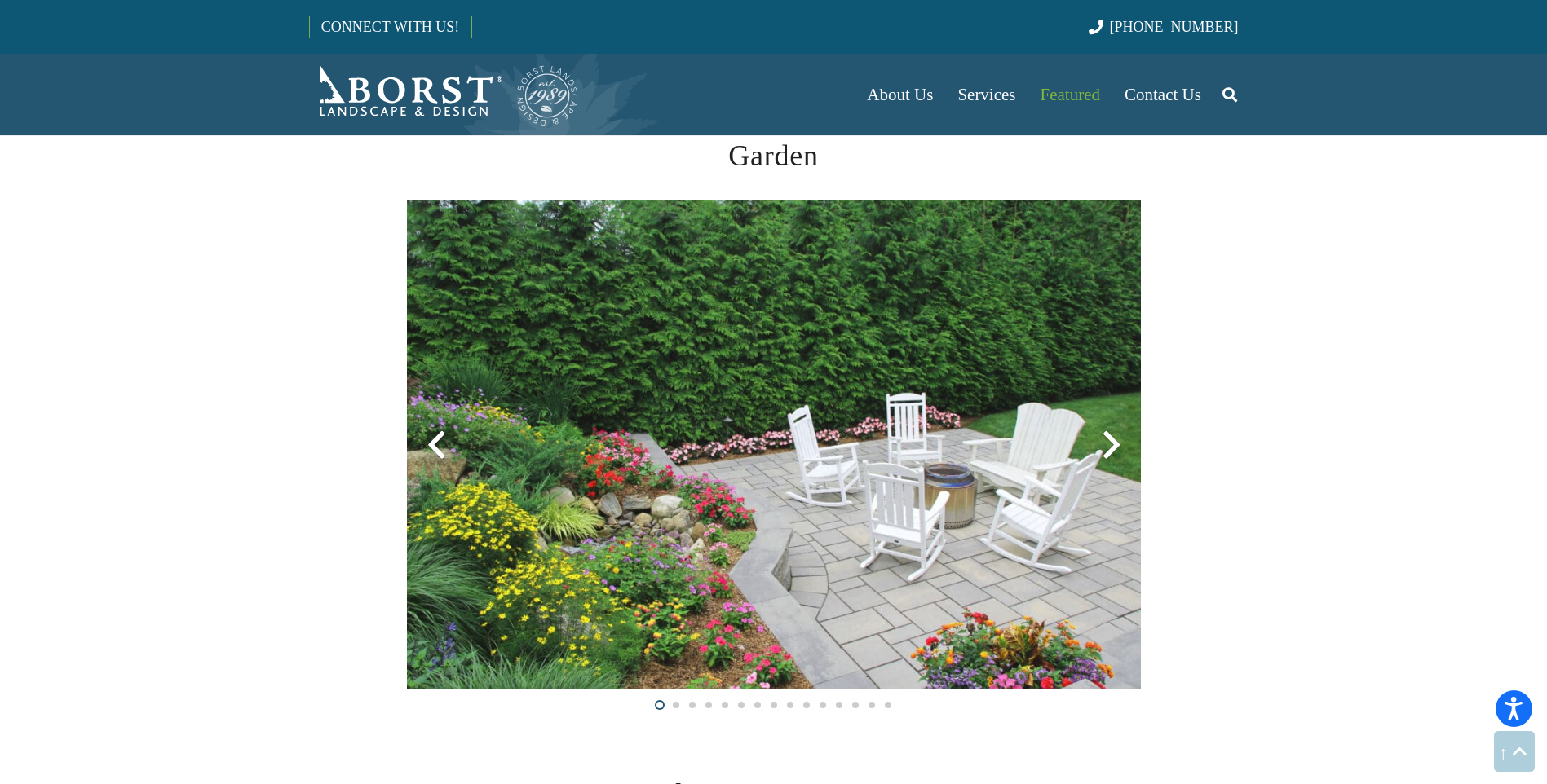
click at [1106, 451] on div at bounding box center [1111, 445] width 59 height 59
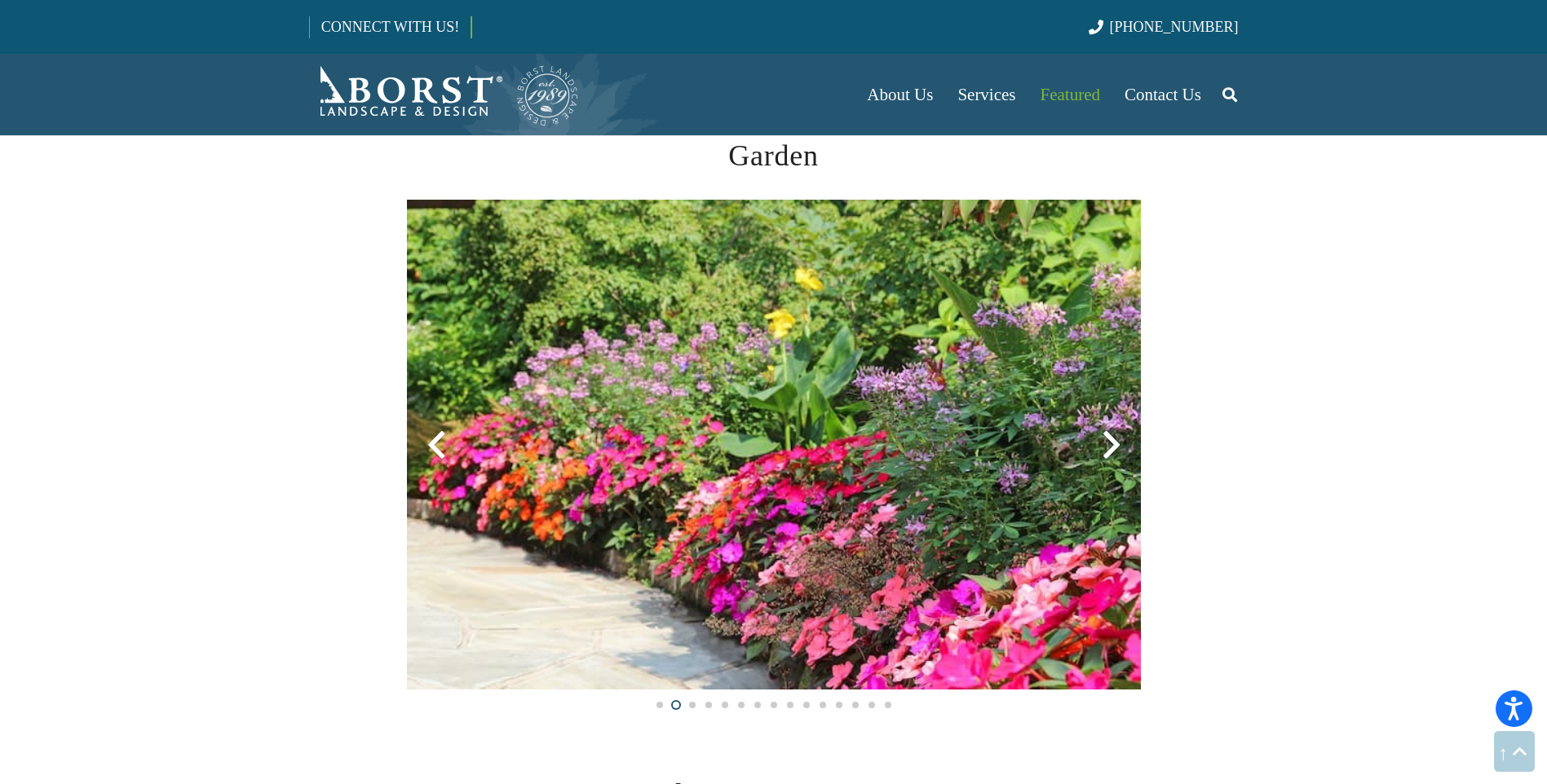
click at [1106, 451] on div at bounding box center [1111, 445] width 59 height 59
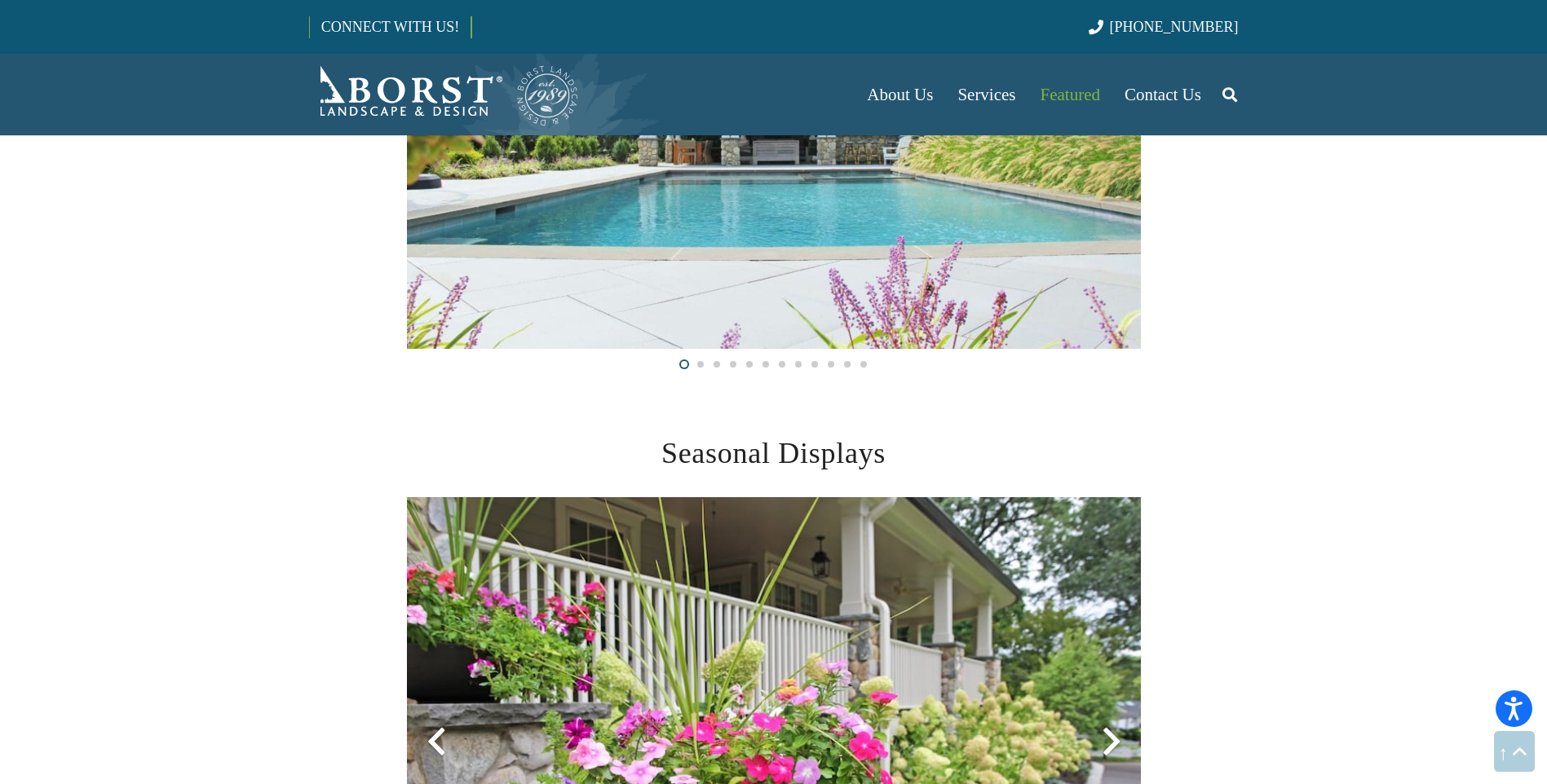
scroll to position [2934, 0]
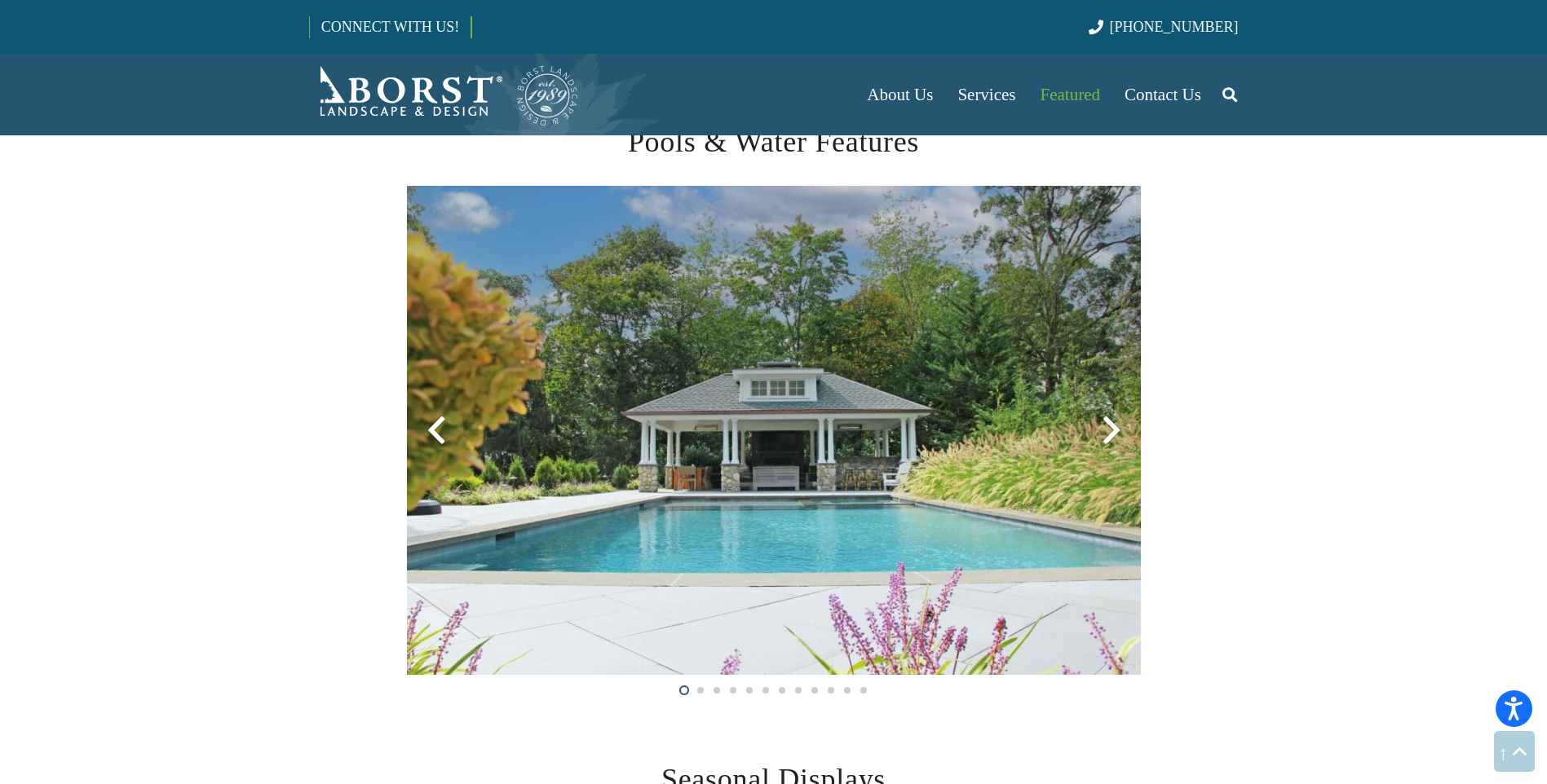
click at [1110, 430] on div at bounding box center [1111, 431] width 59 height 59
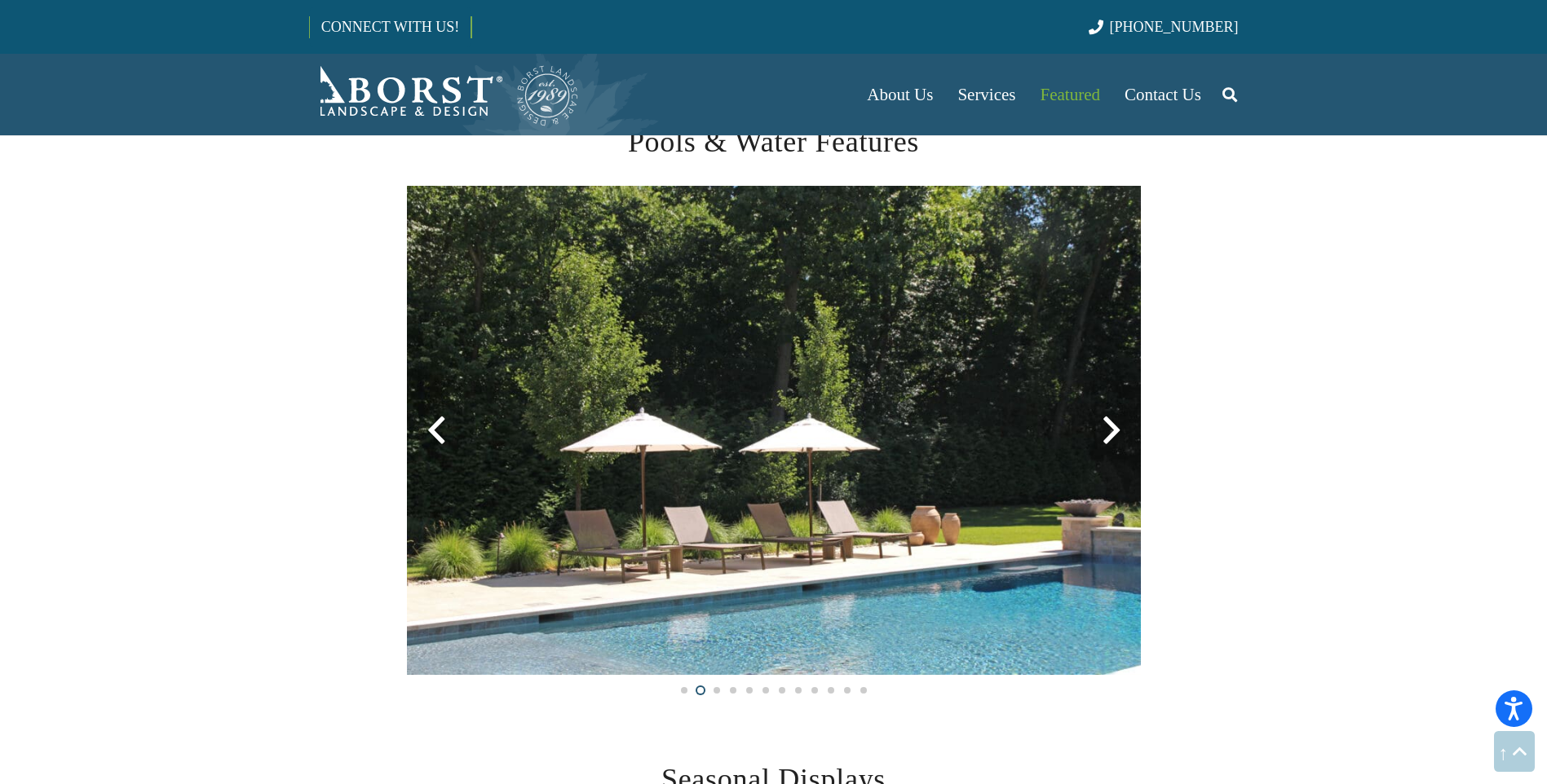
click at [1110, 430] on div at bounding box center [1111, 431] width 59 height 59
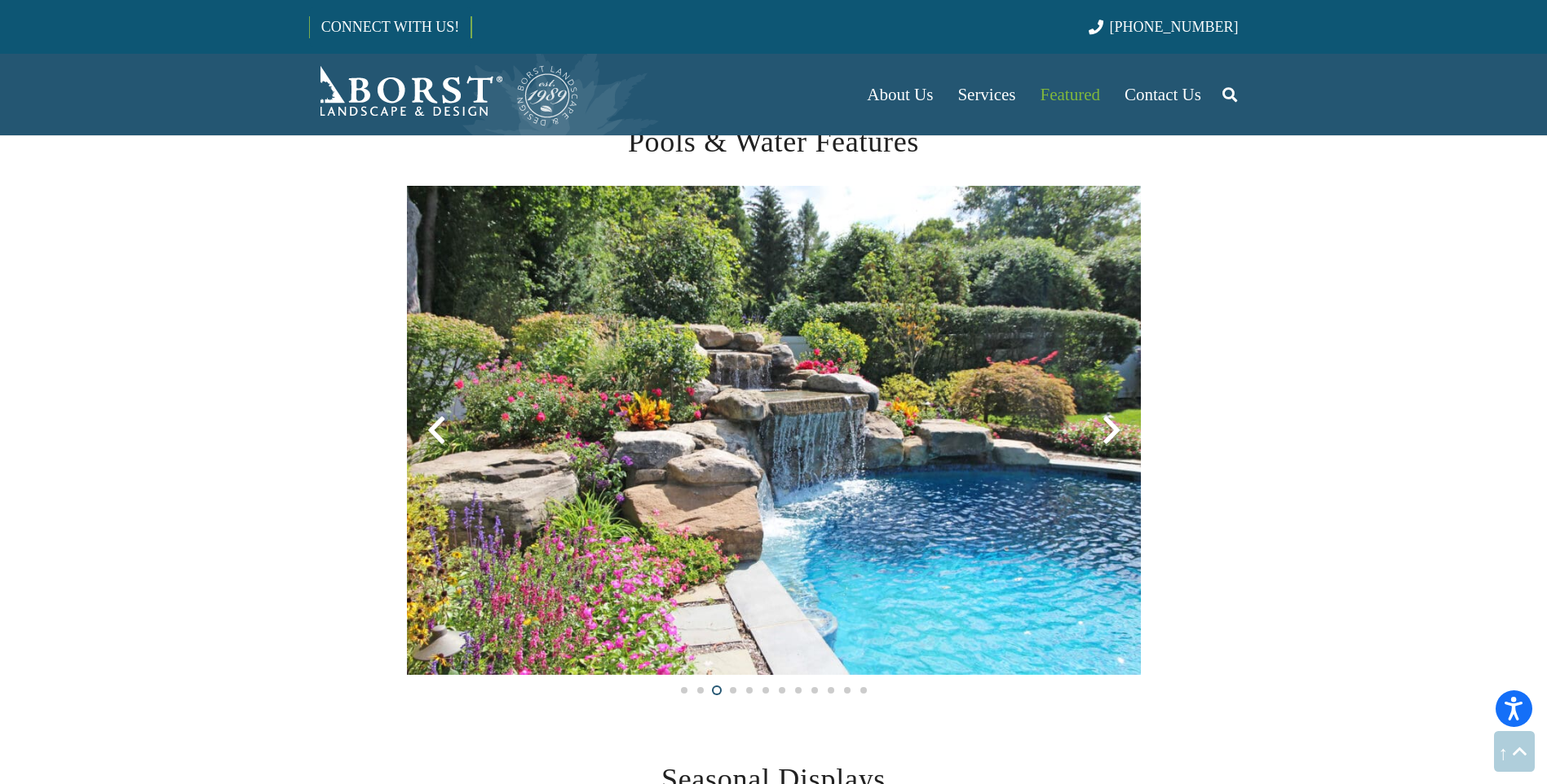
click at [1110, 430] on div at bounding box center [1111, 431] width 59 height 59
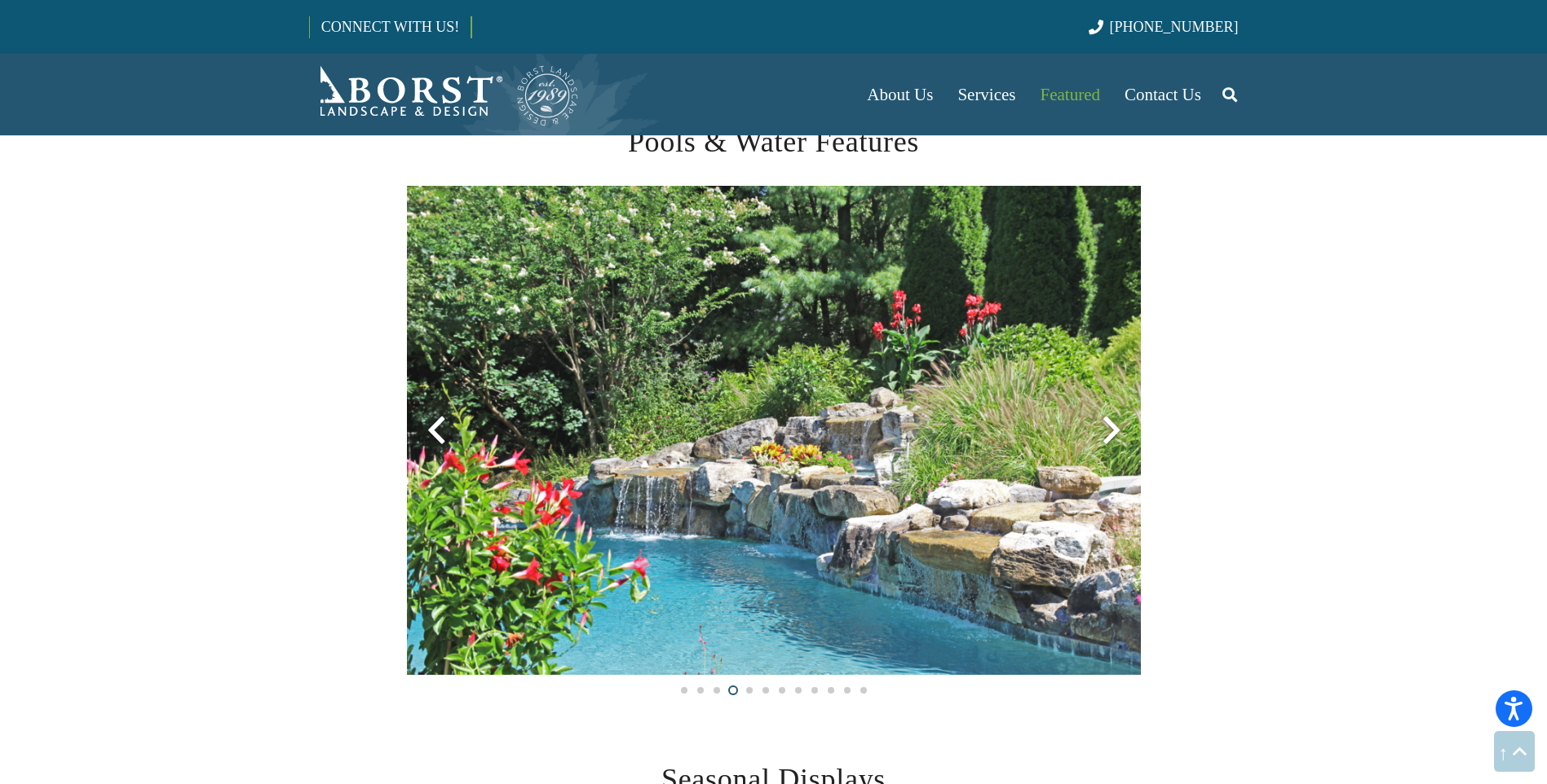
click at [1110, 430] on div at bounding box center [1111, 431] width 59 height 59
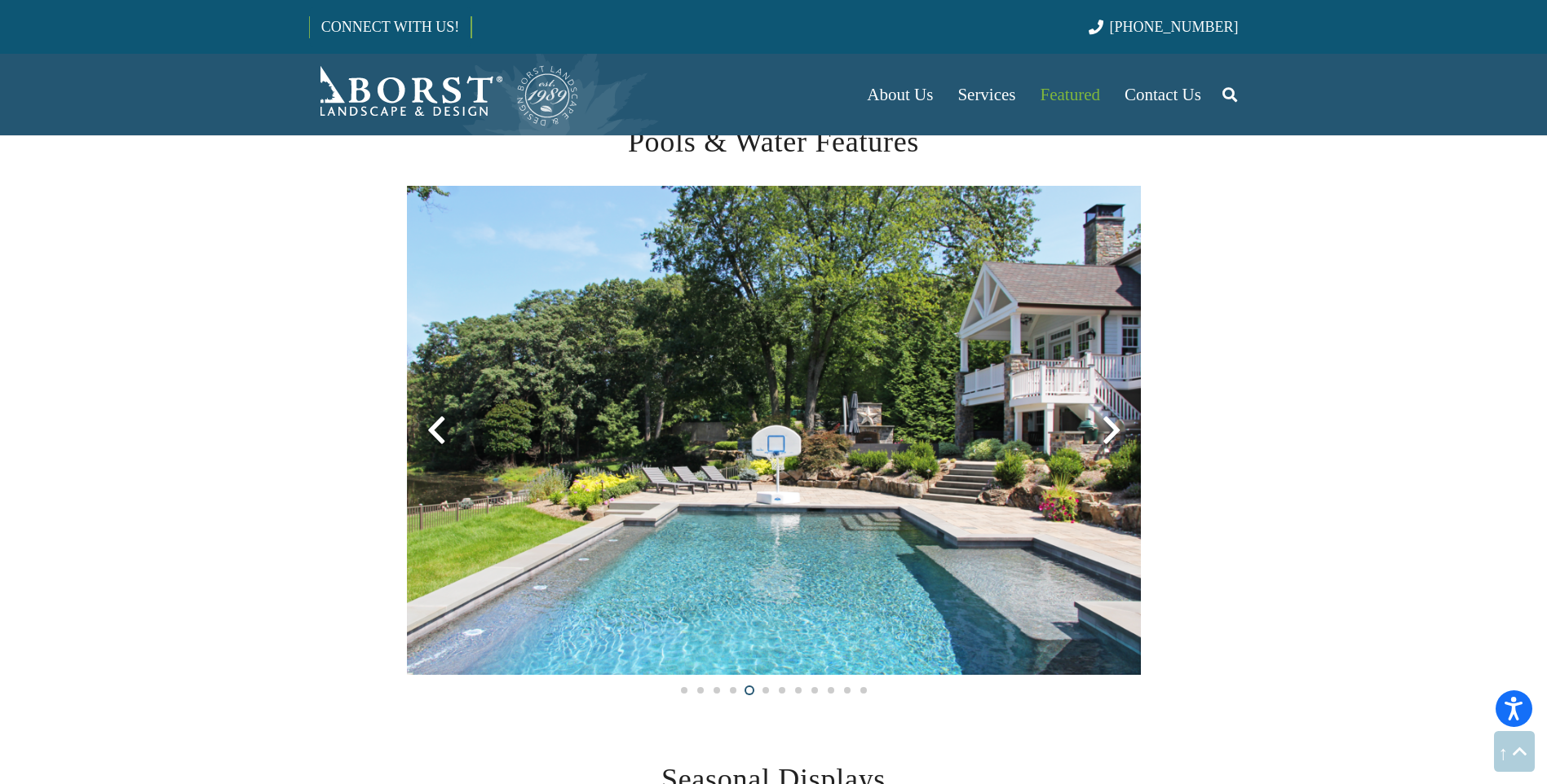
click at [1110, 430] on div at bounding box center [1111, 431] width 59 height 59
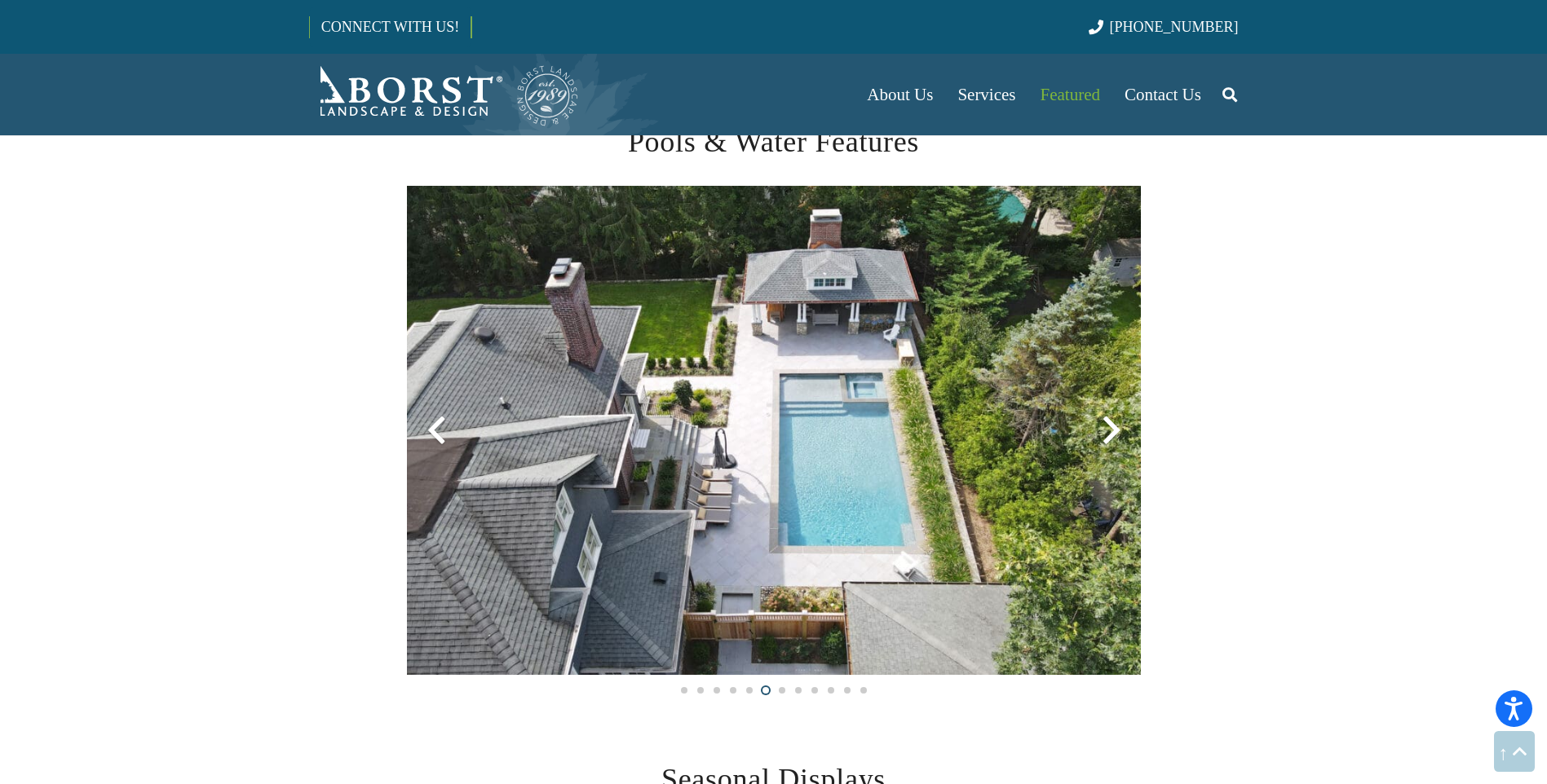
click at [1110, 430] on div at bounding box center [1111, 431] width 59 height 59
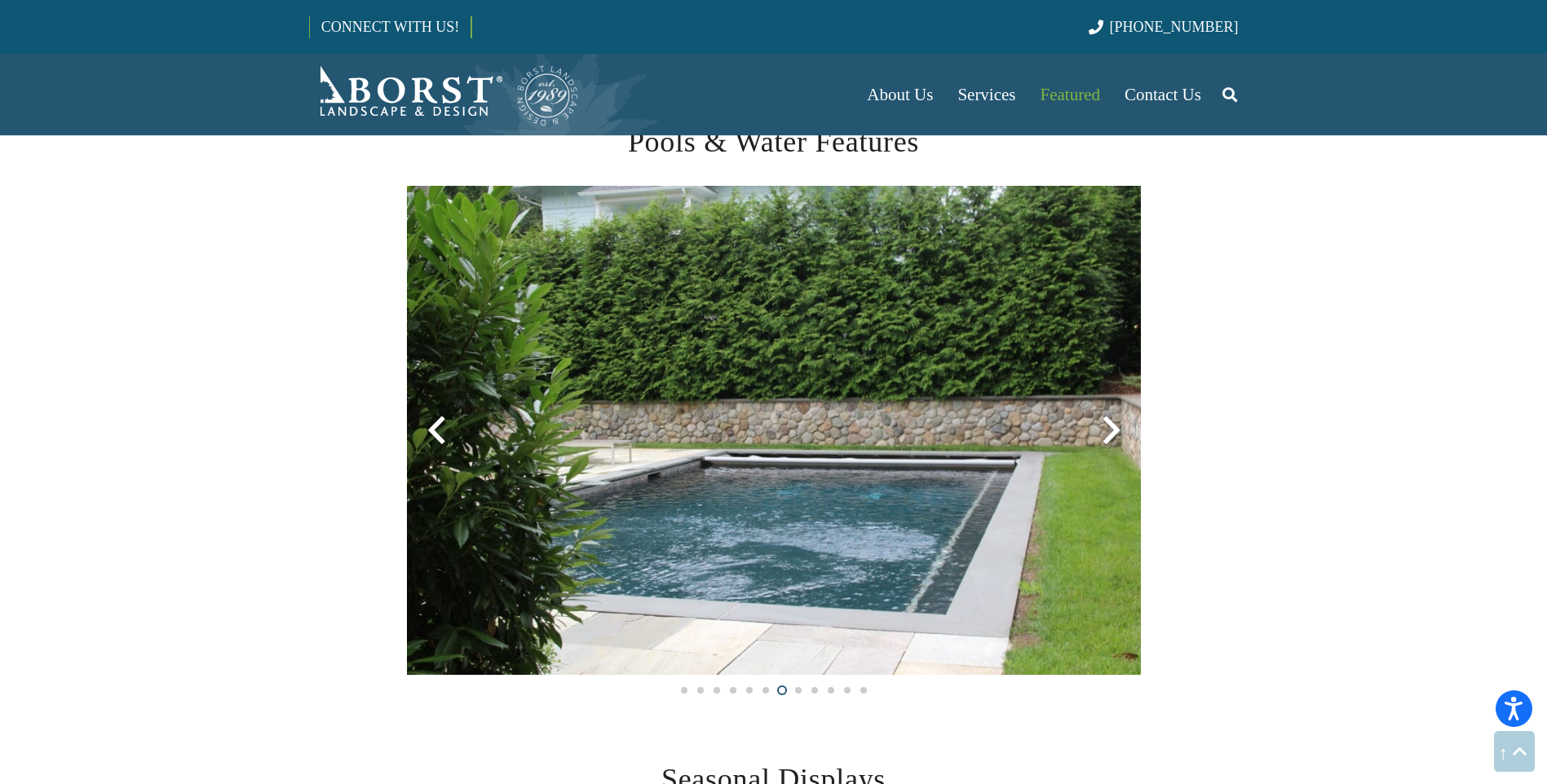
click at [1110, 430] on div at bounding box center [1111, 431] width 59 height 59
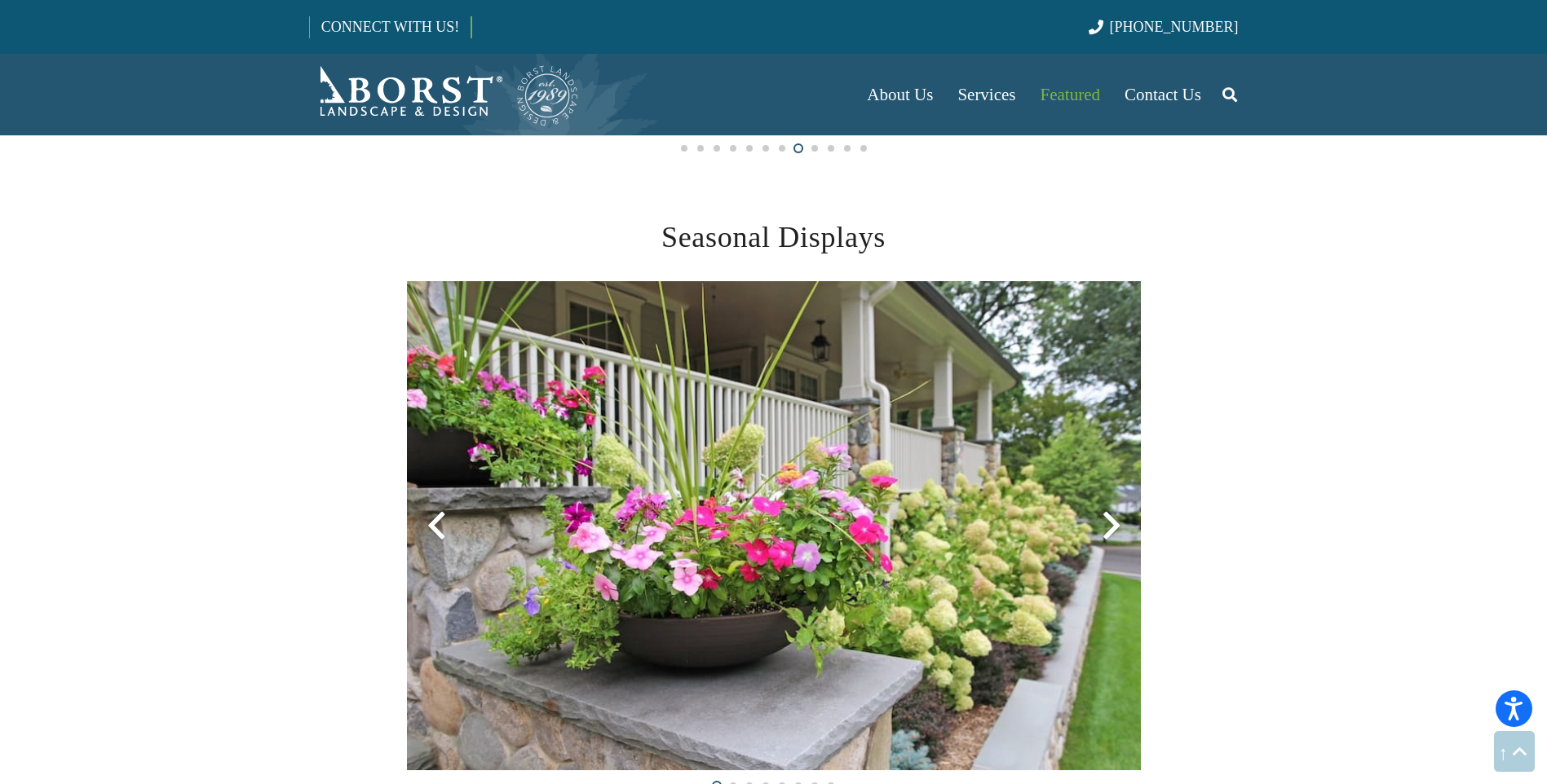
scroll to position [3505, 0]
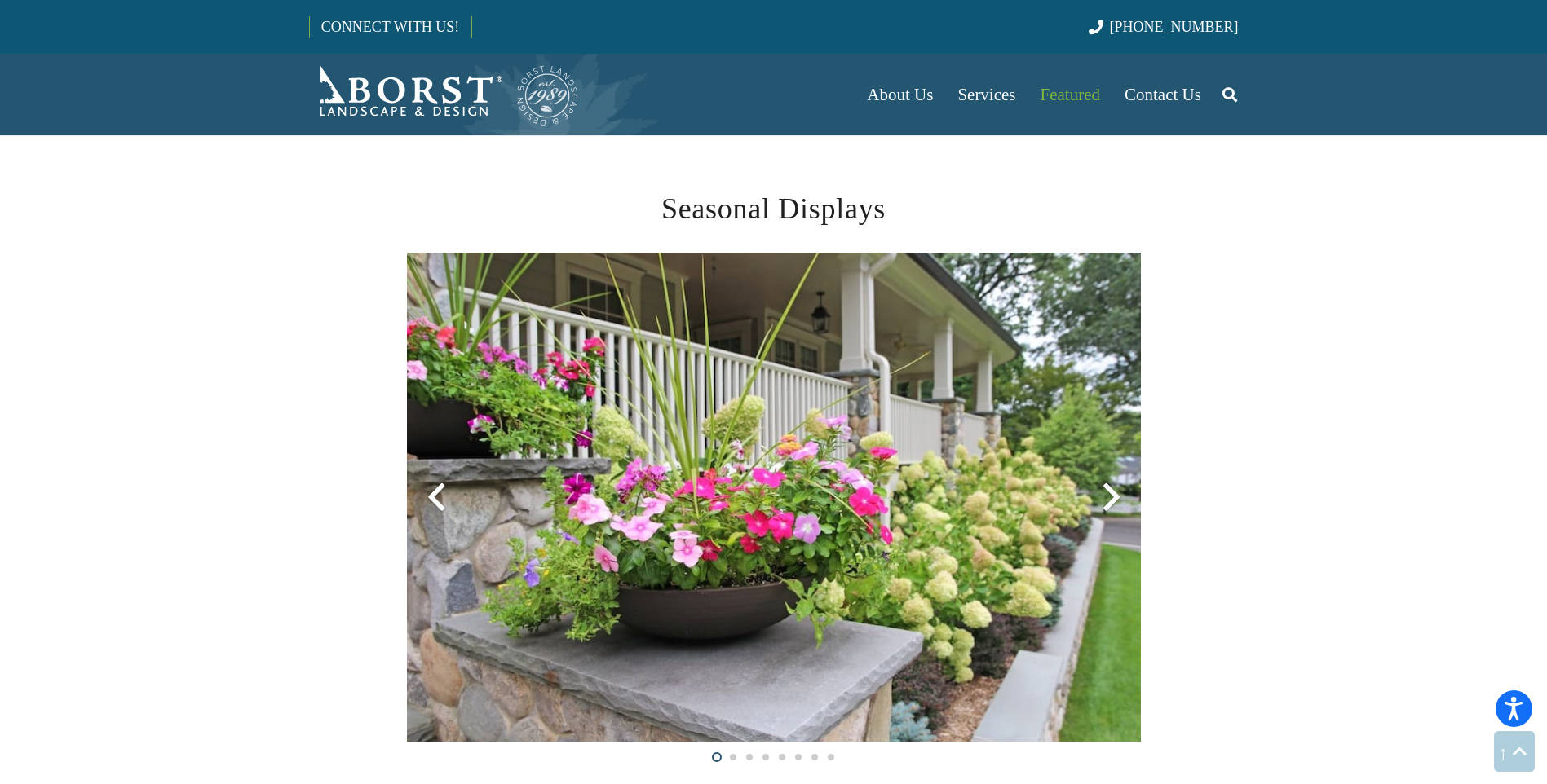
click at [1108, 499] on div at bounding box center [1111, 497] width 59 height 59
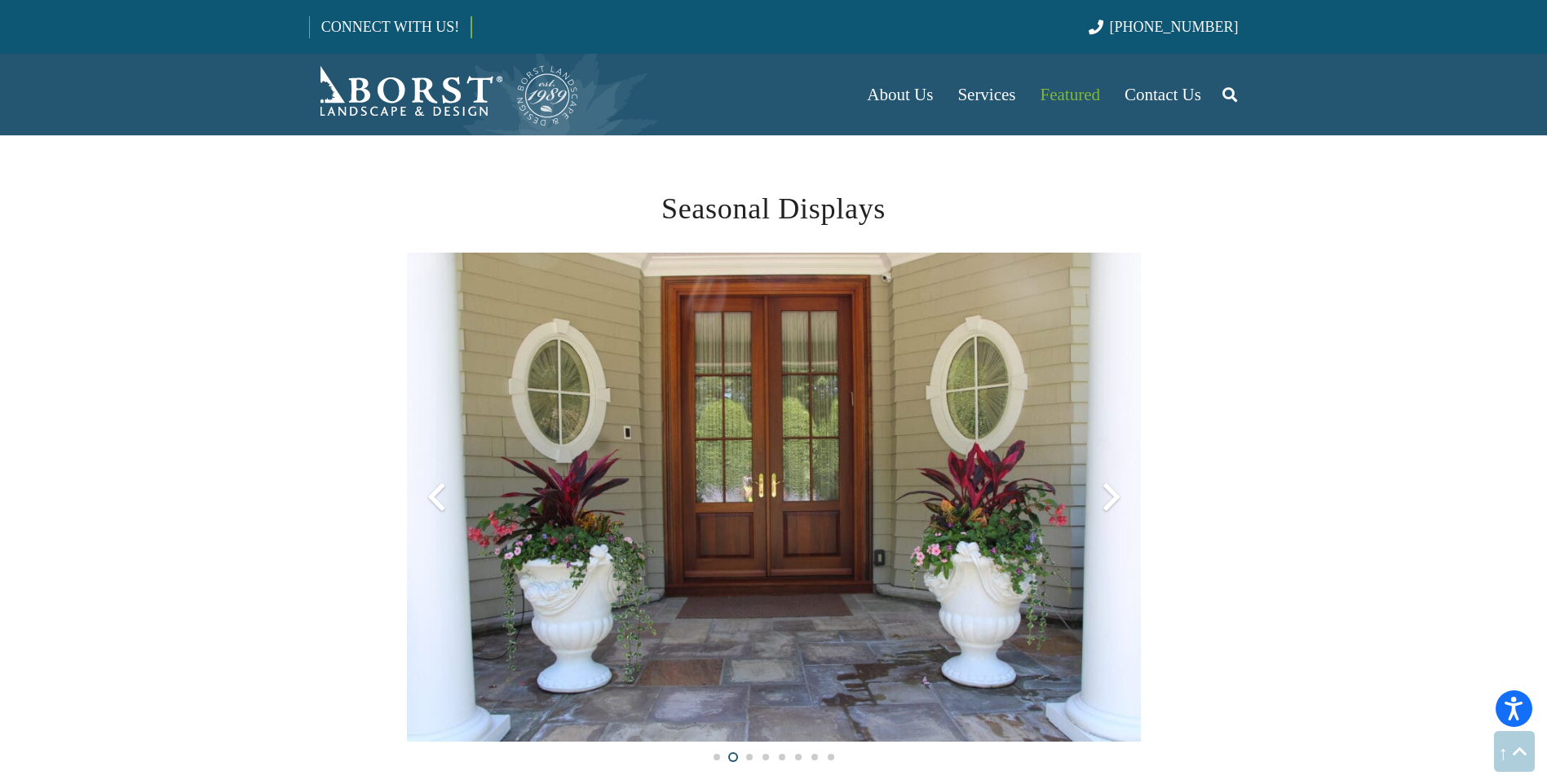
click at [1108, 499] on div at bounding box center [1111, 497] width 59 height 59
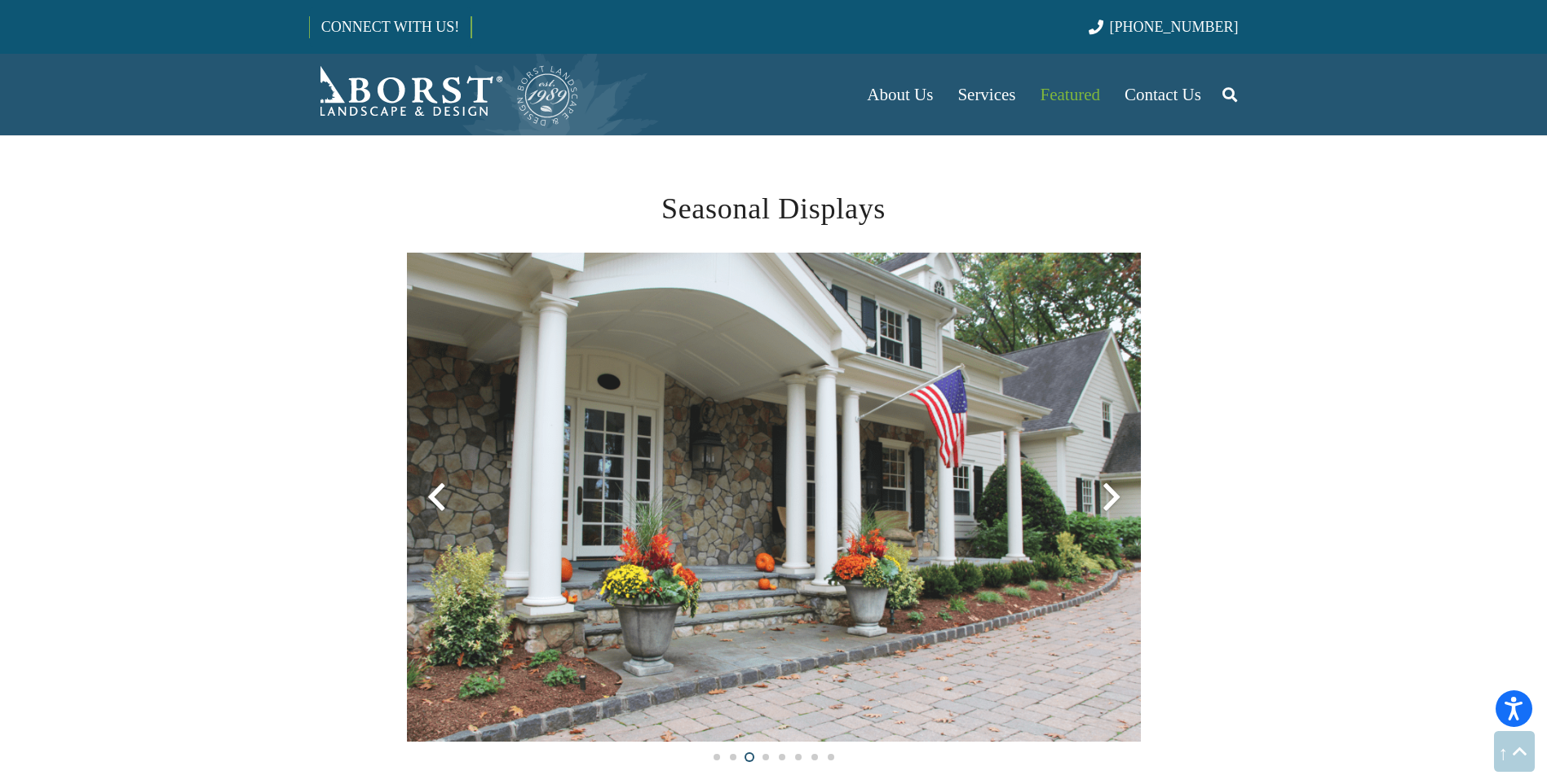
click at [1108, 499] on div at bounding box center [1111, 497] width 59 height 59
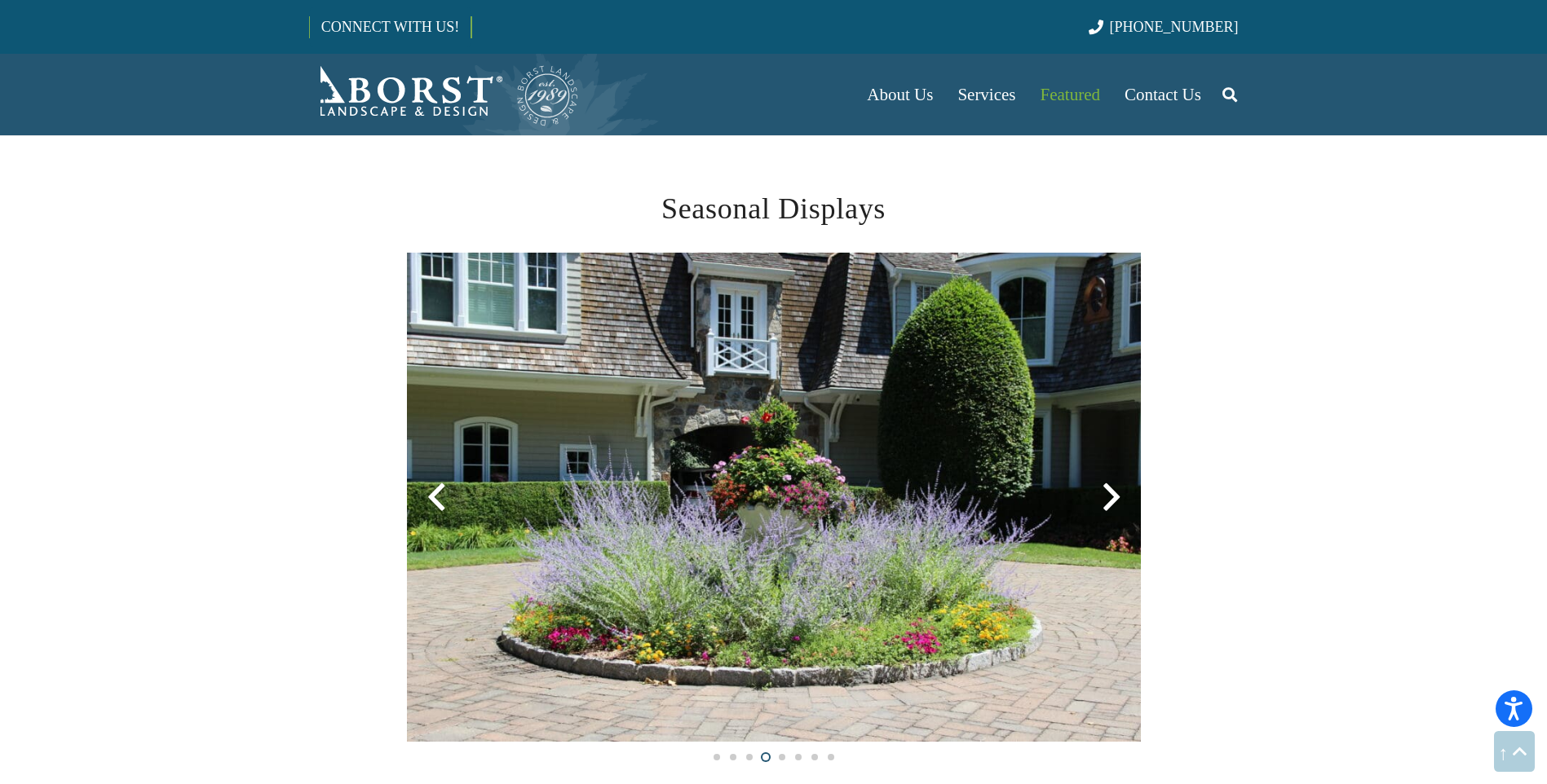
click at [1108, 499] on div at bounding box center [1111, 497] width 59 height 59
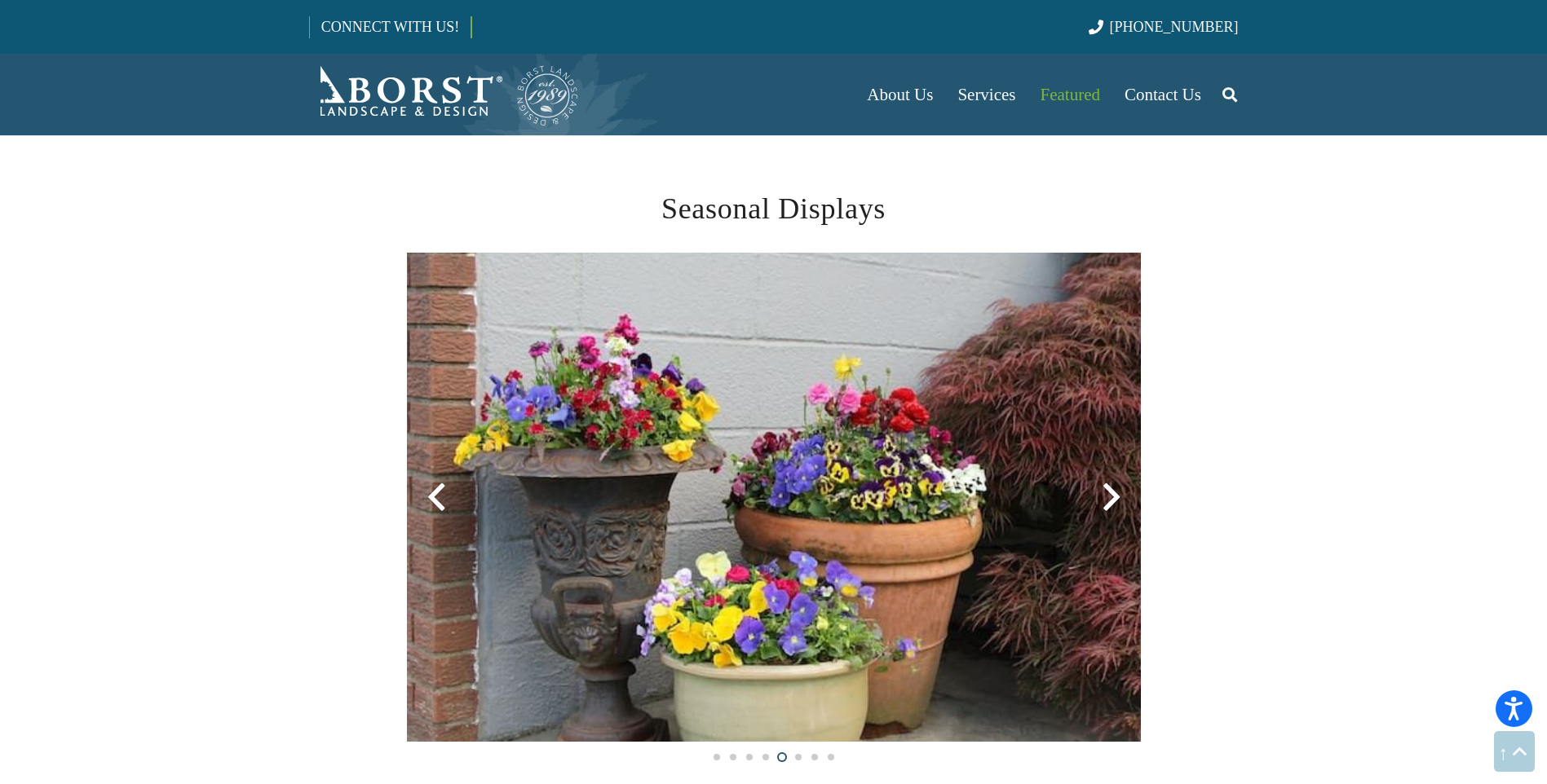
click at [1108, 499] on div at bounding box center [1111, 497] width 59 height 59
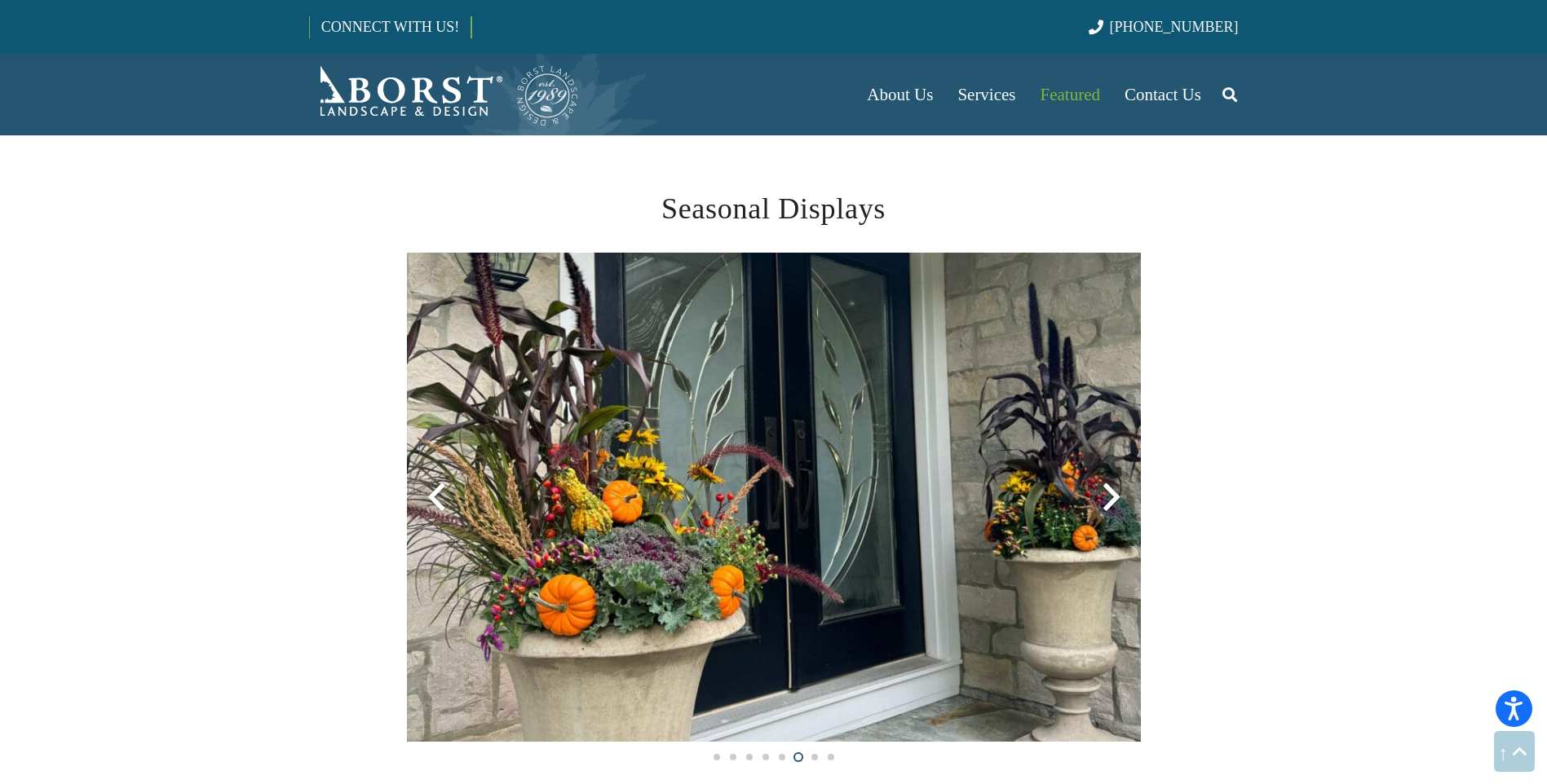
click at [1108, 499] on div at bounding box center [1111, 497] width 59 height 59
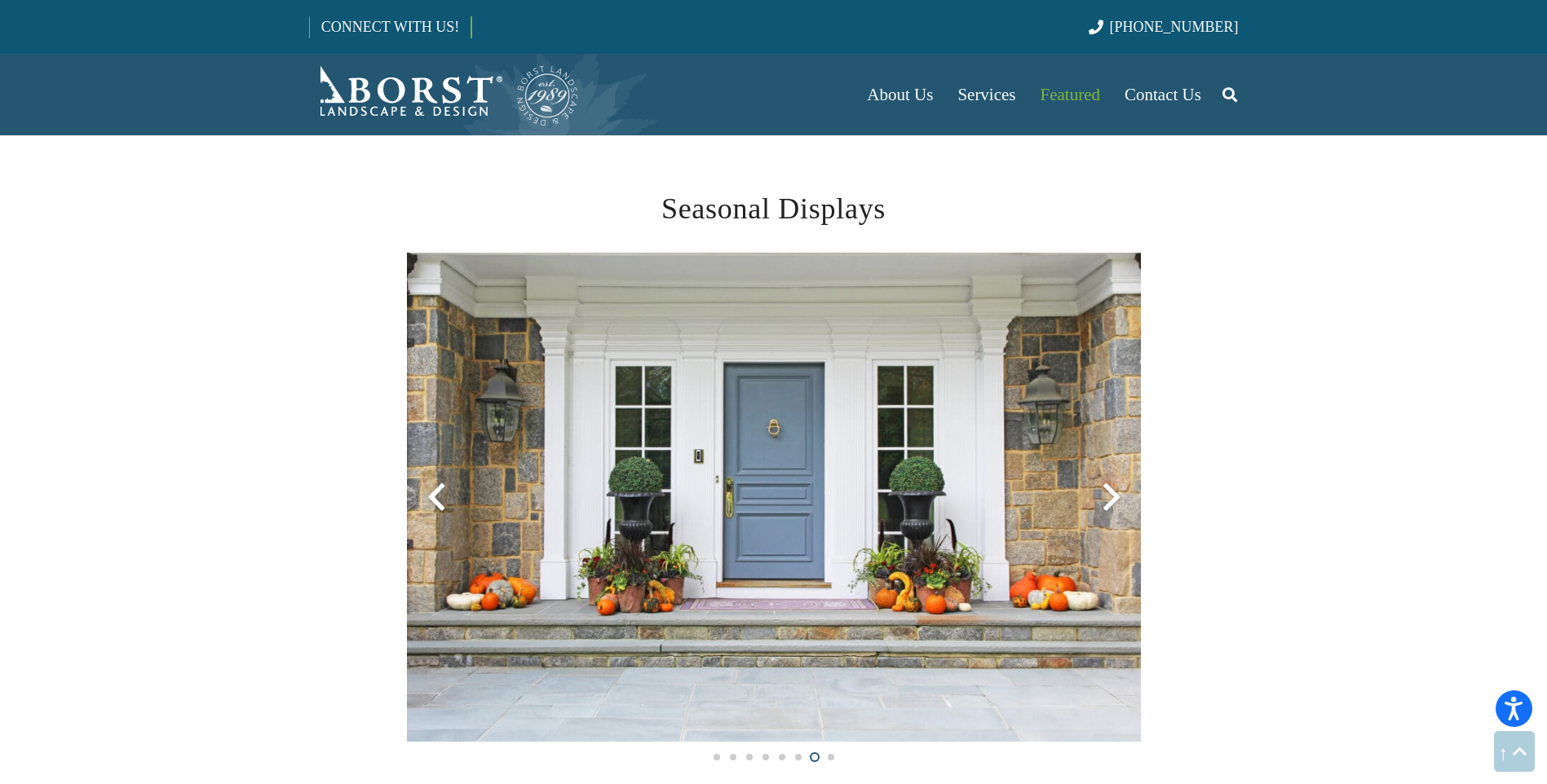
click at [1108, 499] on div at bounding box center [1111, 497] width 59 height 59
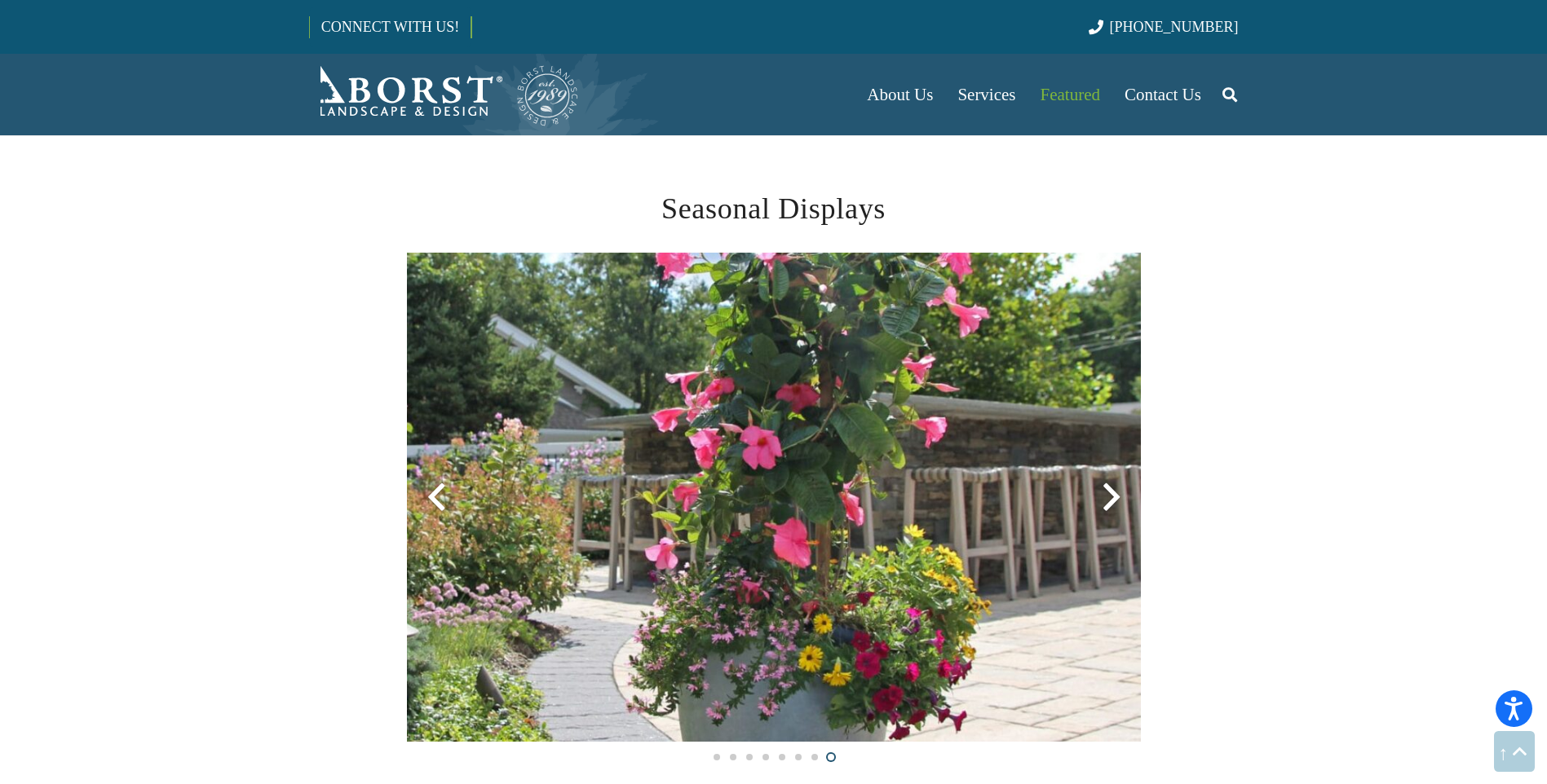
click at [436, 497] on div at bounding box center [437, 497] width 59 height 59
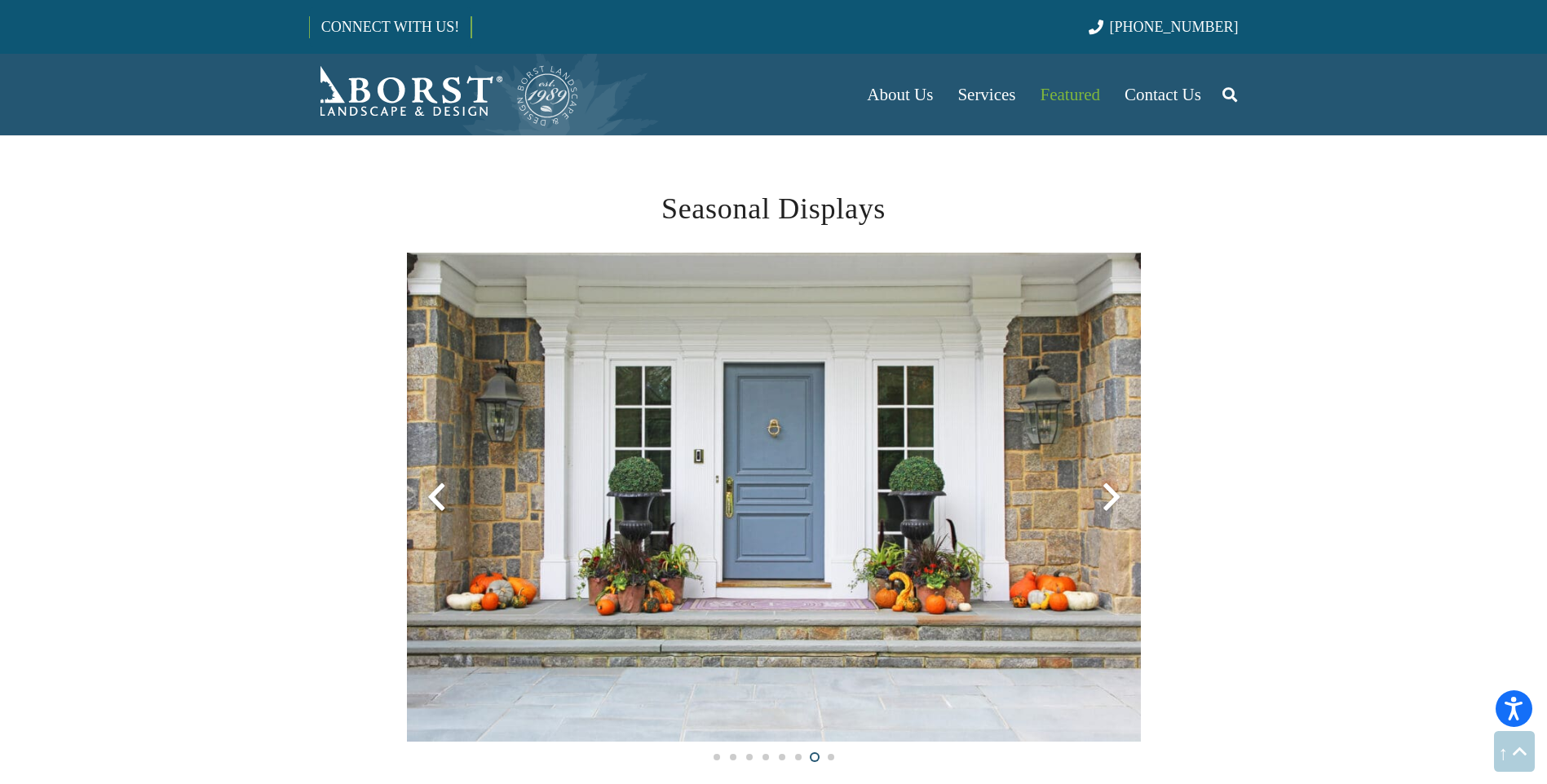
click at [1111, 491] on div at bounding box center [1111, 497] width 59 height 59
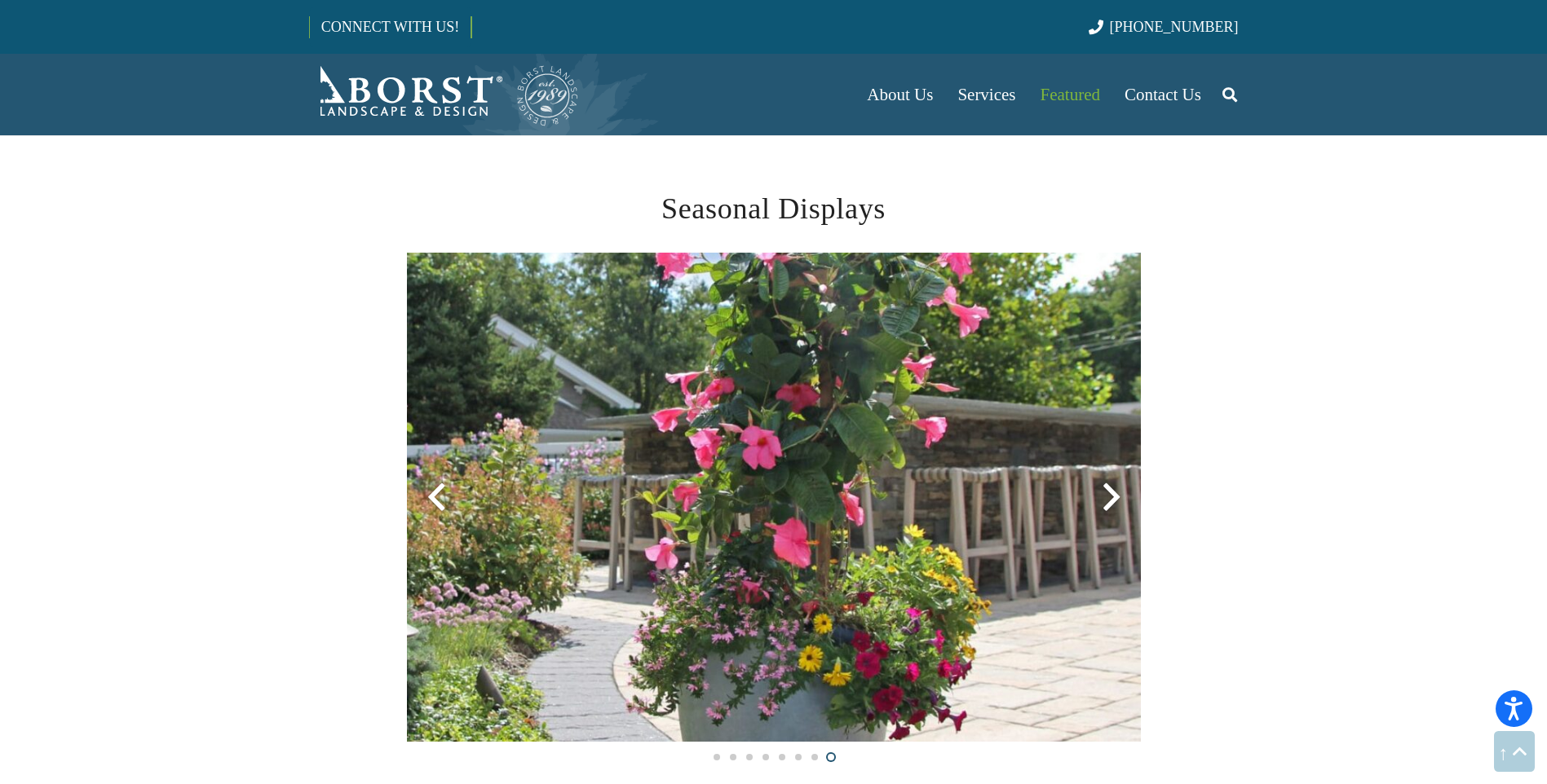
click at [1109, 491] on div at bounding box center [1111, 497] width 59 height 59
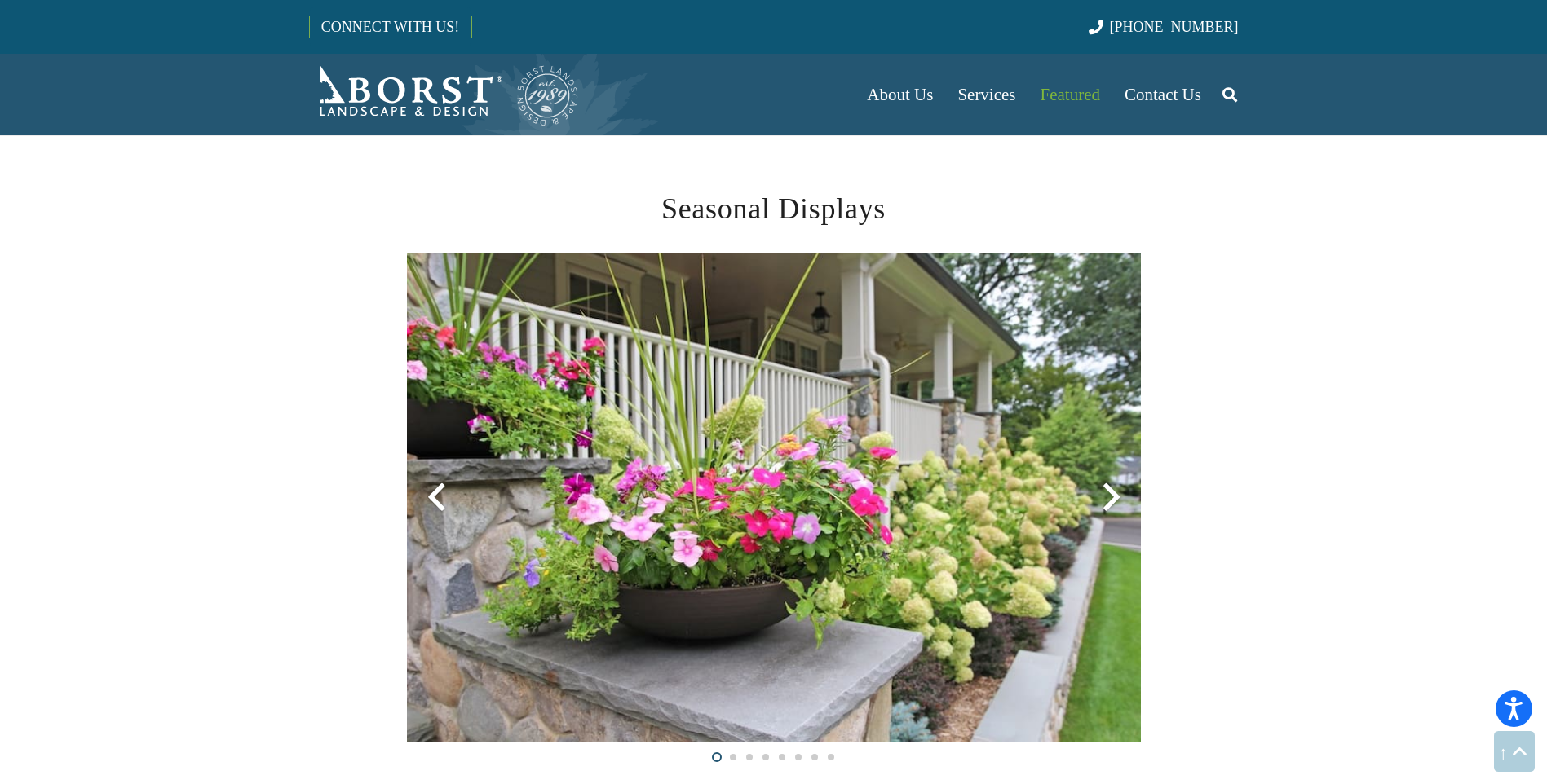
click at [1109, 491] on div at bounding box center [1111, 497] width 59 height 59
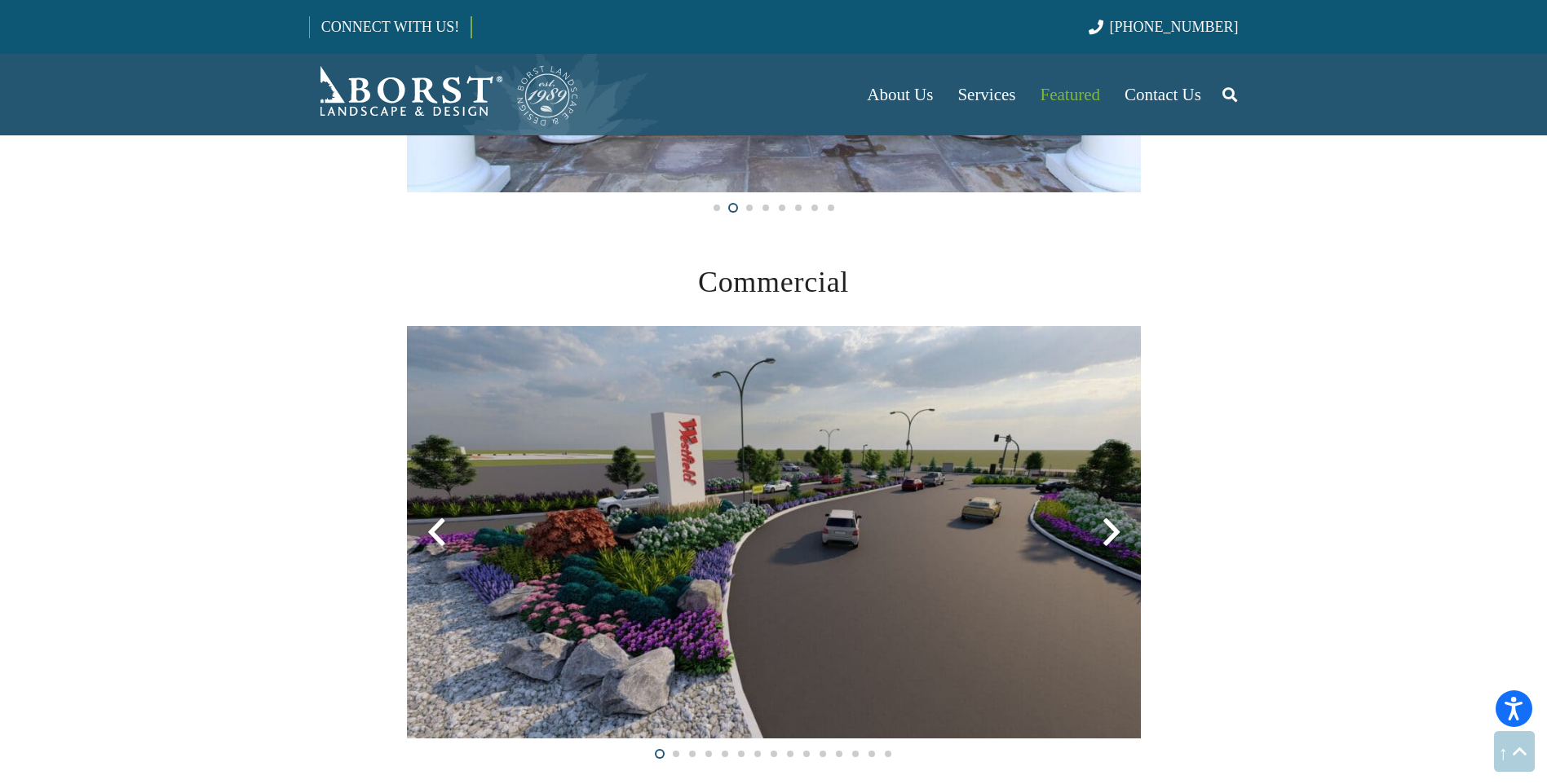
scroll to position [4075, 0]
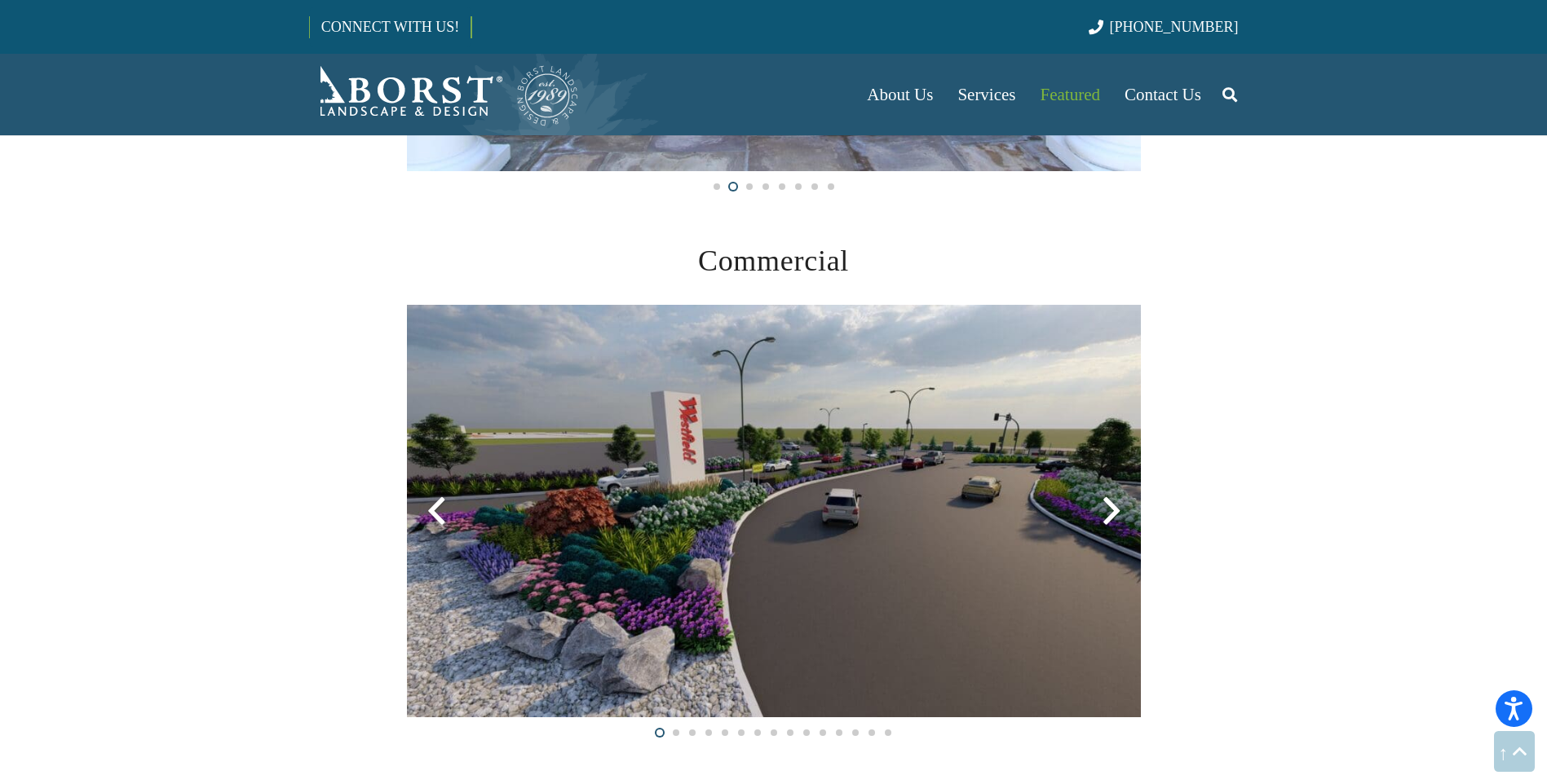
click at [1108, 512] on div at bounding box center [1111, 511] width 59 height 59
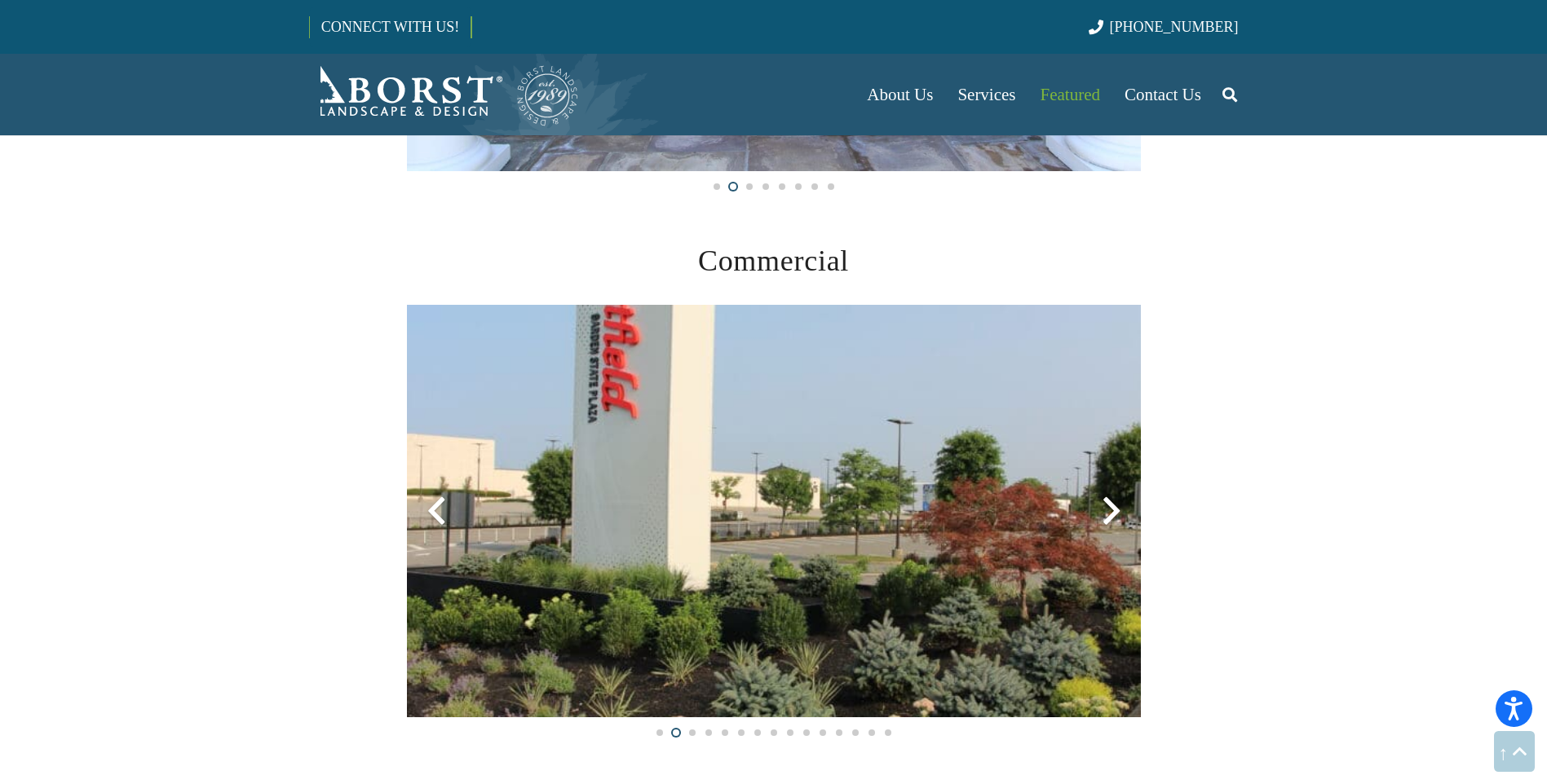
click at [1108, 512] on div at bounding box center [1111, 511] width 59 height 59
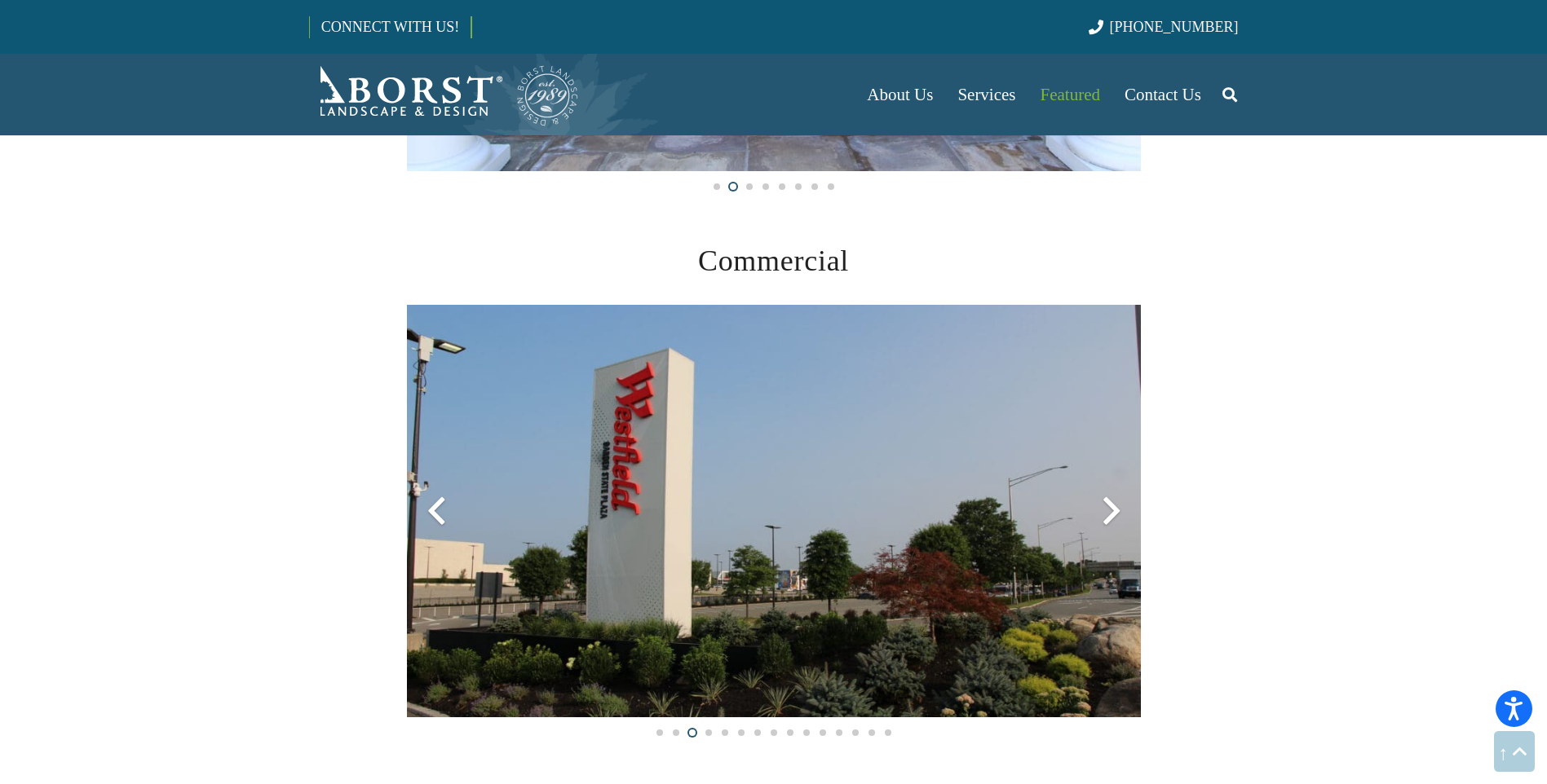
click at [1108, 512] on div at bounding box center [1111, 511] width 59 height 59
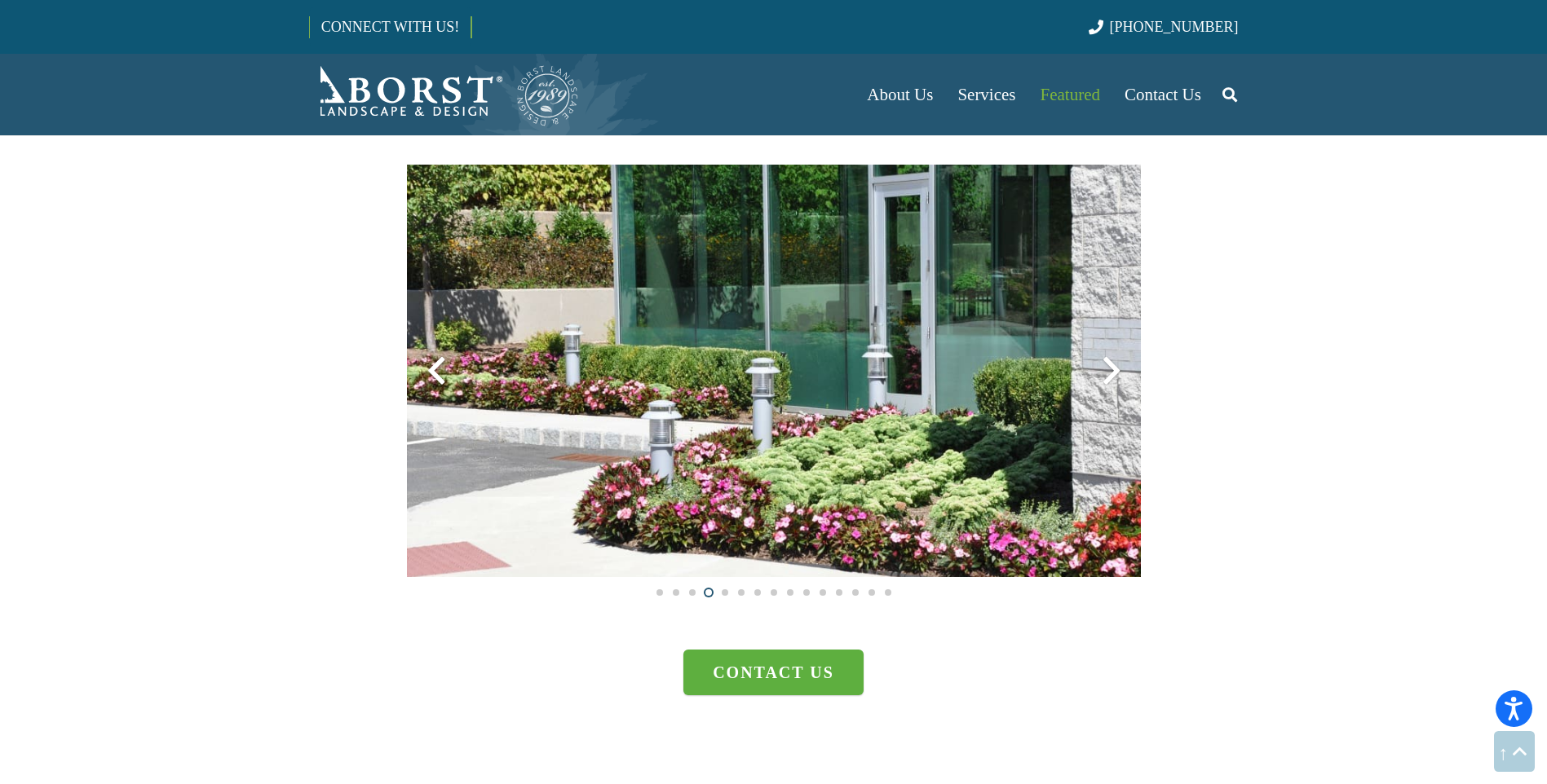
scroll to position [4401, 0]
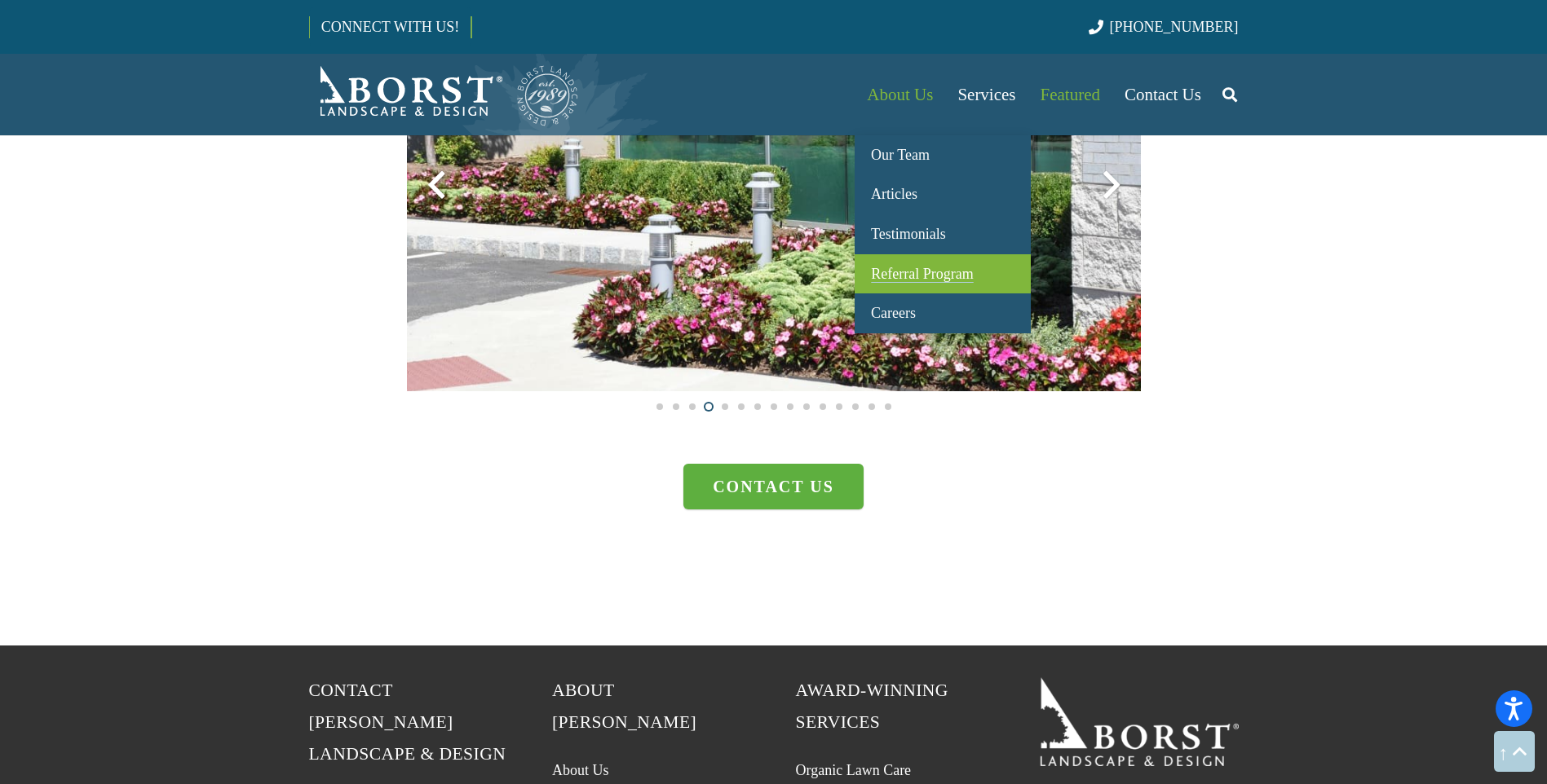
click at [880, 268] on span "Referral Program" at bounding box center [922, 273] width 102 height 17
